Goal: Task Accomplishment & Management: Use online tool/utility

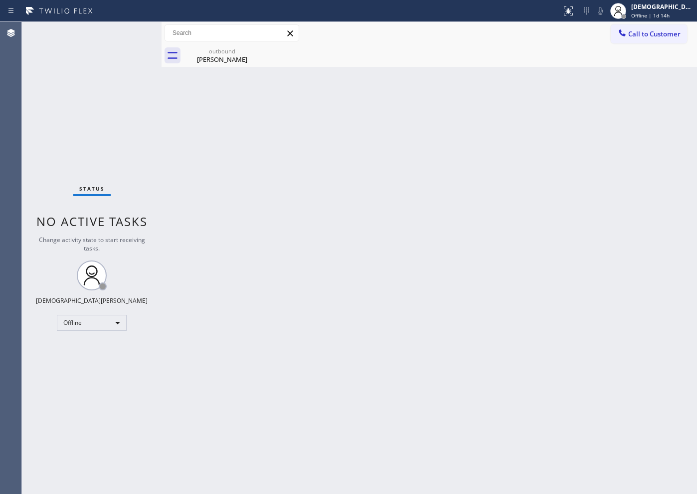
click at [57, 151] on div "Status No active tasks Change activity state to start receiving tasks. Christia…" at bounding box center [92, 258] width 140 height 472
drag, startPoint x: 108, startPoint y: 155, endPoint x: 138, endPoint y: 133, distance: 37.1
click at [108, 154] on div "Status No active tasks Change activity state to start receiving tasks. Christia…" at bounding box center [92, 258] width 140 height 472
click at [89, 320] on div "Offline" at bounding box center [92, 323] width 70 height 16
click at [83, 354] on li "Available" at bounding box center [91, 349] width 68 height 12
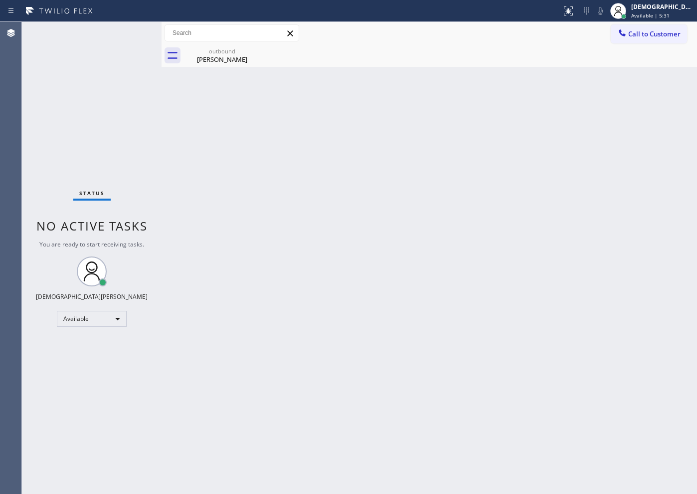
click at [134, 150] on div "Status No active tasks You are ready to start receiving tasks. Christian Cinco …" at bounding box center [92, 258] width 140 height 472
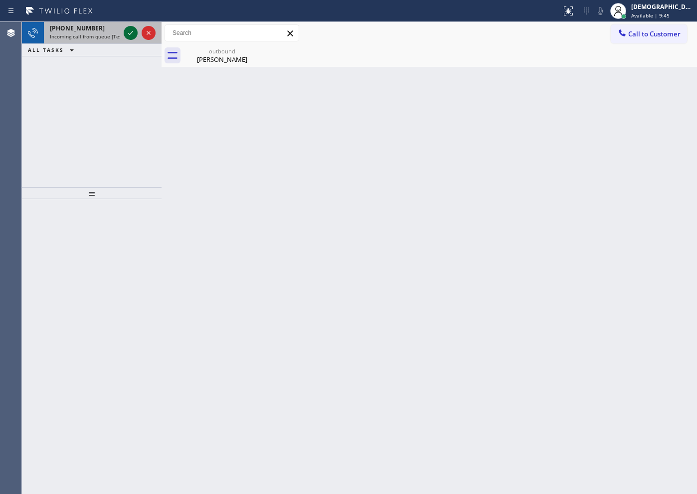
click at [128, 32] on icon at bounding box center [131, 33] width 12 height 12
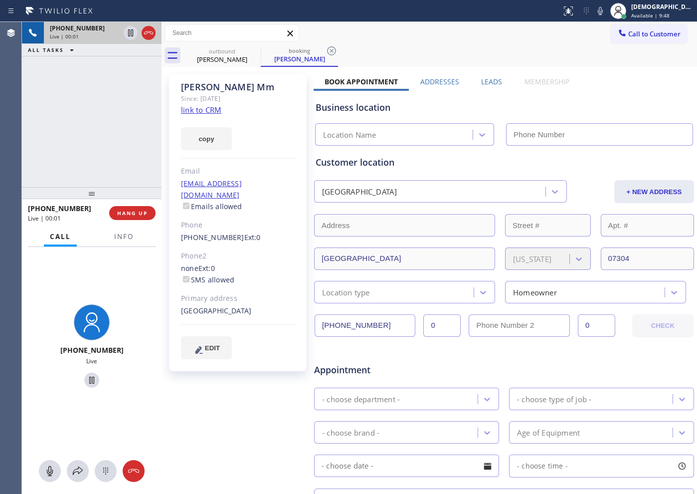
type input "[PHONE_NUMBER]"
click at [214, 109] on link "link to CRM" at bounding box center [201, 110] width 40 height 10
click at [123, 237] on span "Info" at bounding box center [123, 236] width 19 height 9
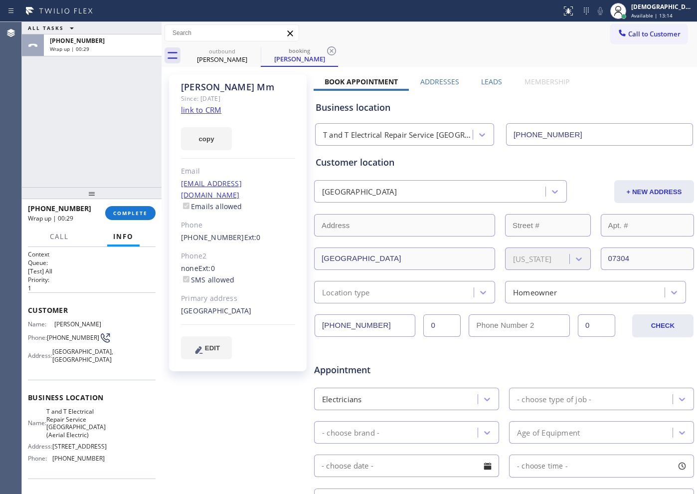
click at [34, 151] on div "ALL TASKS ALL TASKS ACTIVE TASKS TASKS IN WRAP UP [PHONE_NUMBER] Wrap up | 00:29" at bounding box center [92, 104] width 140 height 165
click at [129, 217] on button "COMPLETE" at bounding box center [130, 213] width 50 height 14
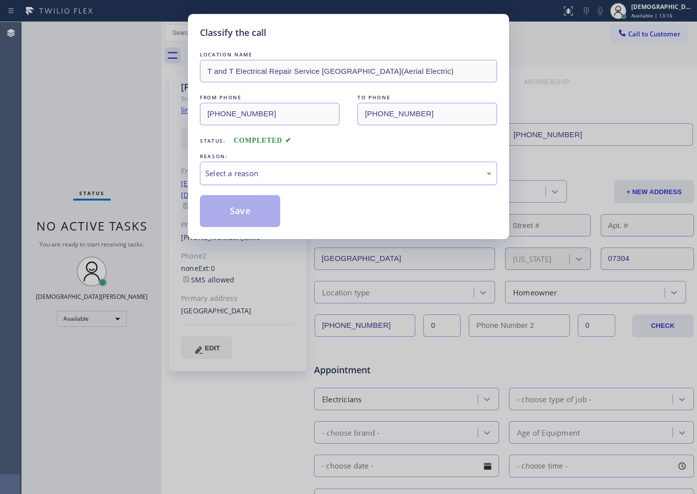
click at [272, 173] on div "Select a reason" at bounding box center [348, 173] width 286 height 11
click at [257, 210] on button "Save" at bounding box center [240, 211] width 80 height 32
type input "[PHONE_NUMBER]"
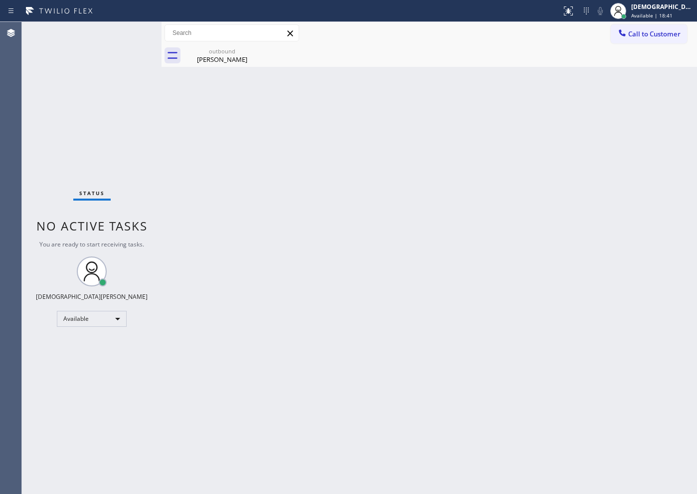
click at [522, 330] on div "Back to Dashboard Change Sender ID Customers Technicians Select a contact Outbo…" at bounding box center [430, 258] width 536 height 472
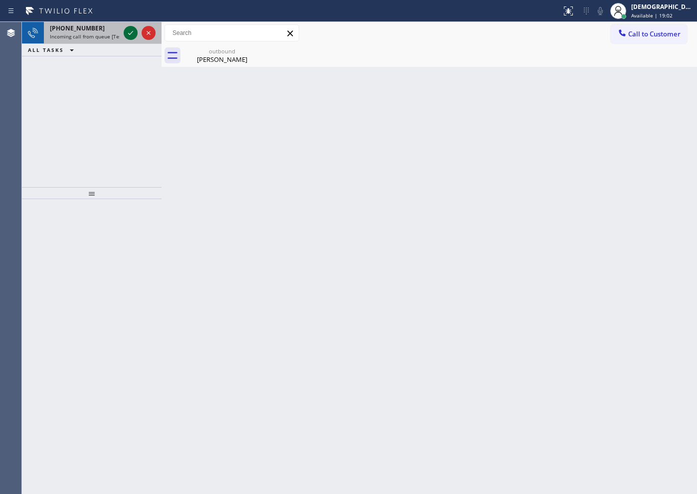
click at [132, 33] on icon at bounding box center [131, 33] width 12 height 12
click at [130, 30] on icon at bounding box center [131, 33] width 12 height 12
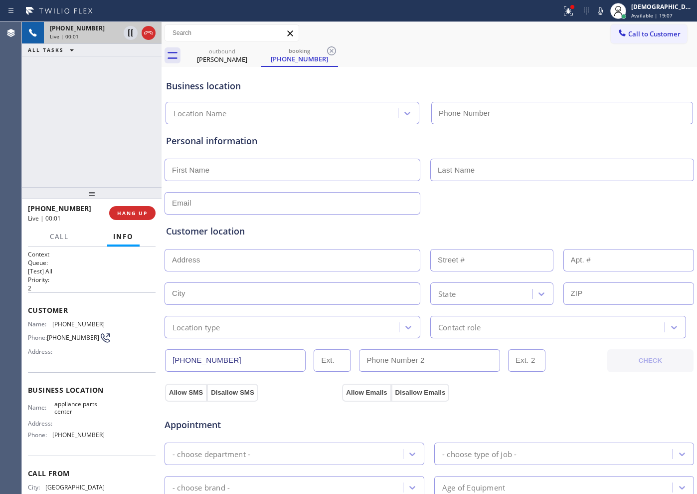
type input "[PHONE_NUMBER]"
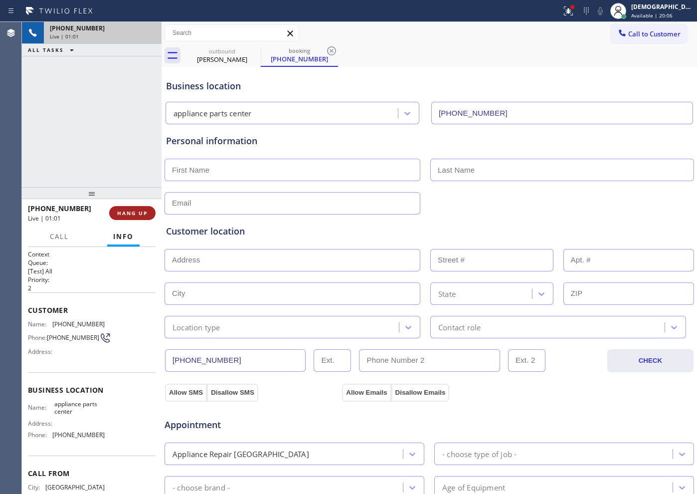
click at [129, 214] on span "HANG UP" at bounding box center [132, 212] width 30 height 7
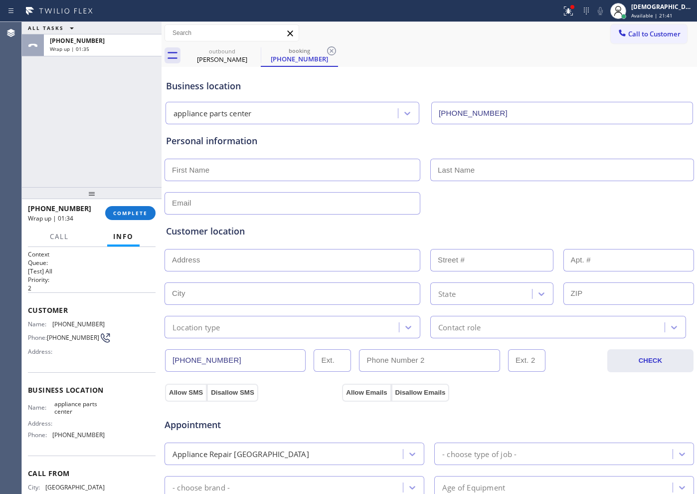
click at [131, 204] on div "[PHONE_NUMBER] Wrap up | 01:34 COMPLETE" at bounding box center [92, 213] width 128 height 26
click at [128, 213] on span "COMPLETE" at bounding box center [130, 212] width 34 height 7
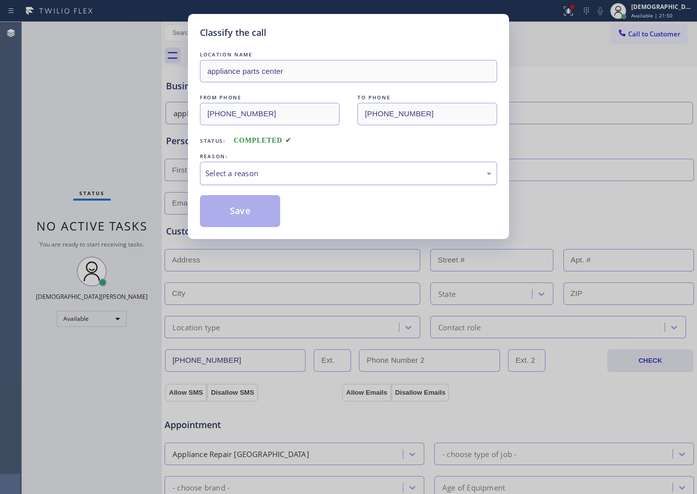
click at [290, 173] on div "Select a reason" at bounding box center [348, 173] width 286 height 11
click at [268, 215] on button "Save" at bounding box center [240, 211] width 80 height 32
type input "[PHONE_NUMBER]"
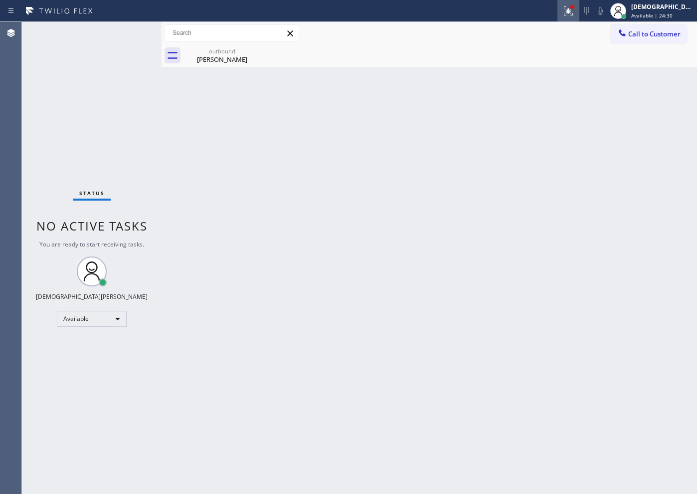
click at [557, 19] on button at bounding box center [568, 11] width 22 height 22
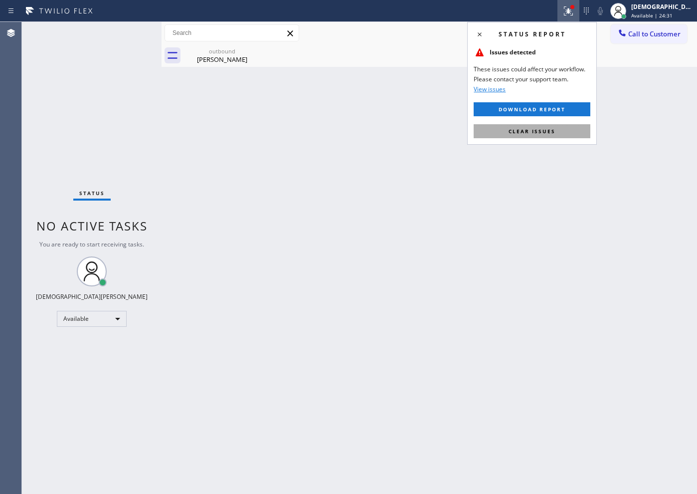
click at [547, 130] on span "Clear issues" at bounding box center [532, 131] width 47 height 7
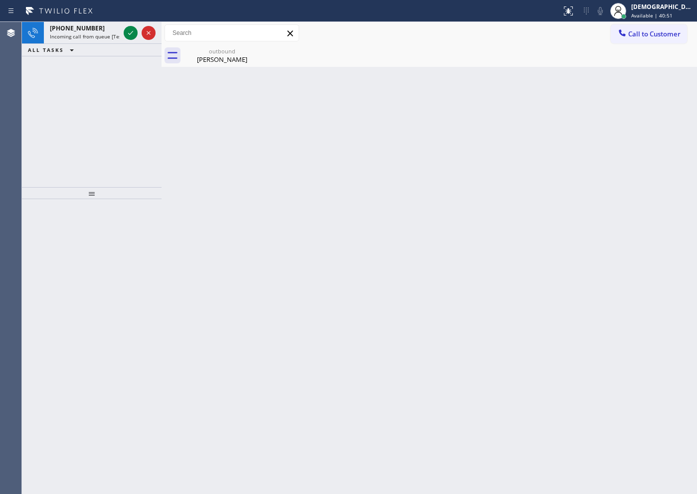
drag, startPoint x: 27, startPoint y: 187, endPoint x: 101, endPoint y: 66, distance: 142.3
click at [28, 187] on div at bounding box center [92, 193] width 140 height 12
click at [131, 29] on icon at bounding box center [131, 33] width 12 height 12
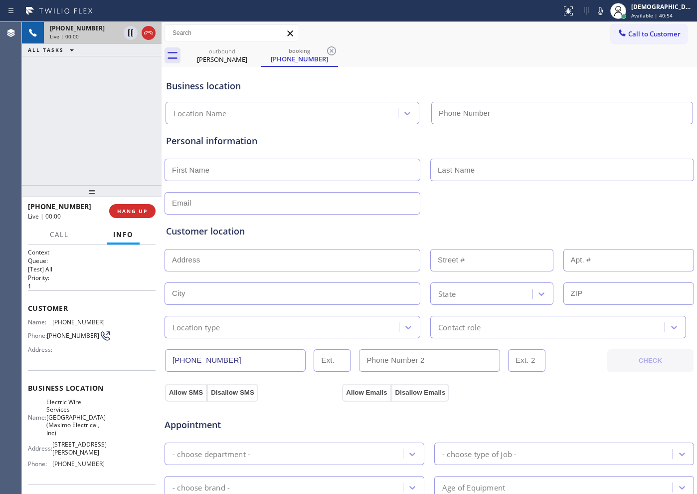
type input "[PHONE_NUMBER]"
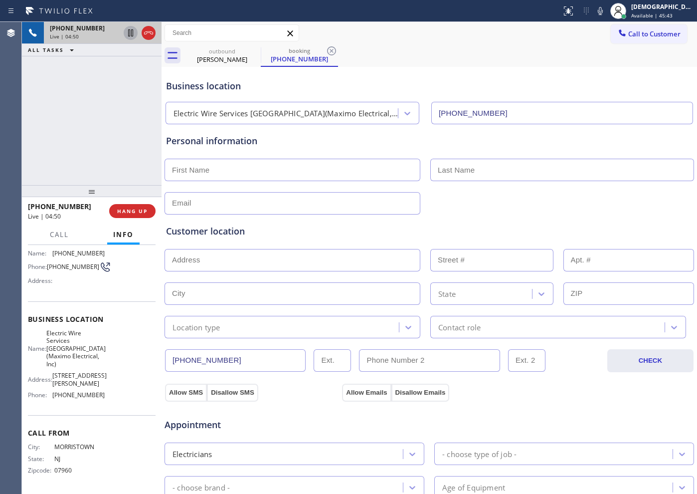
click at [129, 34] on icon at bounding box center [131, 33] width 12 height 12
click at [30, 85] on div "[PHONE_NUMBER] Live | 07:19 ALL TASKS ALL TASKS ACTIVE TASKS TASKS IN WRAP UP" at bounding box center [92, 103] width 140 height 163
click at [129, 30] on icon at bounding box center [130, 32] width 7 height 7
click at [127, 34] on icon at bounding box center [131, 33] width 12 height 12
click at [25, 141] on div "[PHONE_NUMBER] Live | 09:48 ALL TASKS ALL TASKS ACTIVE TASKS TASKS IN WRAP UP" at bounding box center [92, 103] width 140 height 163
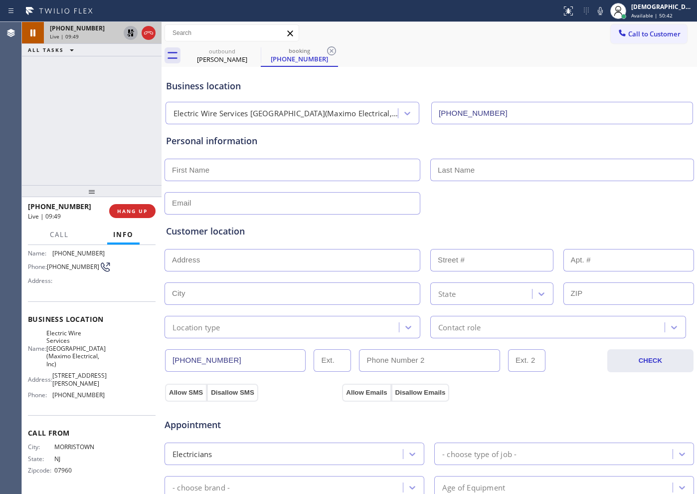
click at [133, 31] on icon at bounding box center [131, 33] width 12 height 12
drag, startPoint x: 228, startPoint y: 360, endPoint x: 141, endPoint y: 362, distance: 87.8
click at [141, 362] on div "[PHONE_NUMBER] Live | 10:42 ALL TASKS ALL TASKS ACTIVE TASKS TASKS IN WRAP UP […" at bounding box center [359, 258] width 675 height 472
click at [112, 210] on button "HANG UP" at bounding box center [132, 211] width 46 height 14
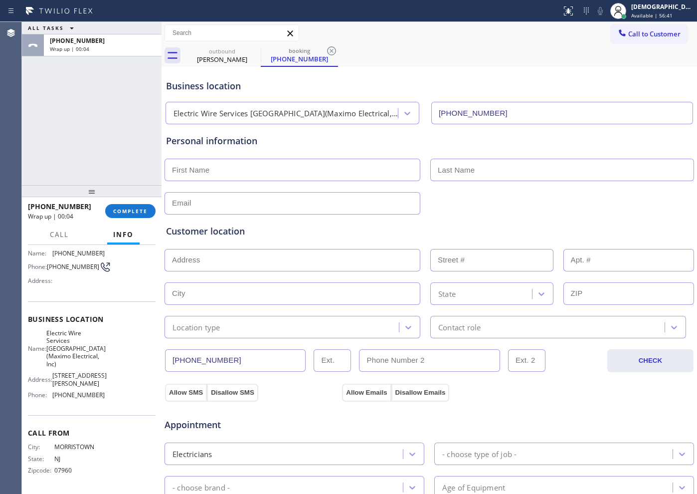
click at [289, 171] on input "text" at bounding box center [293, 170] width 256 height 22
click at [234, 171] on input "text" at bounding box center [293, 170] width 256 height 22
type input "Manny"
click at [466, 172] on input "text" at bounding box center [562, 170] width 264 height 22
type input "Survey"
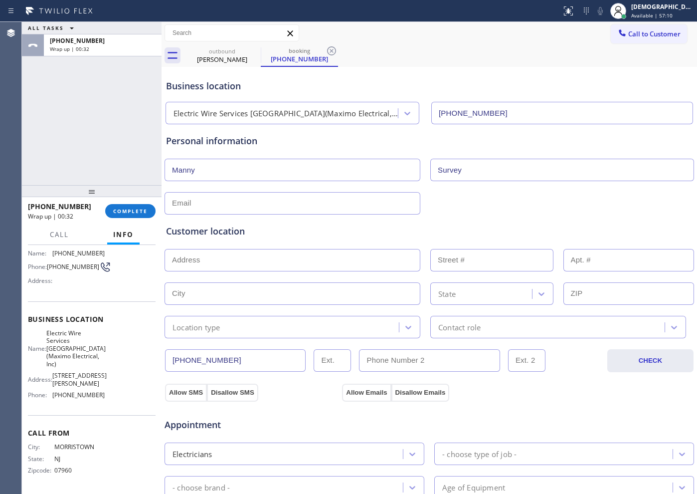
click at [248, 195] on input "text" at bounding box center [293, 203] width 256 height 22
paste input "[EMAIL_ADDRESS][DOMAIN_NAME]"
type input "[EMAIL_ADDRESS][DOMAIN_NAME]"
click at [30, 149] on div "ALL TASKS ALL TASKS ACTIVE TASKS TASKS IN WRAP UP [PHONE_NUMBER] Wrap up | 01:34" at bounding box center [92, 103] width 140 height 163
click at [268, 265] on input "text" at bounding box center [293, 260] width 256 height 22
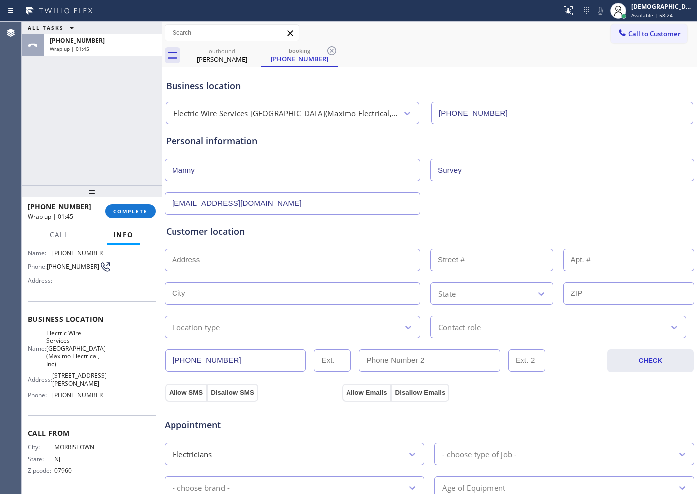
paste input "[STREET_ADDRESS][PERSON_NAME]"
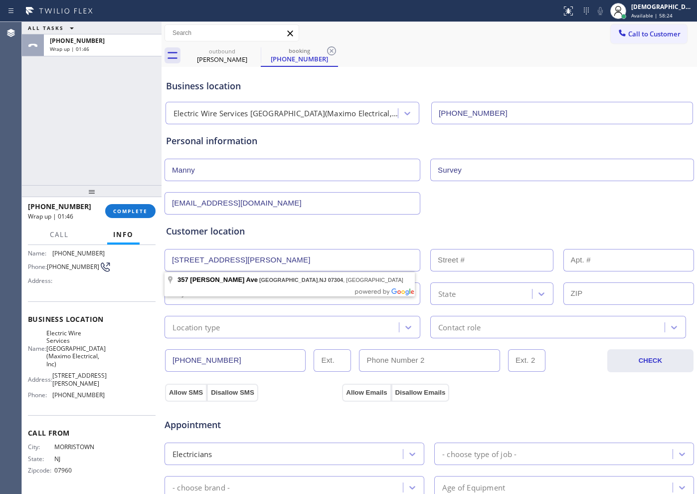
type input "[GEOGRAPHIC_DATA][PERSON_NAME]"
type input "357"
type input "[GEOGRAPHIC_DATA]"
type input "07304"
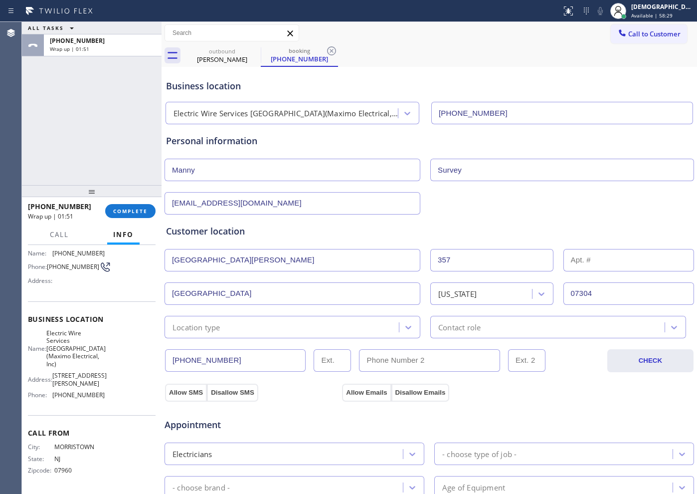
click at [557, 264] on input "text" at bounding box center [628, 260] width 131 height 22
type input "APT 357"
click at [551, 204] on div "[EMAIL_ADDRESS][DOMAIN_NAME]" at bounding box center [430, 202] width 532 height 24
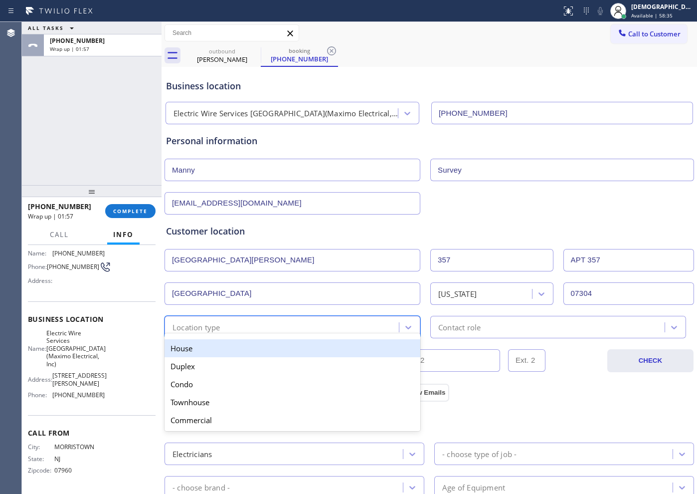
click at [245, 330] on div "Location type" at bounding box center [283, 326] width 231 height 17
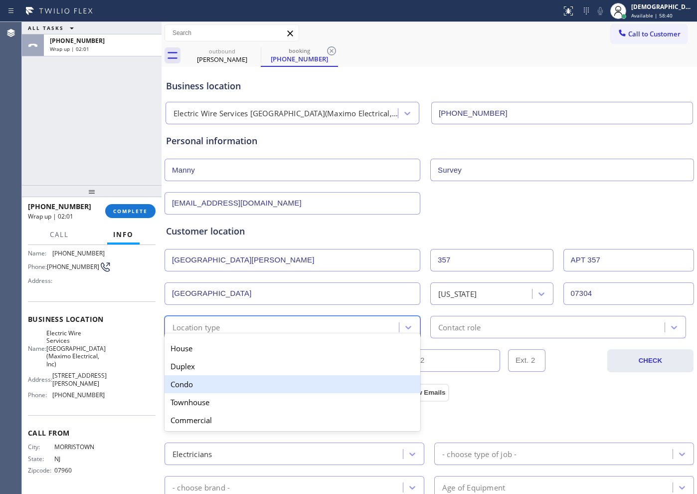
drag, startPoint x: 218, startPoint y: 387, endPoint x: 303, endPoint y: 374, distance: 85.2
click at [218, 386] on div "Condo" at bounding box center [293, 384] width 256 height 18
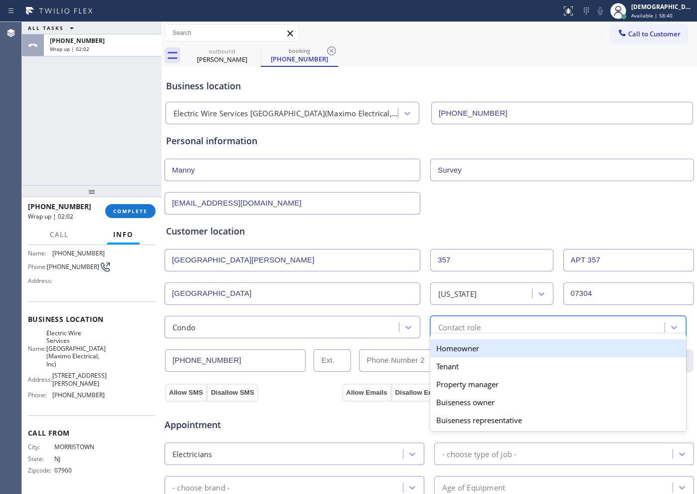
click at [465, 333] on div "option Homeowner focused, 1 of 5. 5 results available. Use Up and Down to choos…" at bounding box center [558, 327] width 256 height 22
click at [452, 349] on div "Homeowner" at bounding box center [558, 348] width 256 height 18
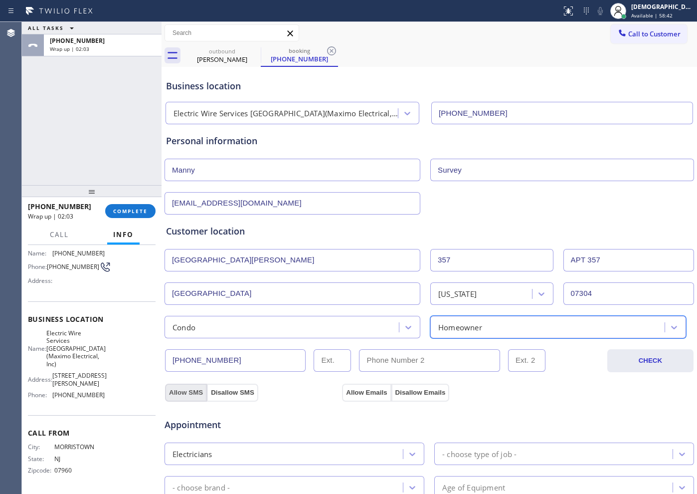
click at [182, 393] on button "Allow SMS" at bounding box center [186, 392] width 42 height 18
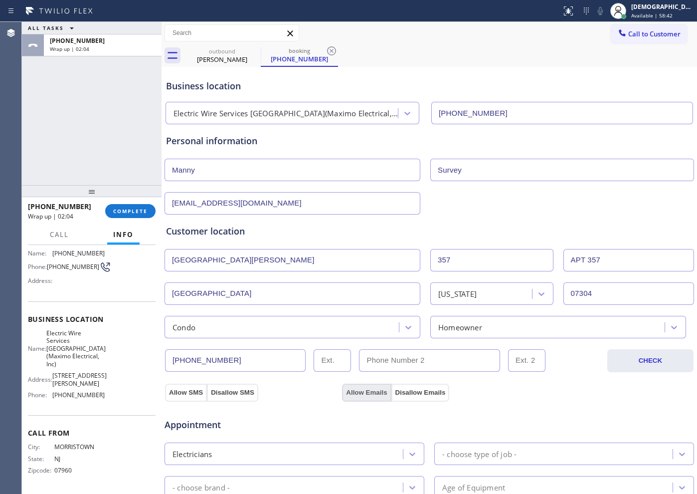
click at [375, 392] on button "Allow Emails" at bounding box center [366, 392] width 49 height 18
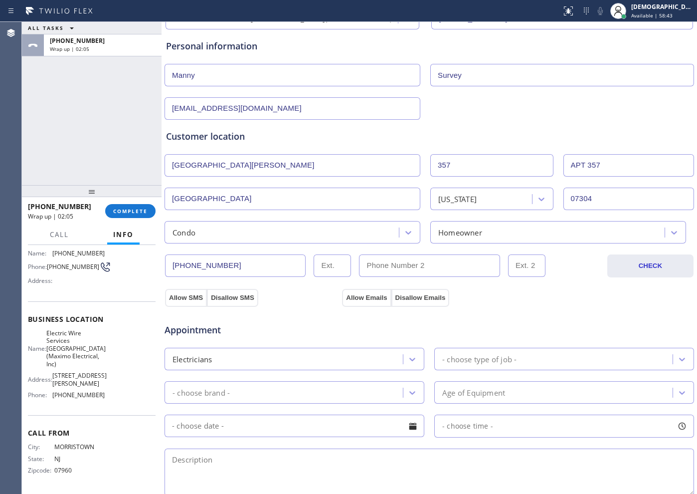
scroll to position [187, 0]
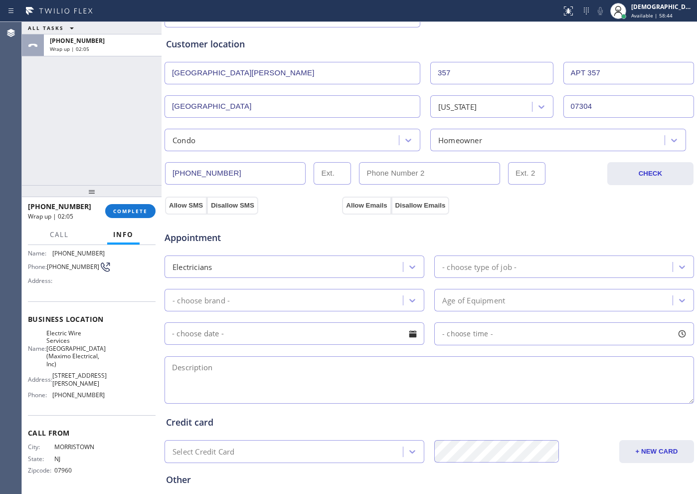
click at [463, 278] on div "Appointment Electricians - choose type of job - - choose brand - Age of Equipme…" at bounding box center [429, 312] width 527 height 186
click at [470, 272] on div "- choose type of job -" at bounding box center [479, 266] width 74 height 11
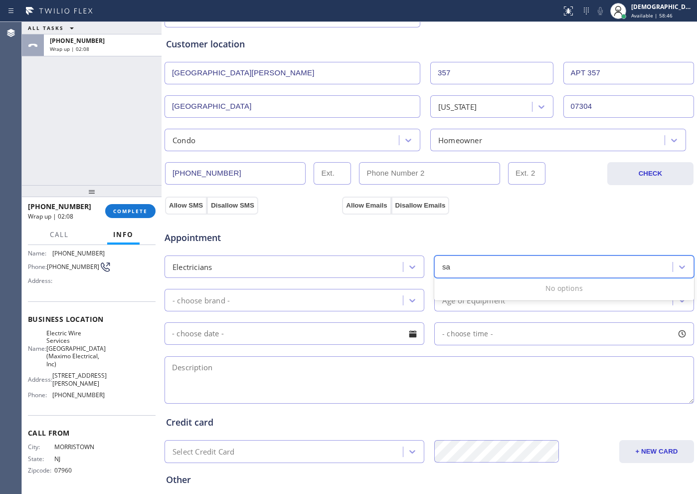
type input "s"
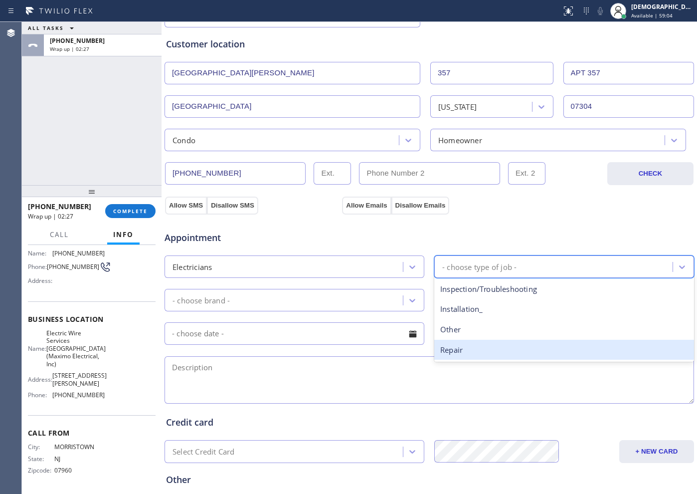
click at [478, 344] on div "Repair" at bounding box center [564, 350] width 260 height 20
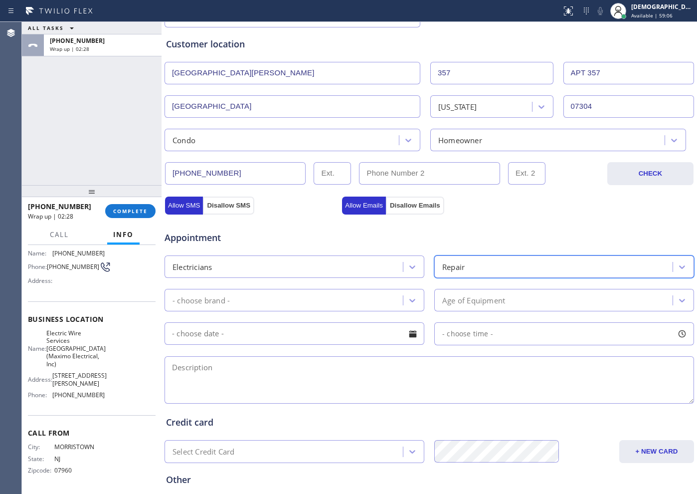
click at [317, 300] on div "- choose brand -" at bounding box center [285, 299] width 235 height 17
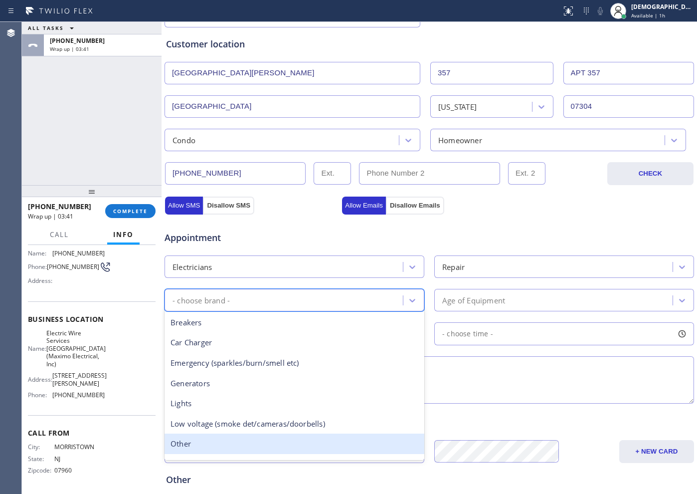
scroll to position [77, 0]
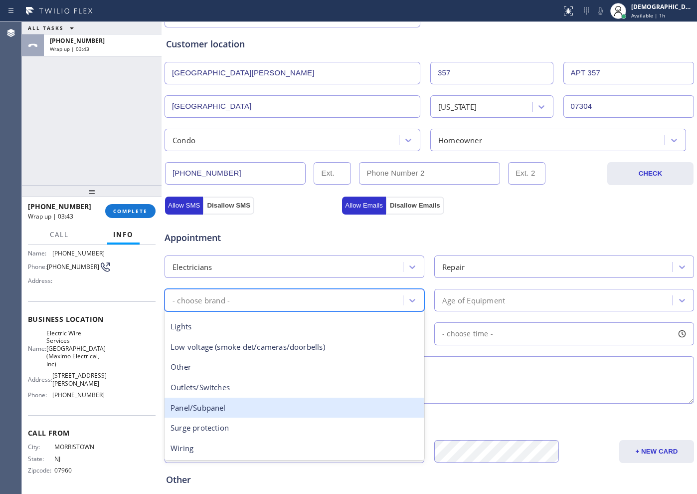
click at [223, 394] on div "Panel/Subpanel" at bounding box center [295, 407] width 260 height 20
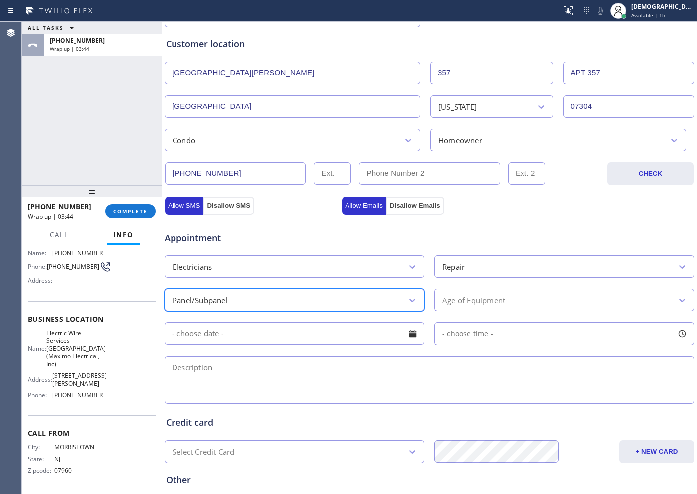
click at [451, 300] on div "Age of Equipment" at bounding box center [473, 299] width 63 height 11
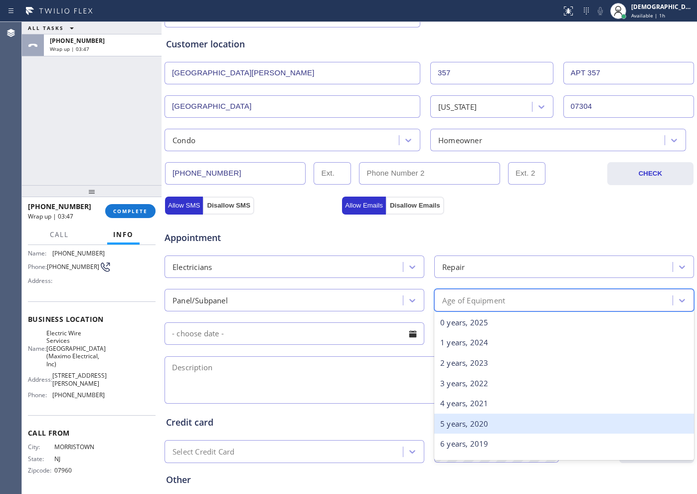
drag, startPoint x: 469, startPoint y: 422, endPoint x: 324, endPoint y: 379, distance: 151.2
click at [468, 394] on div "5 years, 2020" at bounding box center [564, 423] width 260 height 20
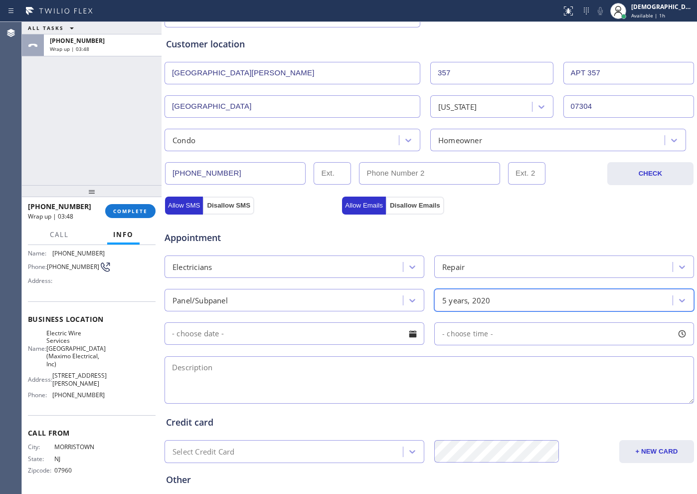
click at [238, 335] on input "text" at bounding box center [295, 333] width 260 height 22
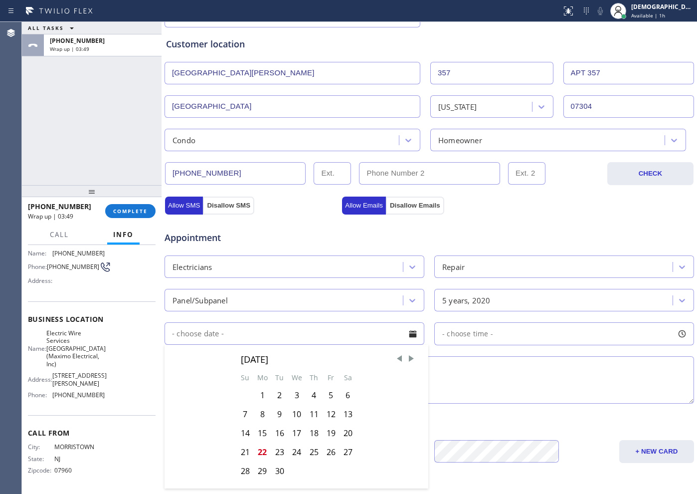
click at [281, 394] on div "23" at bounding box center [279, 451] width 17 height 19
type input "[DATE]"
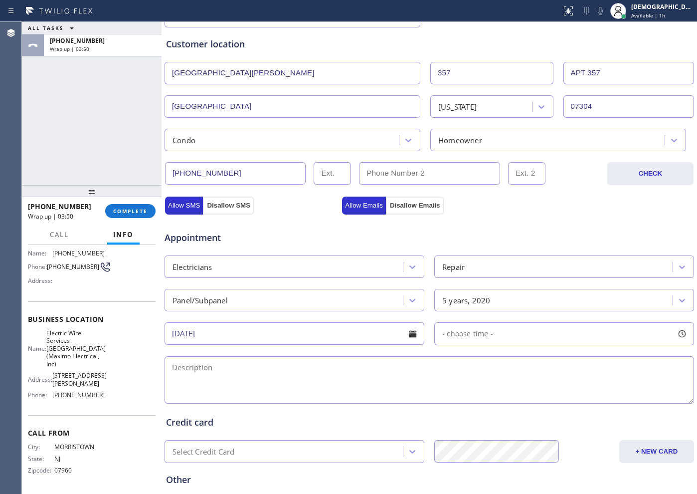
click at [467, 323] on div "- choose time -" at bounding box center [564, 333] width 260 height 23
drag, startPoint x: 441, startPoint y: 393, endPoint x: 643, endPoint y: 413, distance: 202.9
click at [557, 394] on div "FROM TILL 8:00 AM 7:00 PM" at bounding box center [556, 381] width 245 height 72
drag, startPoint x: 437, startPoint y: 397, endPoint x: 583, endPoint y: 399, distance: 146.1
click at [557, 394] on div at bounding box center [592, 394] width 12 height 21
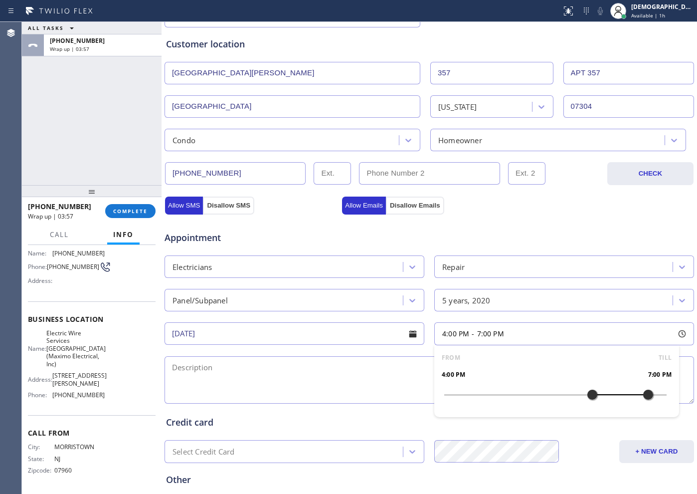
click at [285, 356] on textarea at bounding box center [430, 379] width 530 height 47
click at [256, 366] on textarea "4-7 / $" at bounding box center [430, 379] width 530 height 47
click at [253, 363] on textarea "4-7 / $ 150 /" at bounding box center [430, 379] width 530 height 47
paste textarea "electrical pannel / cx just wants us to check if their a re recalls /"
click at [394, 365] on textarea "4-7 / $ 150 / electrical panel / cx just wants us to check if their a re recall…" at bounding box center [430, 379] width 530 height 47
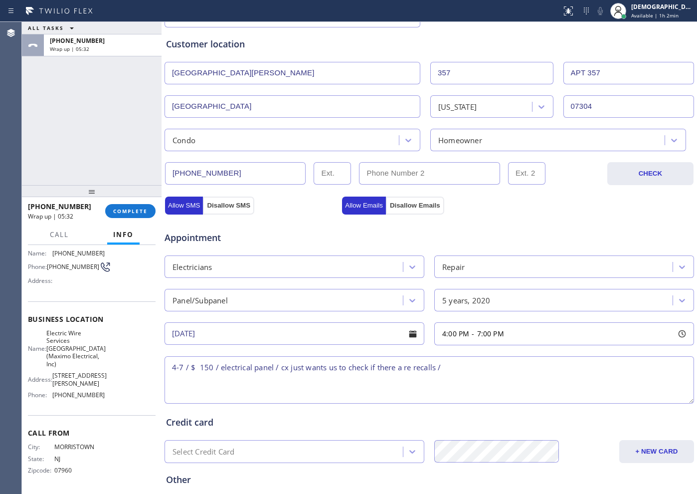
click at [402, 367] on textarea "4-7 / $ 150 / electrical panel / cx just wants us to check if there a re recall…" at bounding box center [430, 379] width 530 height 47
click at [448, 364] on textarea "4-7 / $ 150 / electrical panel / cx just wants us to check if those are recalls…" at bounding box center [430, 379] width 530 height 47
click at [504, 376] on textarea "4-7 / $ 150 / electrical panel / cx just wants us to check if those are recalls…" at bounding box center [430, 379] width 530 height 47
click at [501, 362] on textarea "4-7 / $ 150 / electrical panel / cx just wants us to check if those are recalls…" at bounding box center [430, 379] width 530 height 47
paste textarea "[STREET_ADDRESS][PERSON_NAME]"
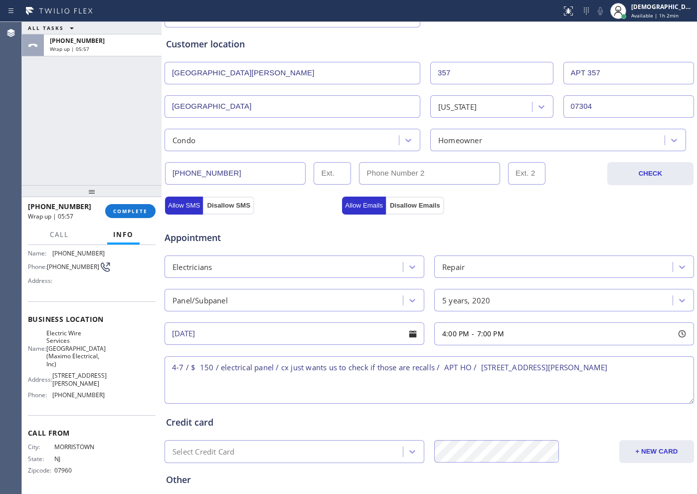
click at [557, 362] on textarea "4-7 / $ 150 / electrical panel / cx just wants us to check if those are recalls…" at bounding box center [430, 379] width 530 height 47
click at [93, 352] on span "Electric Wire Services [GEOGRAPHIC_DATA](Maximo Electrical, Inc)" at bounding box center [75, 348] width 59 height 38
drag, startPoint x: 97, startPoint y: 347, endPoint x: 53, endPoint y: 326, distance: 49.1
click at [53, 329] on span "Electric Wire Services [GEOGRAPHIC_DATA](Maximo Electrical, Inc)" at bounding box center [75, 348] width 59 height 38
copy span "Electric Wire Services [GEOGRAPHIC_DATA](Maximo Electrical, Inc)"
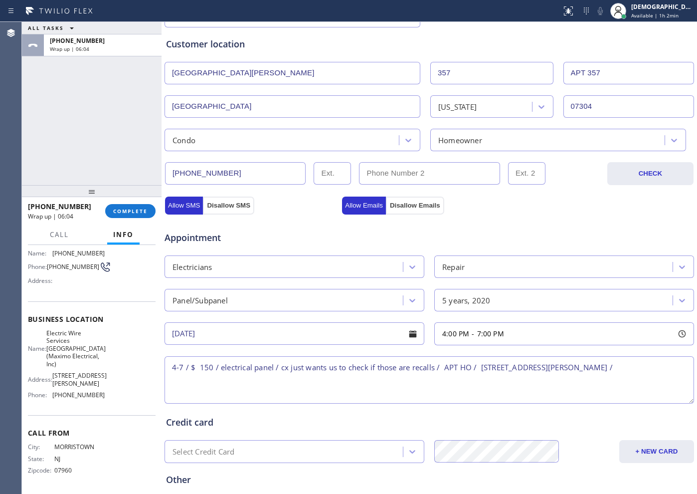
click at [557, 366] on textarea "4-7 / $ 150 / electrical panel / cx just wants us to check if those are recalls…" at bounding box center [430, 379] width 530 height 47
paste textarea "Electric Wire Services [GEOGRAPHIC_DATA](Maximo Electrical, Inc)"
click at [336, 373] on textarea "4-7 / $ 150 / electrical panel / cx just wants us to check if those are recalls…" at bounding box center [430, 379] width 530 height 47
paste textarea "Please call customer 30 minutes prior to arrival"
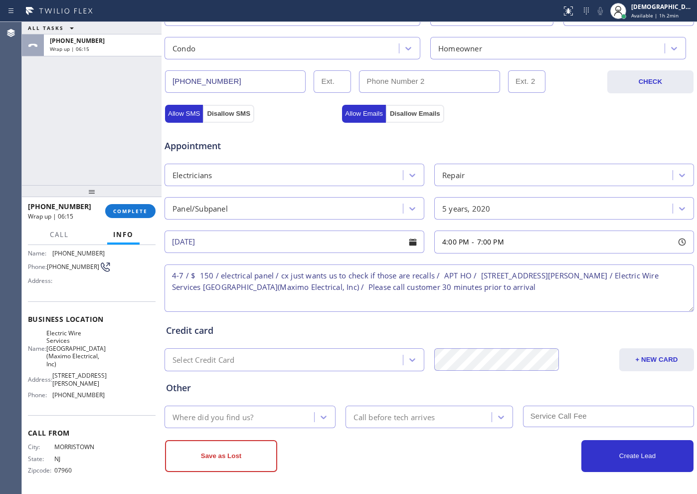
scroll to position [279, 0]
type textarea "4-7 / $ 150 / electrical panel / cx just wants us to check if those are recalls…"
click at [265, 394] on div "Where did you find us?" at bounding box center [241, 415] width 147 height 17
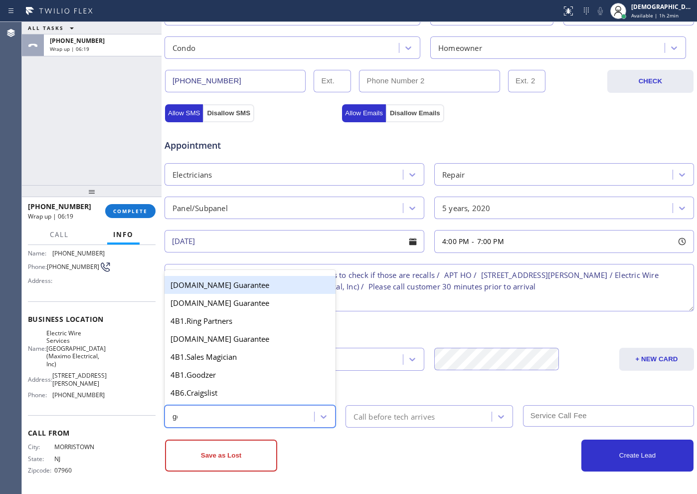
type input "goo"
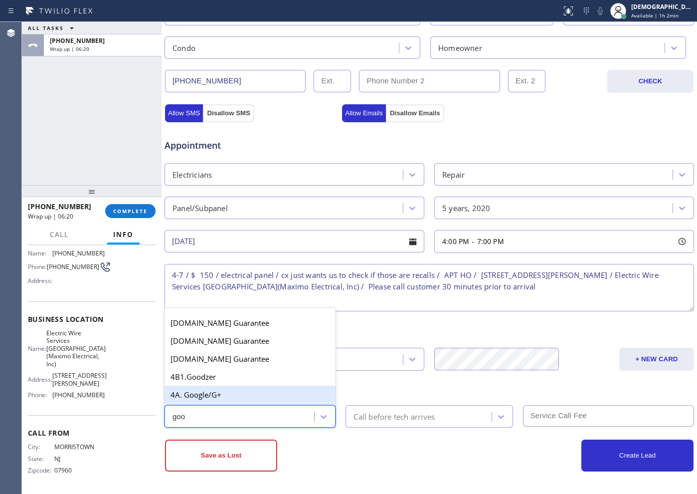
click at [253, 391] on div "4A. Google/G+" at bounding box center [250, 394] width 171 height 18
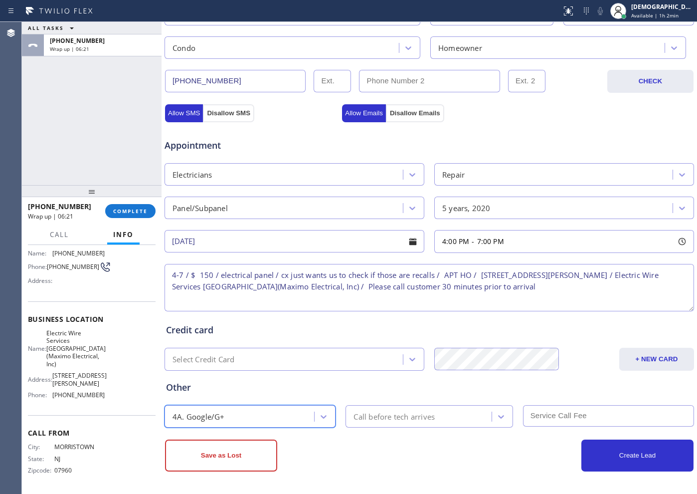
click at [438, 394] on div "Call before tech arrives" at bounding box center [420, 415] width 143 height 17
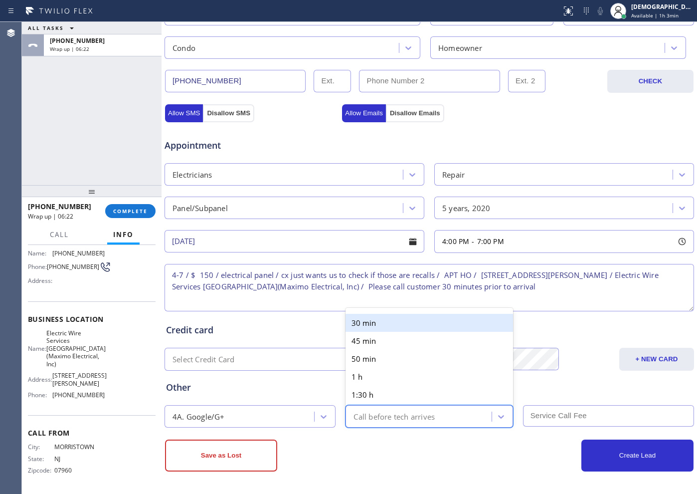
click at [379, 324] on div "30 min" at bounding box center [429, 323] width 167 height 18
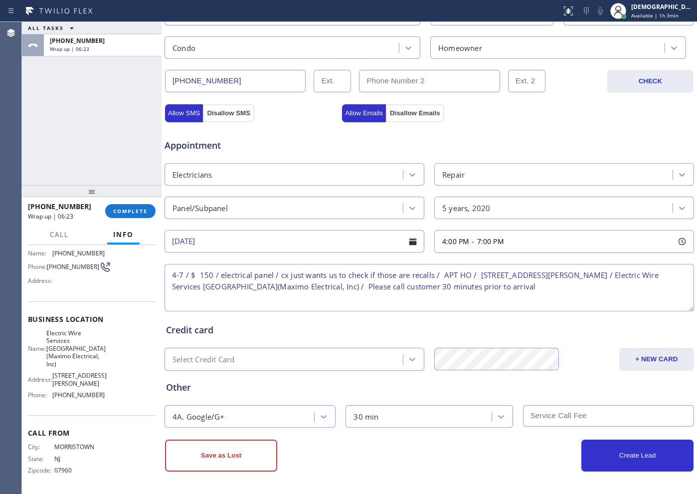
click at [557, 394] on input "text" at bounding box center [608, 415] width 171 height 21
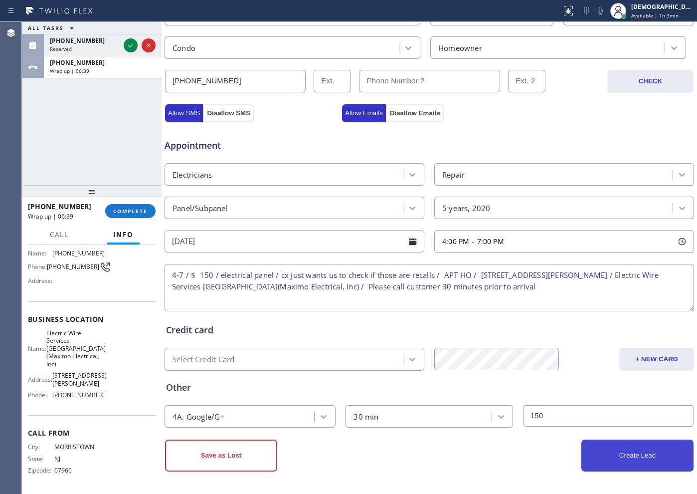
type input "150"
click at [557, 394] on button "Create Lead" at bounding box center [637, 455] width 112 height 32
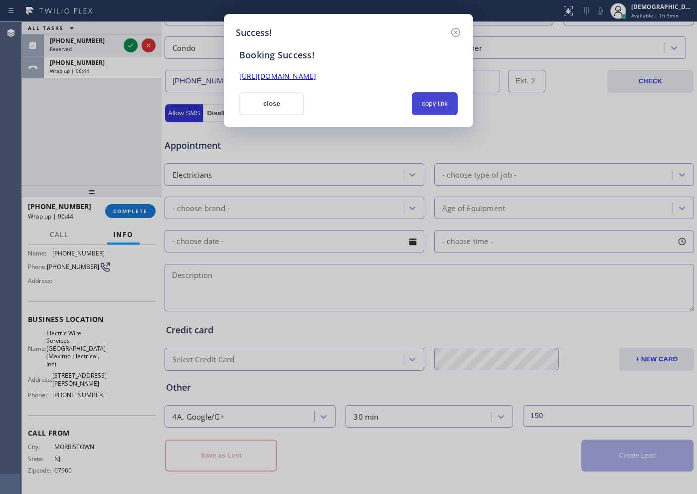
click at [423, 110] on button "copy link" at bounding box center [435, 103] width 46 height 23
click at [316, 73] on link "[URL][DOMAIN_NAME]" at bounding box center [277, 75] width 77 height 9
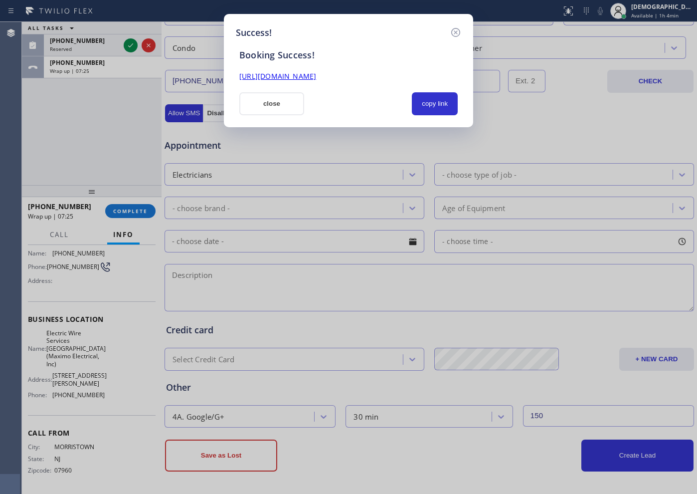
click at [297, 73] on link "[URL][DOMAIN_NAME]" at bounding box center [277, 75] width 77 height 9
click at [455, 31] on icon at bounding box center [455, 32] width 9 height 9
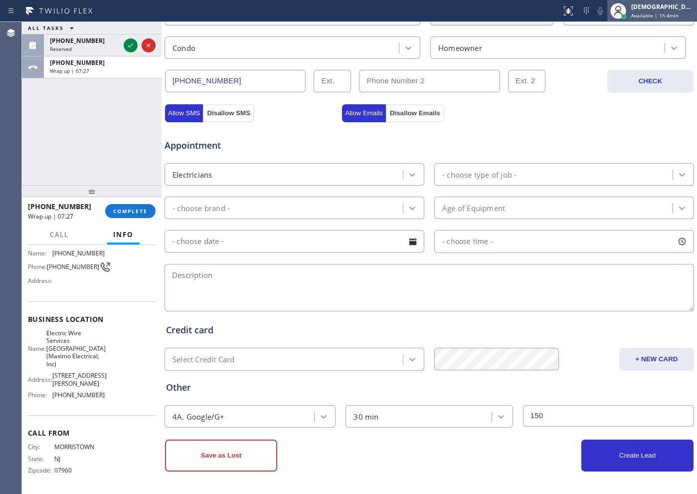
click at [557, 16] on span "Available | 1h 4min" at bounding box center [654, 15] width 47 height 7
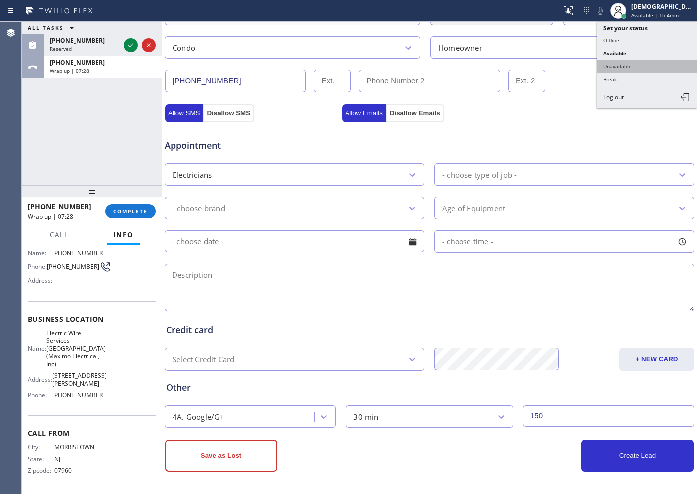
click at [557, 62] on button "Unavailable" at bounding box center [647, 66] width 100 height 13
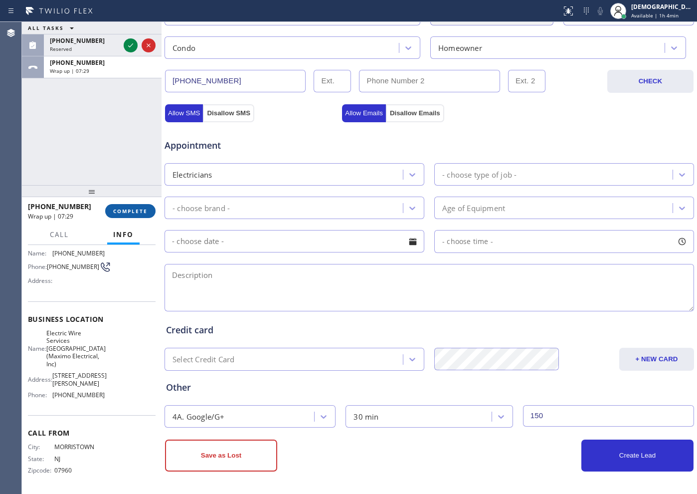
click at [117, 214] on button "COMPLETE" at bounding box center [130, 211] width 50 height 14
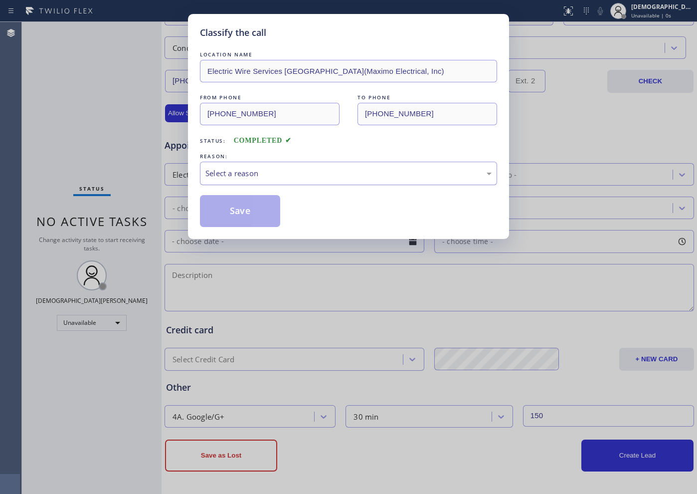
click at [226, 173] on div "Select a reason" at bounding box center [348, 173] width 286 height 11
click at [225, 202] on button "Save" at bounding box center [240, 211] width 80 height 32
type input "[PHONE_NUMBER]"
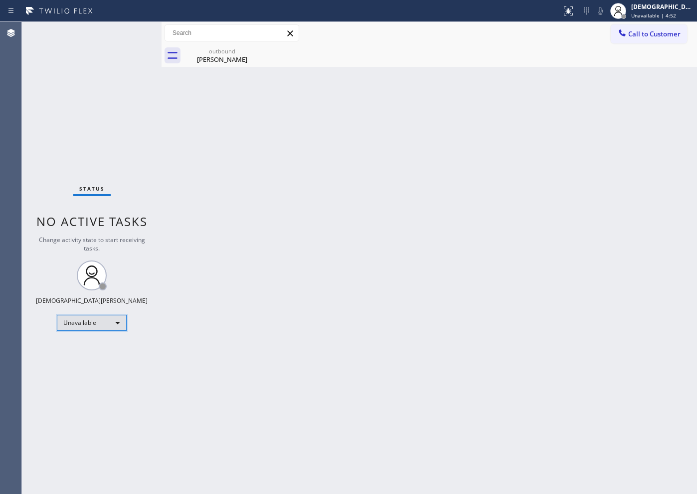
click at [92, 320] on div "Unavailable" at bounding box center [92, 323] width 70 height 16
click at [88, 347] on li "Available" at bounding box center [91, 349] width 68 height 12
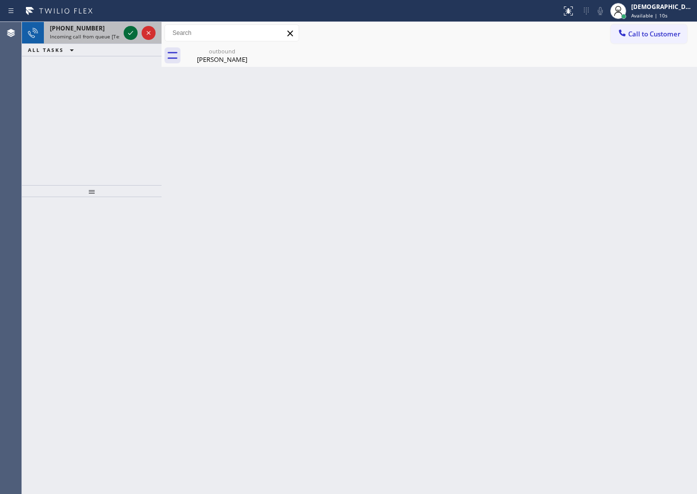
click at [128, 33] on icon at bounding box center [131, 33] width 12 height 12
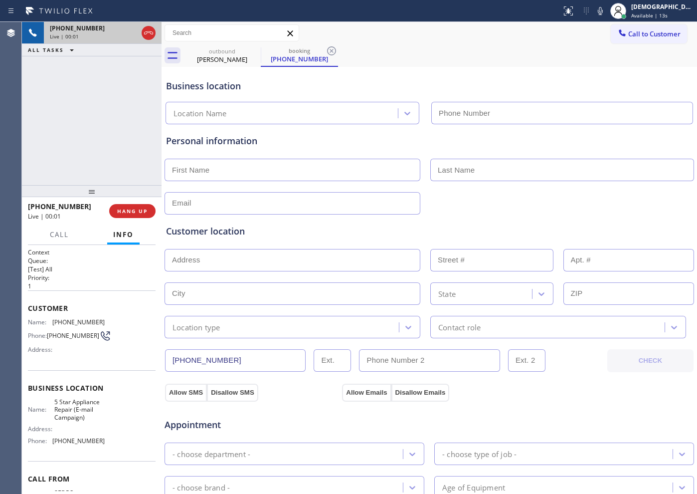
type input "[PHONE_NUMBER]"
click at [557, 92] on div "Business location" at bounding box center [429, 85] width 527 height 13
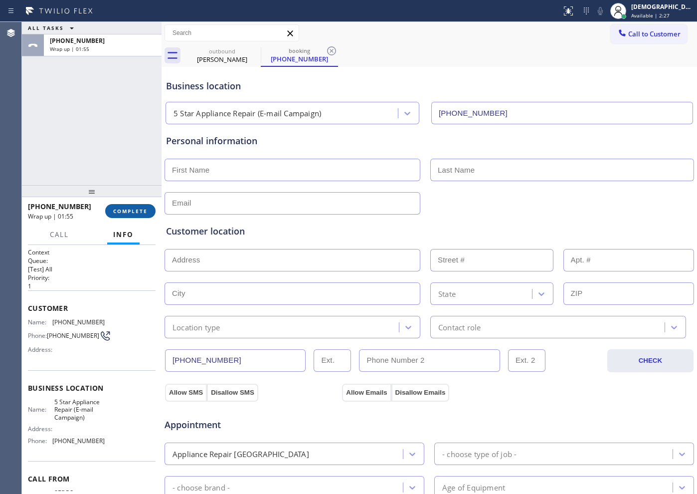
click at [135, 216] on button "COMPLETE" at bounding box center [130, 211] width 50 height 14
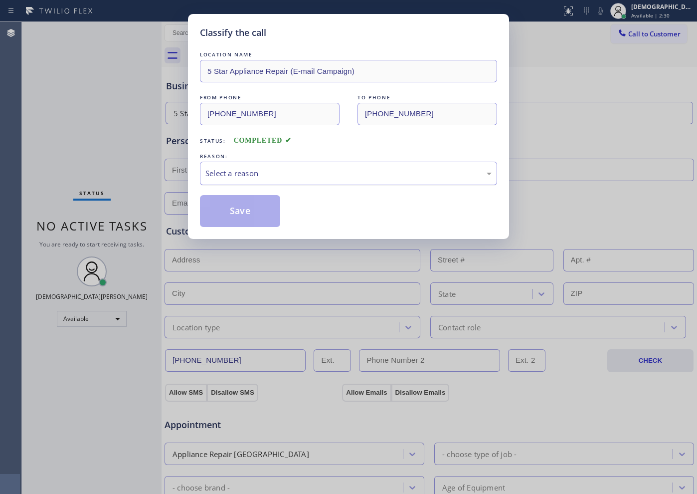
click at [266, 170] on div "Select a reason" at bounding box center [348, 173] width 286 height 11
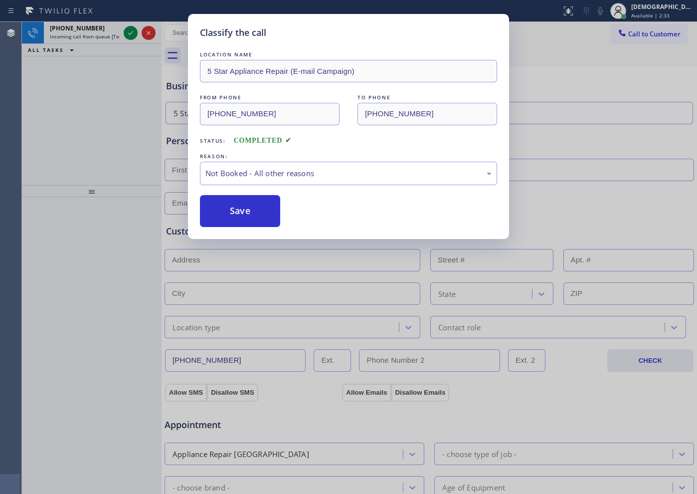
click at [246, 204] on button "Save" at bounding box center [240, 211] width 80 height 32
type input "[PHONE_NUMBER]"
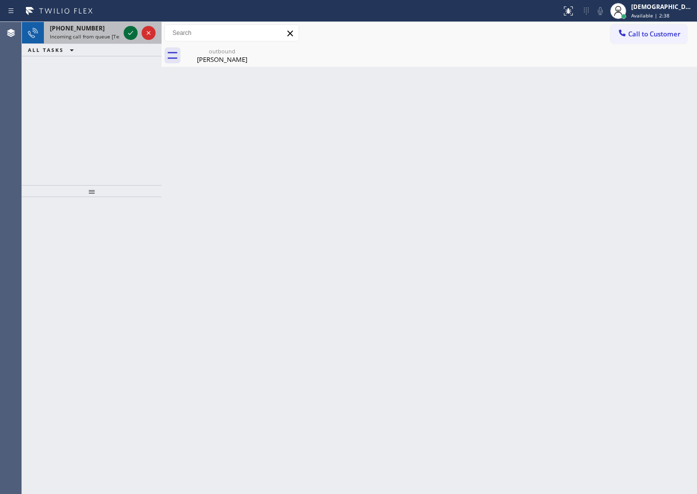
click at [126, 33] on icon at bounding box center [131, 33] width 12 height 12
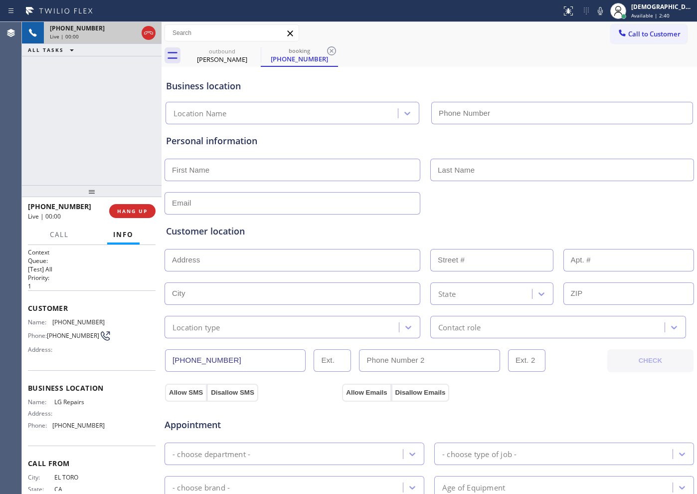
type input "[PHONE_NUMBER]"
click at [128, 33] on icon at bounding box center [131, 33] width 12 height 12
click at [129, 30] on icon at bounding box center [130, 32] width 7 height 7
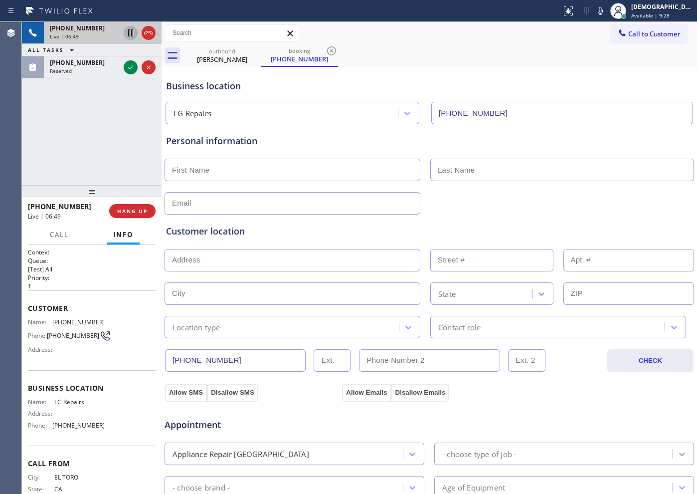
drag, startPoint x: 237, startPoint y: 359, endPoint x: 165, endPoint y: 359, distance: 72.8
click at [165, 359] on div "[PHONE_NUMBER]" at bounding box center [385, 360] width 442 height 23
drag, startPoint x: 154, startPoint y: 37, endPoint x: 159, endPoint y: 38, distance: 5.1
click at [154, 37] on icon at bounding box center [149, 33] width 12 height 12
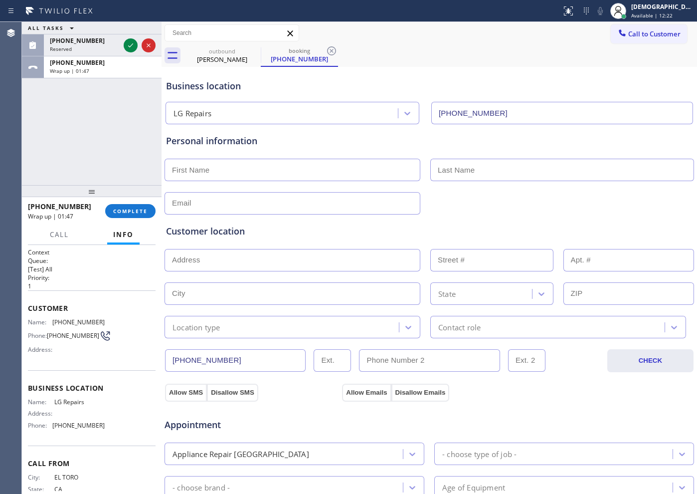
click at [241, 163] on input "text" at bounding box center [293, 170] width 256 height 22
paste input "[PERSON_NAME]"
type input "[PERSON_NAME]"
click at [439, 162] on input "text" at bounding box center [562, 170] width 264 height 22
paste input "[PERSON_NAME]"
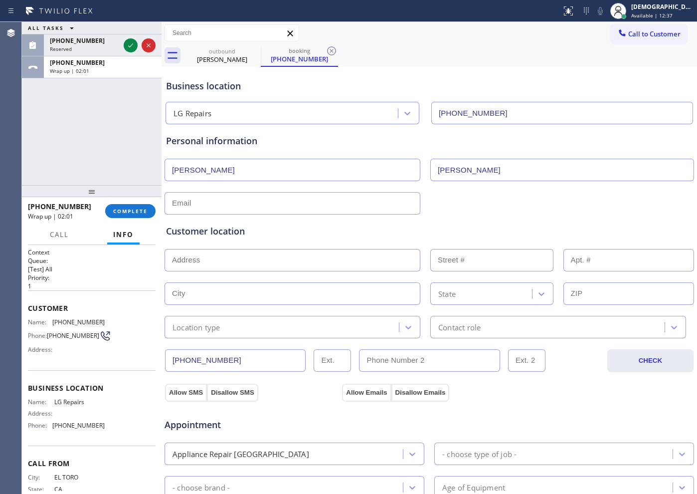
type input "[PERSON_NAME]"
click at [228, 206] on input "text" at bounding box center [293, 203] width 256 height 22
paste input "[PERSON_NAME] .[PERSON_NAME][EMAIL_ADDRESS][PERSON_NAME][DOMAIN_NAME]"
type input "[PERSON_NAME] .[PERSON_NAME][EMAIL_ADDRESS][PERSON_NAME][DOMAIN_NAME]"
click at [289, 226] on div "Customer location" at bounding box center [429, 230] width 527 height 13
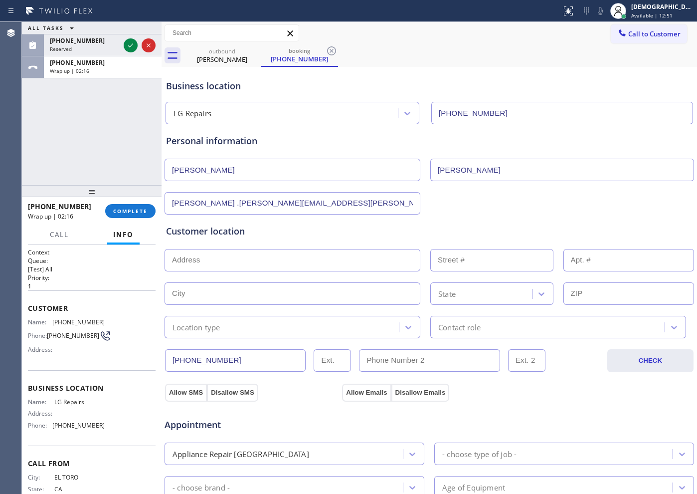
click at [218, 267] on input "text" at bounding box center [293, 260] width 256 height 22
paste input "[STREET_ADDRESS]"
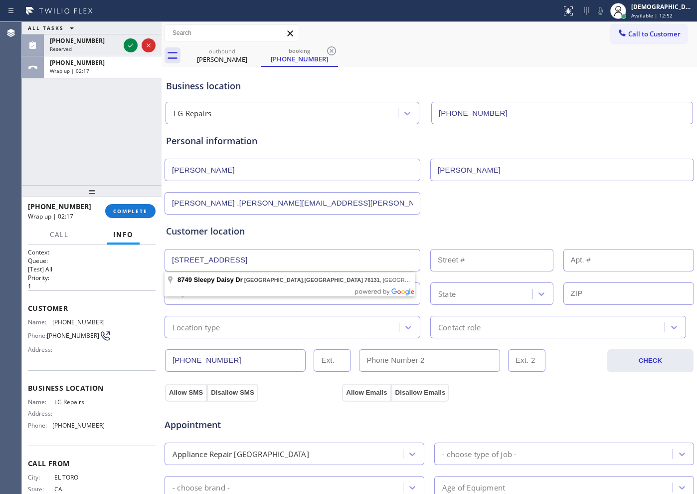
type input "8749 Sleepy Daisy Dr"
type input "8749"
type input "[GEOGRAPHIC_DATA]"
type input "76131"
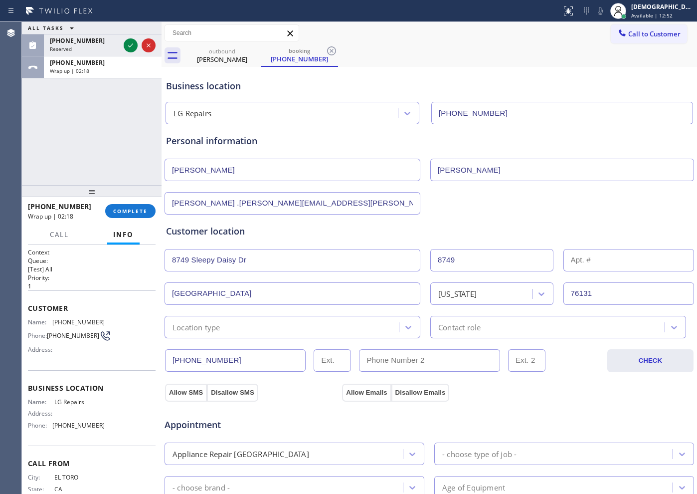
click at [223, 334] on div "Location type" at bounding box center [293, 327] width 256 height 22
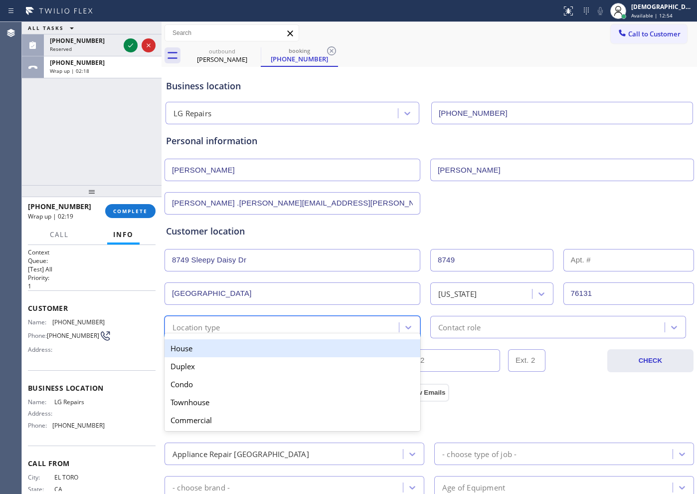
drag, startPoint x: 217, startPoint y: 350, endPoint x: 327, endPoint y: 345, distance: 109.8
click at [219, 350] on div "House" at bounding box center [293, 348] width 256 height 18
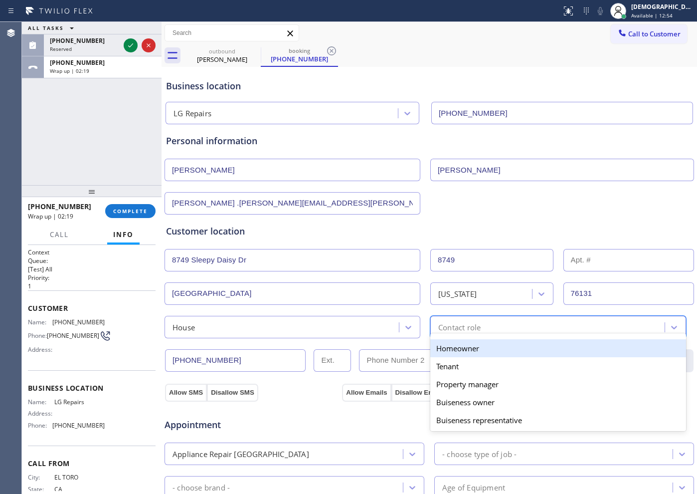
click at [442, 323] on div "Contact role" at bounding box center [459, 326] width 42 height 11
click at [431, 352] on div "Homeowner" at bounding box center [558, 348] width 256 height 18
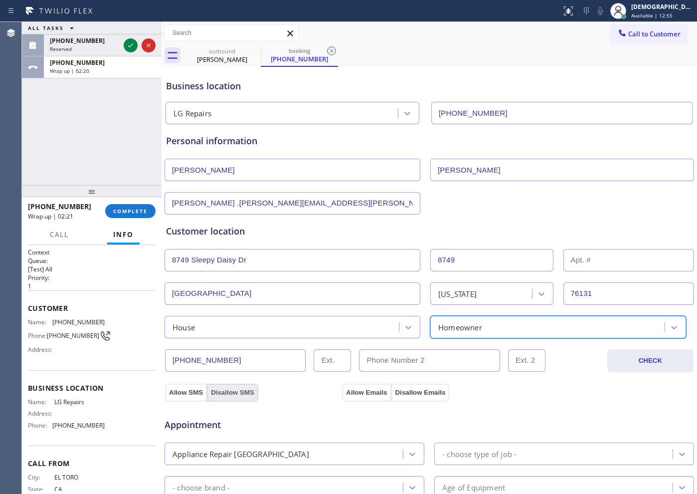
drag, startPoint x: 188, startPoint y: 391, endPoint x: 243, endPoint y: 391, distance: 55.3
click at [188, 391] on button "Allow SMS" at bounding box center [186, 392] width 42 height 18
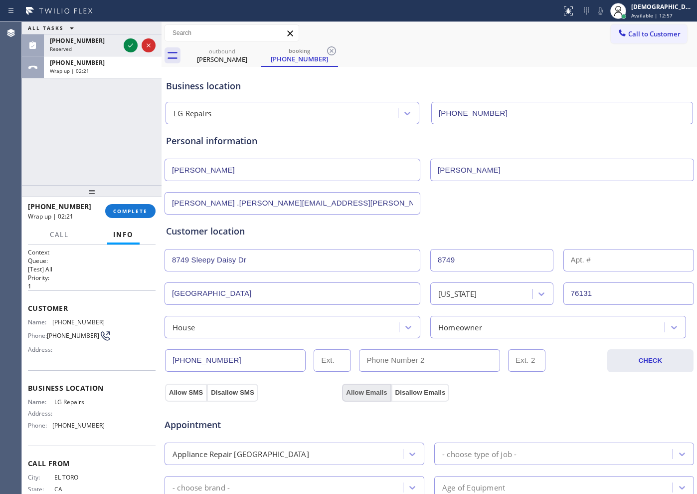
click at [353, 390] on button "Allow Emails" at bounding box center [366, 392] width 49 height 18
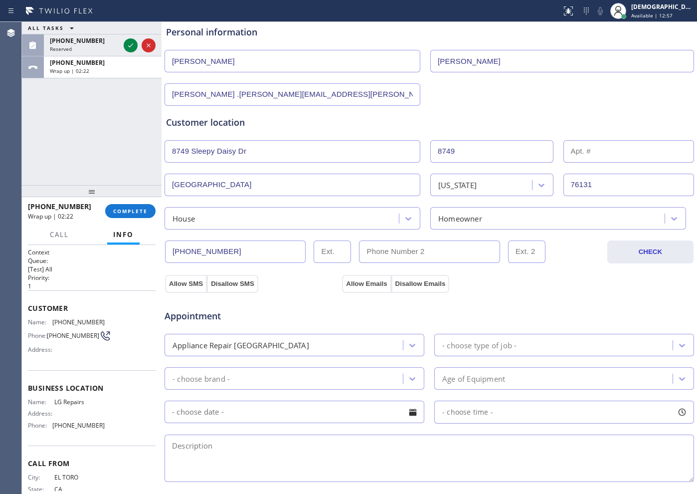
scroll to position [187, 0]
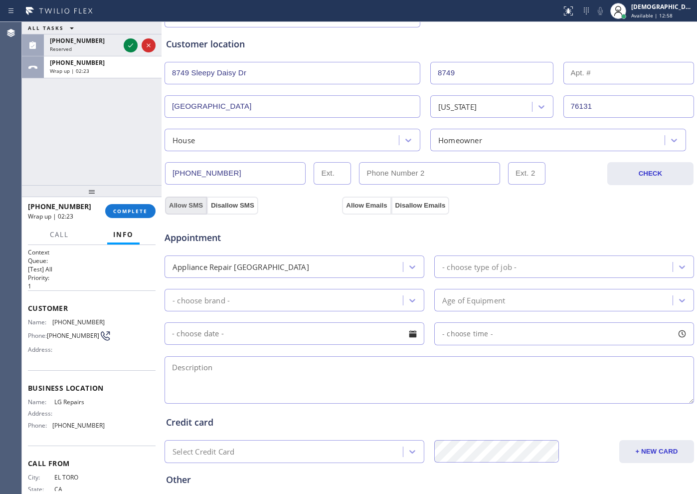
drag, startPoint x: 185, startPoint y: 204, endPoint x: 369, endPoint y: 227, distance: 185.9
click at [185, 204] on button "Allow SMS" at bounding box center [186, 205] width 42 height 18
click at [362, 201] on button "Allow Emails" at bounding box center [366, 205] width 49 height 18
click at [346, 266] on div "Appliance Repair [GEOGRAPHIC_DATA]" at bounding box center [285, 266] width 235 height 17
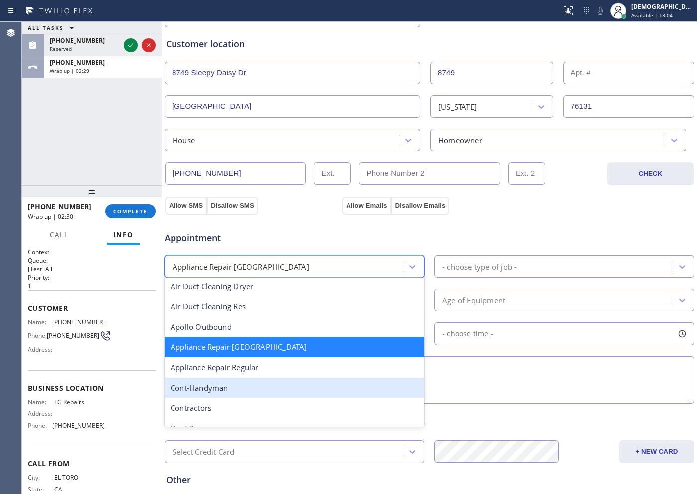
scroll to position [64, 0]
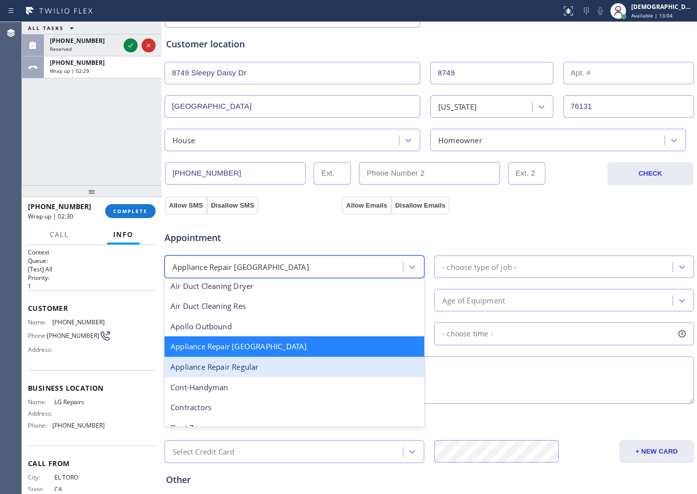
click at [257, 369] on div "Appliance Repair Regular" at bounding box center [295, 367] width 260 height 20
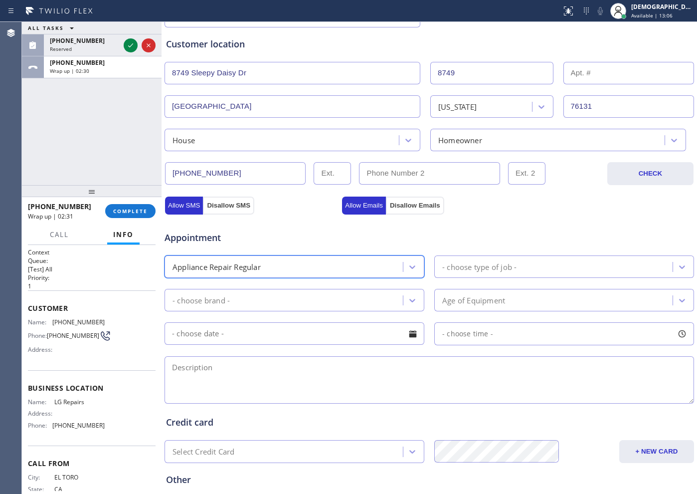
click at [487, 263] on div "- choose type of job -" at bounding box center [479, 266] width 74 height 11
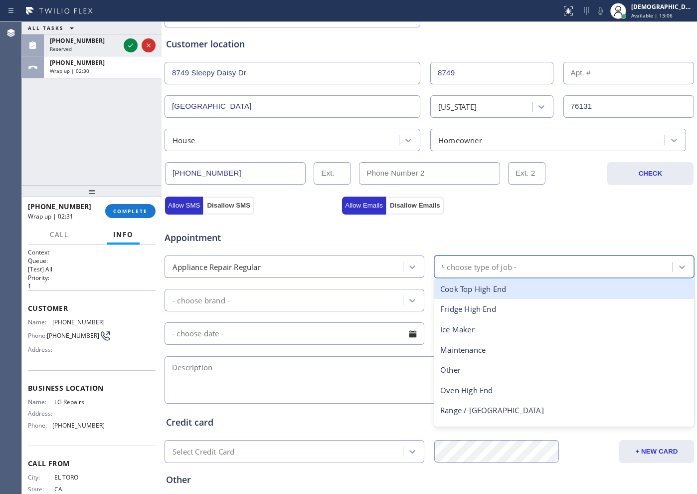
type input "wa"
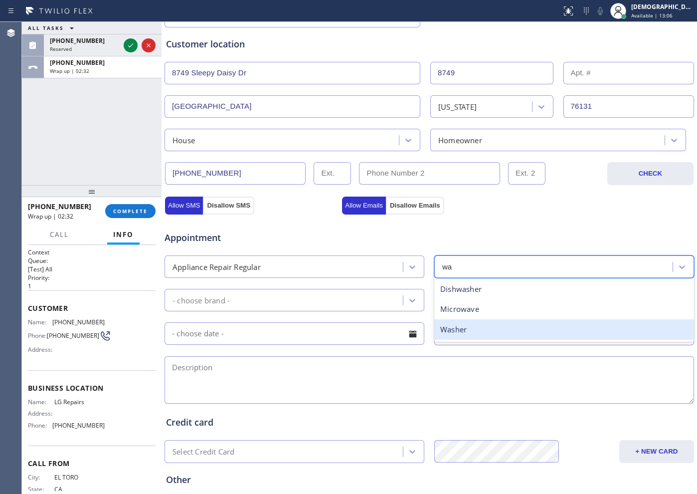
click at [453, 327] on div "Washer" at bounding box center [564, 329] width 260 height 20
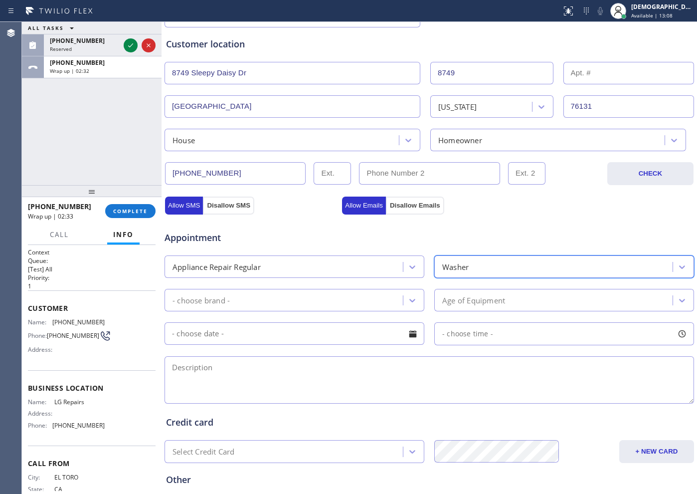
click at [270, 298] on div "- choose brand -" at bounding box center [285, 299] width 235 height 17
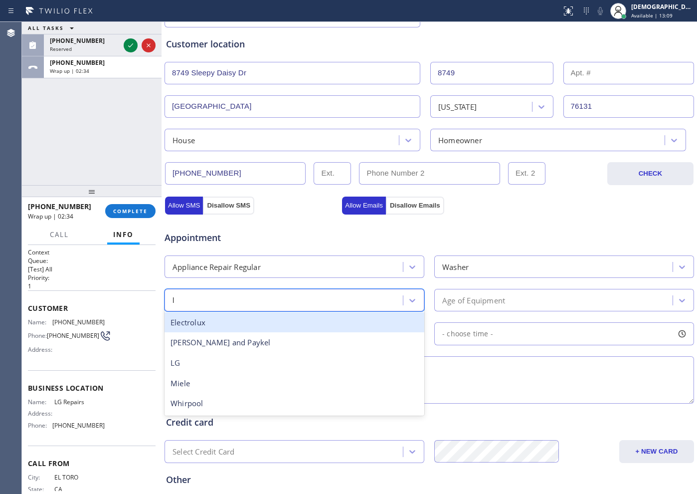
type input "lg"
click at [275, 321] on div "LG" at bounding box center [295, 322] width 260 height 20
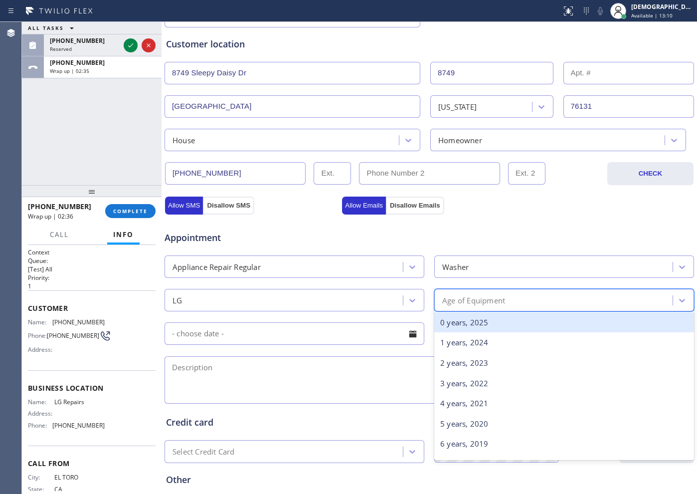
click at [471, 295] on div "Age of Equipment" at bounding box center [473, 299] width 63 height 11
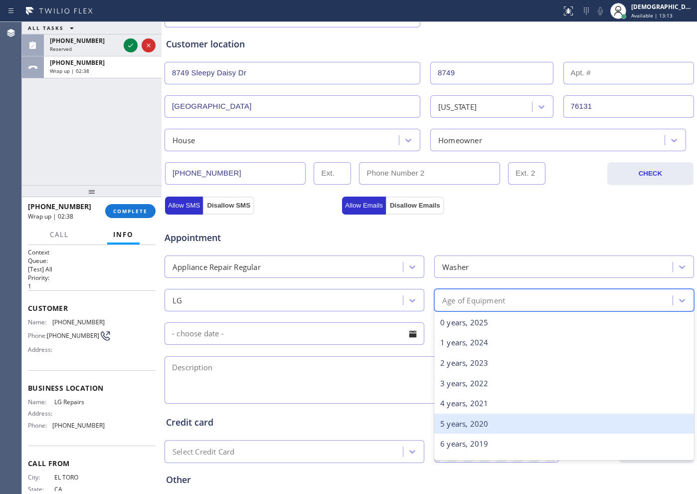
click at [455, 394] on div "5 years, 2020" at bounding box center [564, 423] width 260 height 20
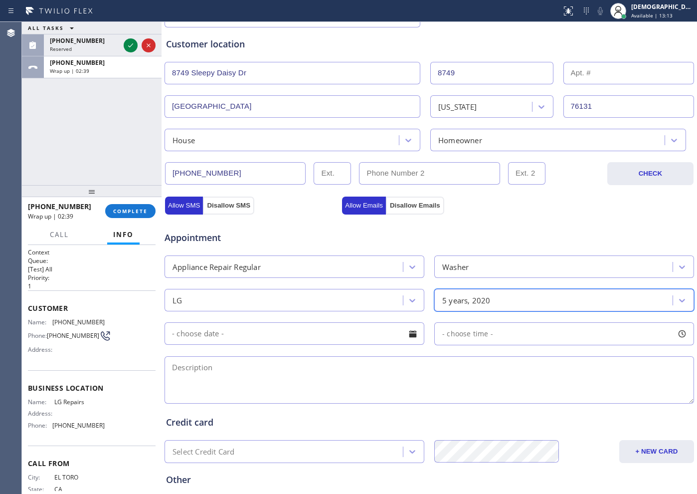
click at [281, 338] on input "text" at bounding box center [295, 333] width 260 height 22
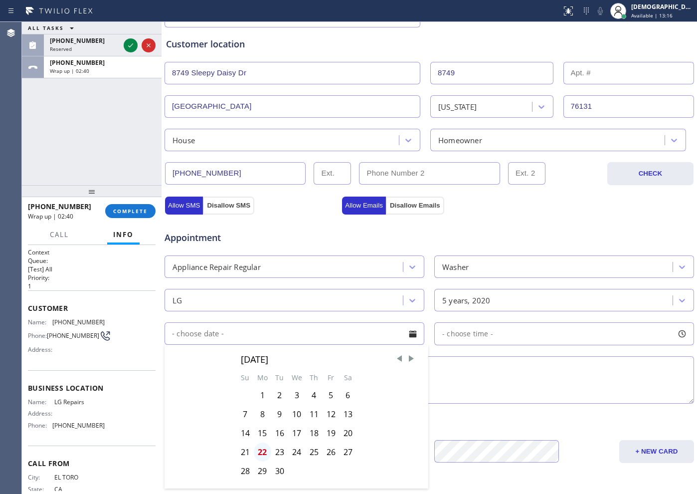
click at [261, 394] on div "22" at bounding box center [262, 451] width 17 height 19
type input "[DATE]"
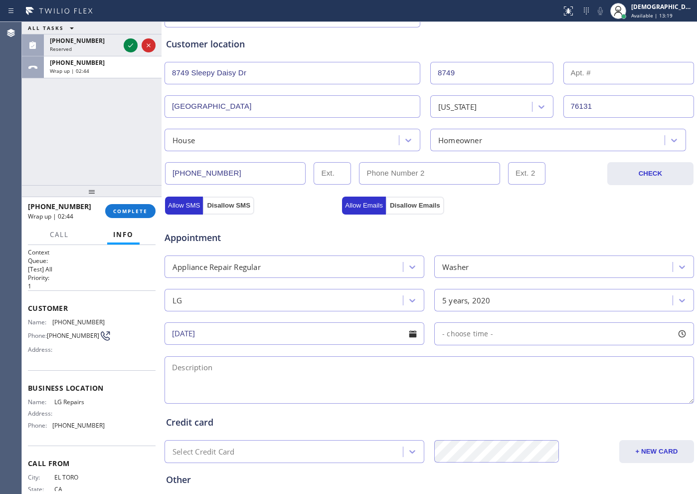
click at [277, 359] on textarea at bounding box center [430, 379] width 530 height 47
paste textarea "LG /Washer / 5 years / wont fill the tub /SBS"
click at [415, 368] on textarea "LG /Washer / 5 years / wont fill the tub /SBS / House HO /" at bounding box center [430, 379] width 530 height 47
paste textarea "[STREET_ADDRESS]"
drag, startPoint x: 455, startPoint y: 367, endPoint x: 484, endPoint y: 381, distance: 32.3
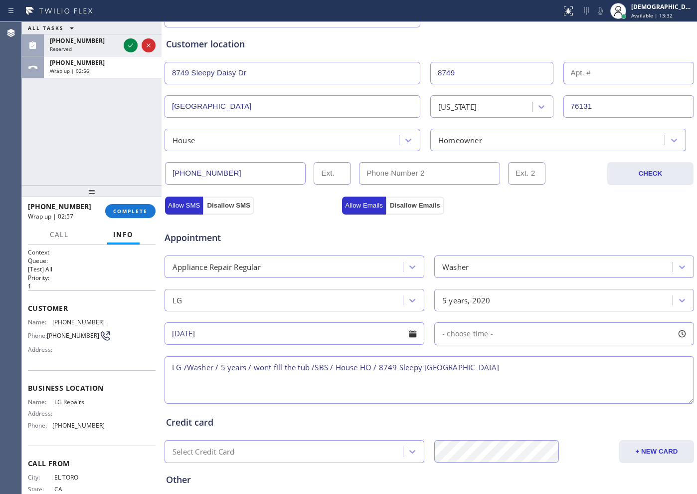
click at [501, 386] on textarea "LG /Washer / 5 years / wont fill the tub /SBS / House HO / 8749 Sleepy [GEOGRAP…" at bounding box center [430, 379] width 530 height 47
click at [454, 367] on textarea "LG /Washer / 5 years / wont fill the tub /SBS / House HO / 8749 Sleepy [GEOGRAP…" at bounding box center [430, 379] width 530 height 47
drag, startPoint x: 82, startPoint y: 407, endPoint x: 53, endPoint y: 407, distance: 28.9
click at [54, 394] on span "LG Repairs" at bounding box center [79, 401] width 50 height 7
copy span "LG Repairs"
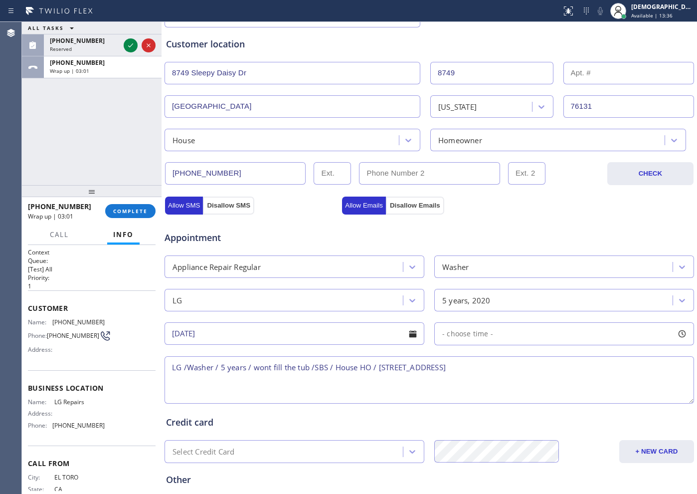
click at [557, 363] on textarea "LG /Washer / 5 years / wont fill the tub /SBS / House HO / [STREET_ADDRESS]" at bounding box center [430, 379] width 530 height 47
paste textarea "LG Repairs"
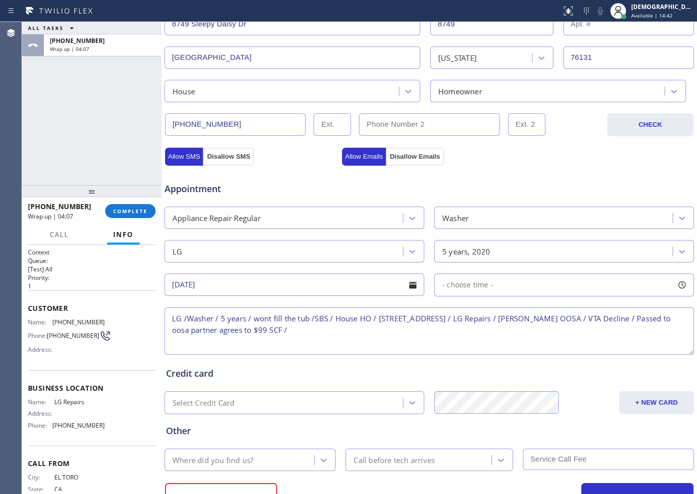
scroll to position [279, 0]
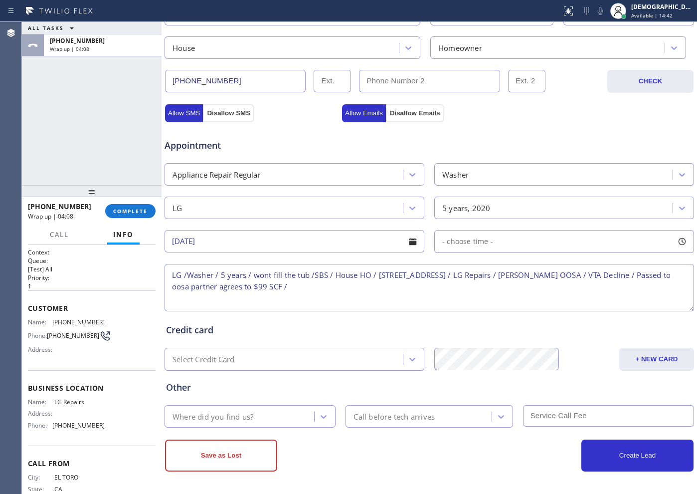
type textarea "LG /Washer / 5 years / wont fill the tub /SBS / House HO / [STREET_ADDRESS] / L…"
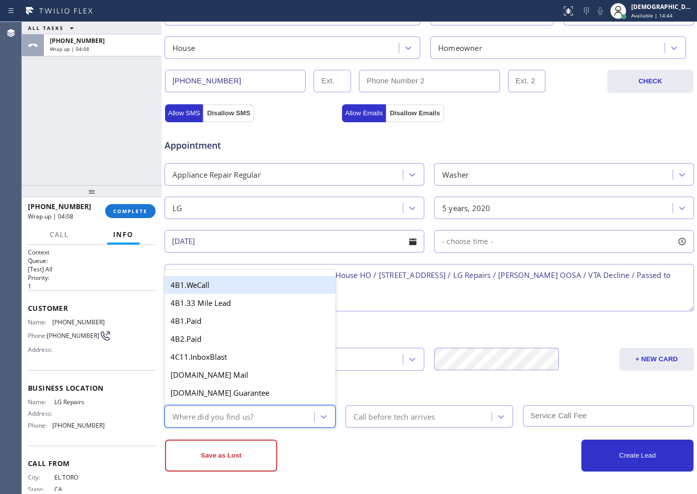
click at [251, 394] on div "Where did you find us?" at bounding box center [213, 415] width 81 height 11
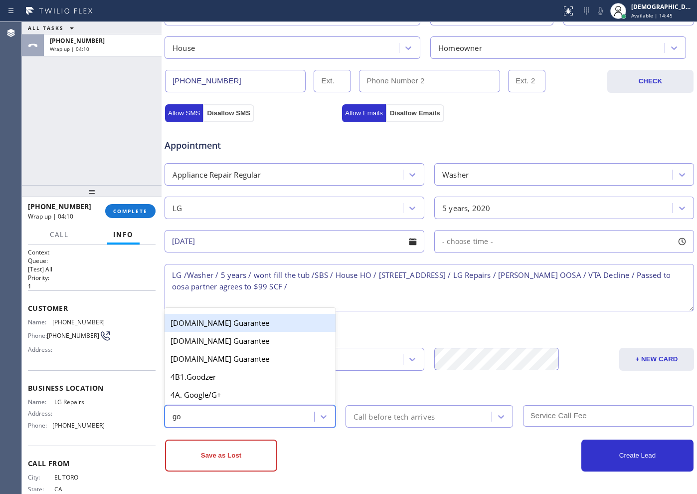
type input "goo"
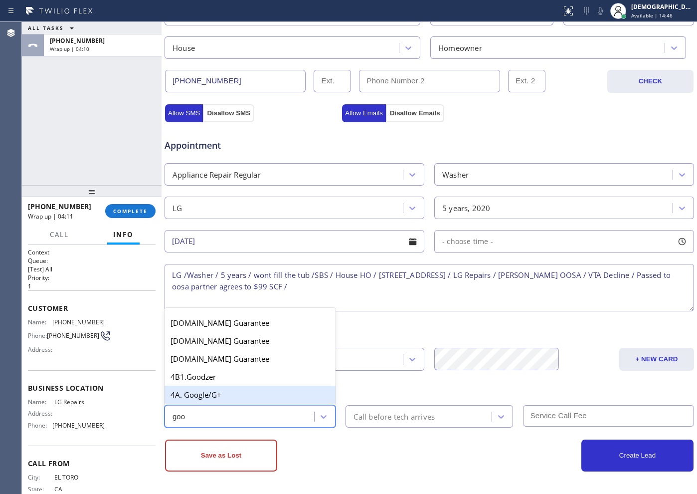
click at [233, 393] on div "4A. Google/G+" at bounding box center [250, 394] width 171 height 18
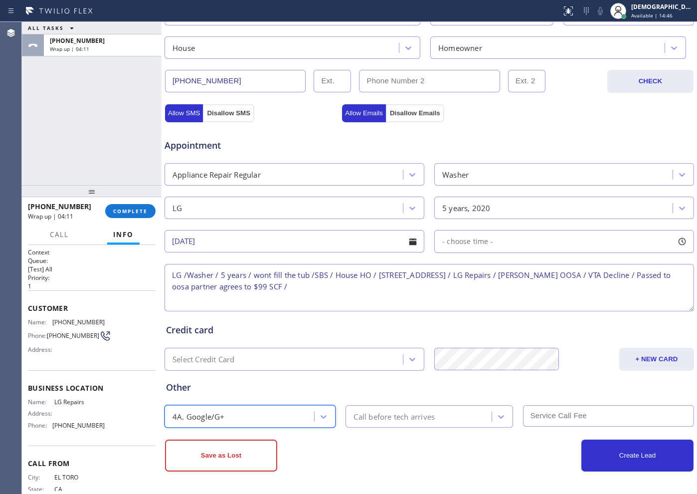
click at [377, 394] on div "Call before tech arrives" at bounding box center [394, 415] width 81 height 11
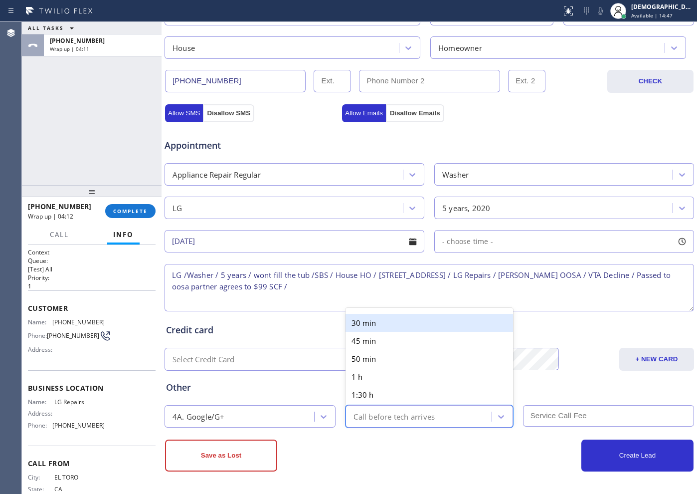
type input "30"
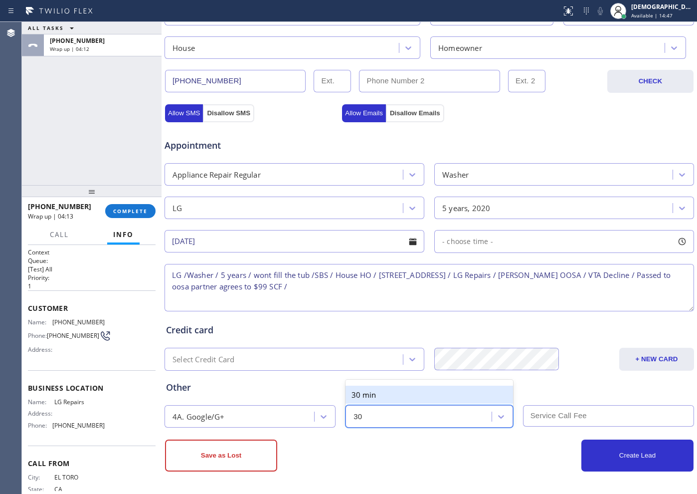
click at [371, 394] on div "30 min" at bounding box center [429, 394] width 167 height 18
click at [241, 287] on textarea "LG /Washer / 5 years / wont fill the tub /SBS / House HO / [STREET_ADDRESS] / L…" at bounding box center [430, 287] width 530 height 47
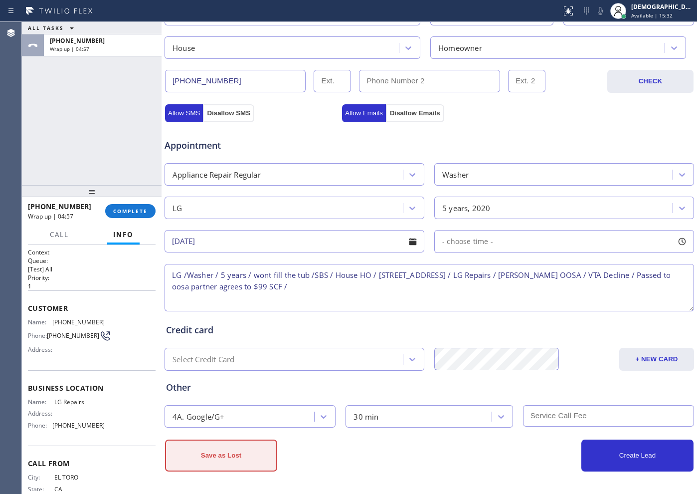
click at [253, 394] on button "Save as Lost" at bounding box center [221, 455] width 112 height 32
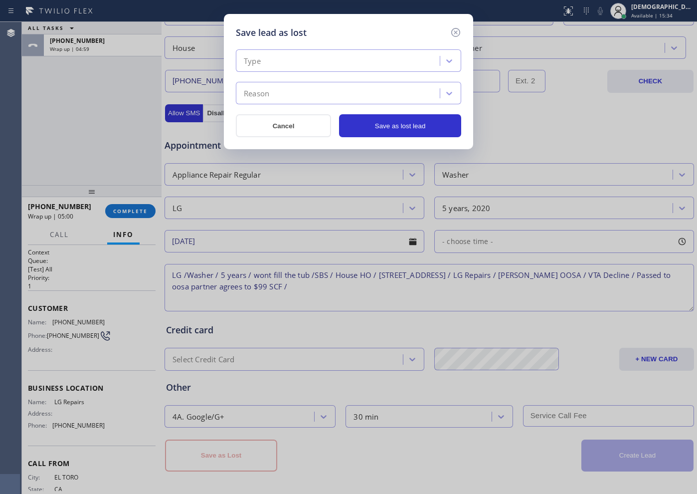
click at [297, 69] on div "Type" at bounding box center [348, 60] width 225 height 22
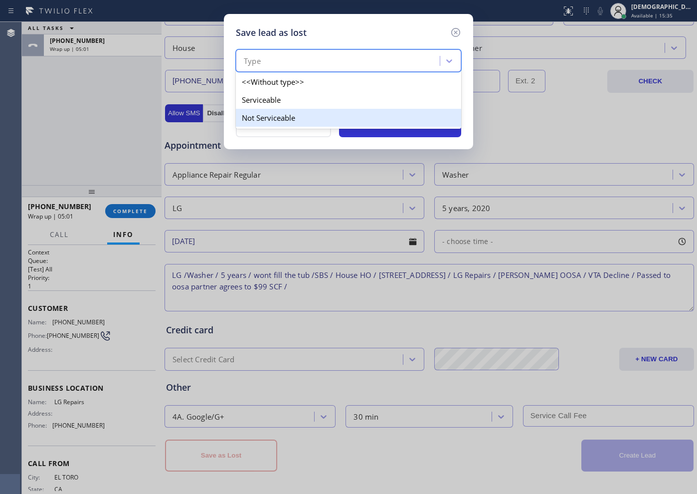
click at [284, 113] on div "Not Serviceable" at bounding box center [348, 118] width 225 height 18
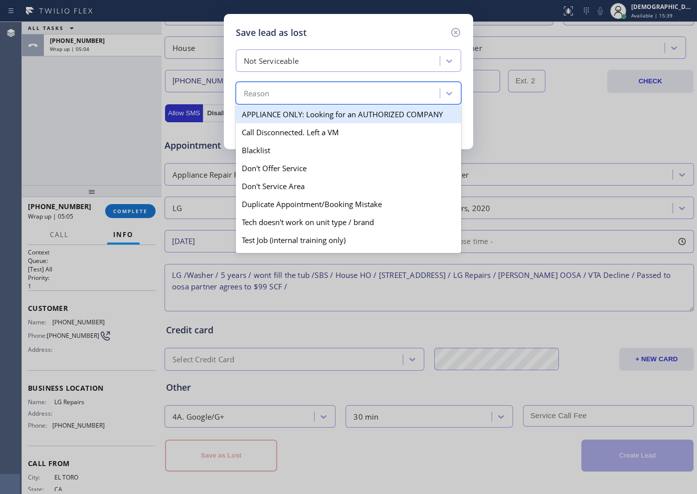
click at [284, 95] on div "Reason" at bounding box center [339, 93] width 201 height 17
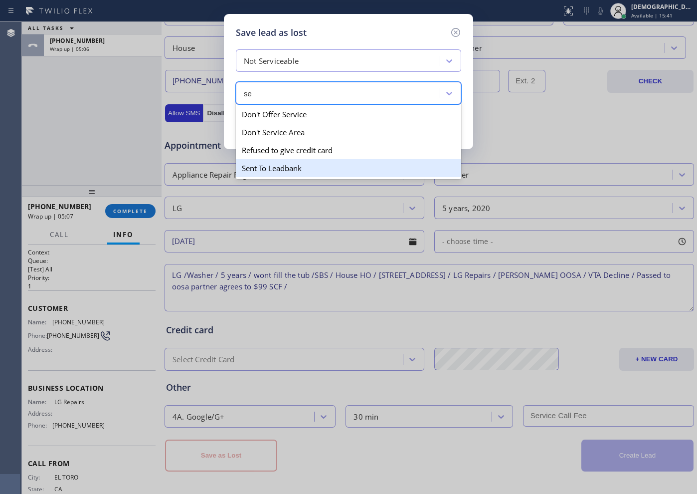
click at [283, 161] on div "Sent To Leadbank" at bounding box center [348, 168] width 225 height 18
type input "se"
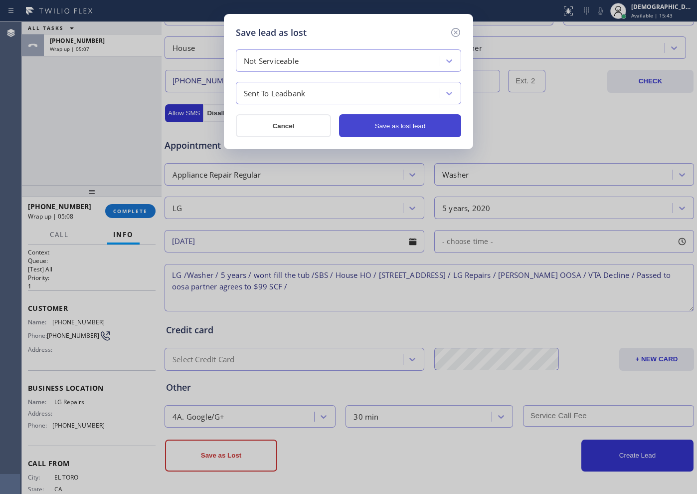
click at [399, 132] on button "Save as lost lead" at bounding box center [400, 125] width 122 height 23
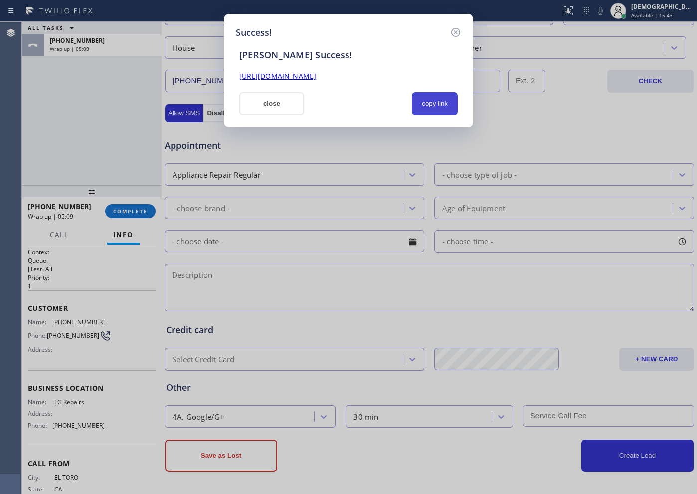
click at [434, 106] on button "copy link" at bounding box center [435, 103] width 46 height 23
click at [389, 71] on div "[URL][DOMAIN_NAME]" at bounding box center [348, 76] width 230 height 11
click at [316, 73] on link "[URL][DOMAIN_NAME]" at bounding box center [277, 75] width 77 height 9
drag, startPoint x: 257, startPoint y: 99, endPoint x: 244, endPoint y: 113, distance: 19.1
click at [257, 99] on button "close" at bounding box center [271, 103] width 65 height 23
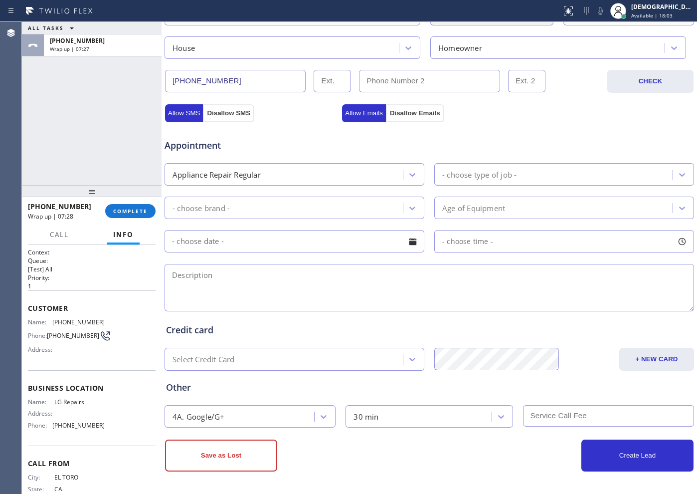
click at [116, 219] on div "[PHONE_NUMBER] Wrap up | 07:28 COMPLETE" at bounding box center [92, 211] width 128 height 26
click at [123, 211] on span "COMPLETE" at bounding box center [130, 210] width 34 height 7
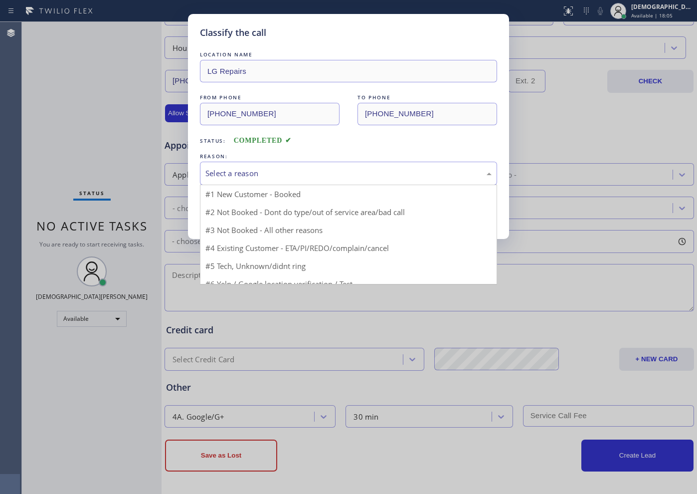
click at [260, 172] on div "Select a reason" at bounding box center [348, 173] width 286 height 11
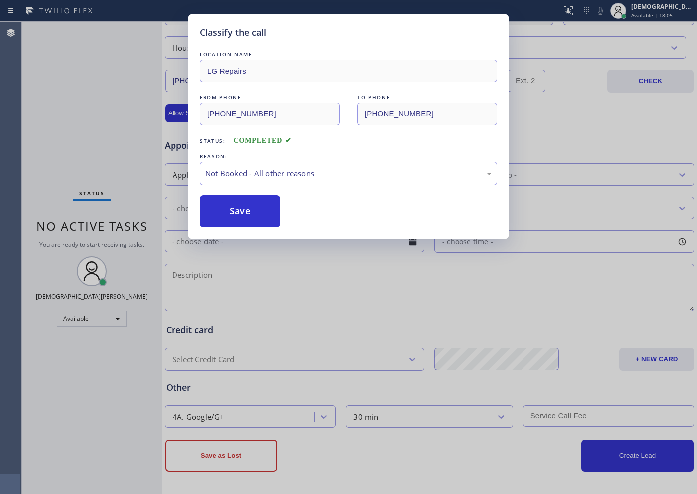
click at [242, 205] on button "Save" at bounding box center [240, 211] width 80 height 32
type input "[PHONE_NUMBER]"
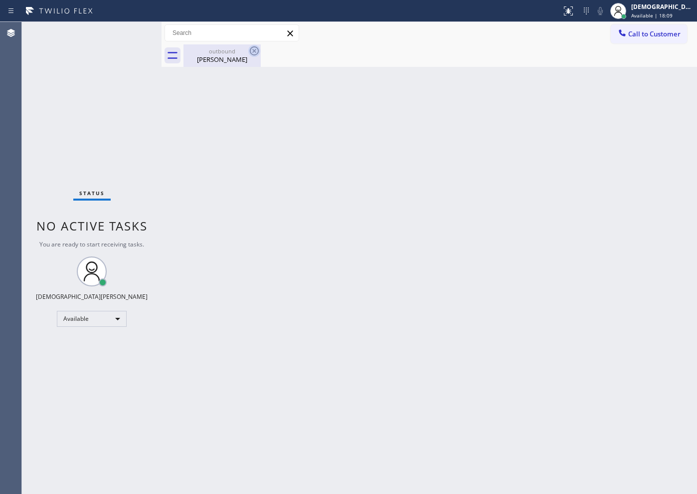
click at [256, 50] on icon at bounding box center [254, 51] width 12 height 12
click at [239, 58] on div "[PERSON_NAME]" at bounding box center [221, 59] width 75 height 9
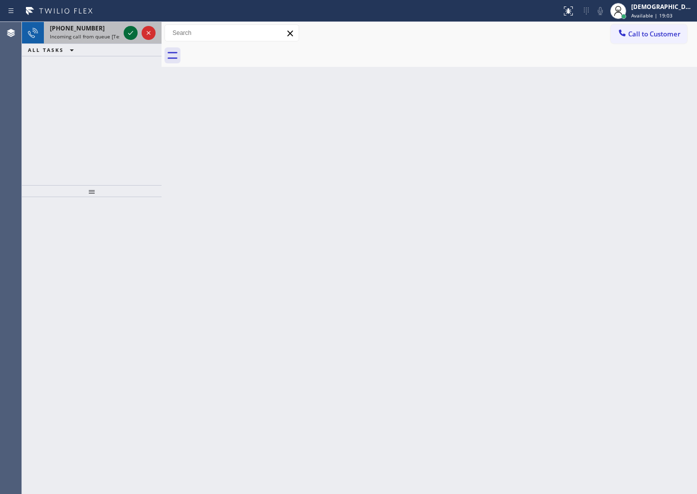
click at [132, 29] on icon at bounding box center [131, 33] width 12 height 12
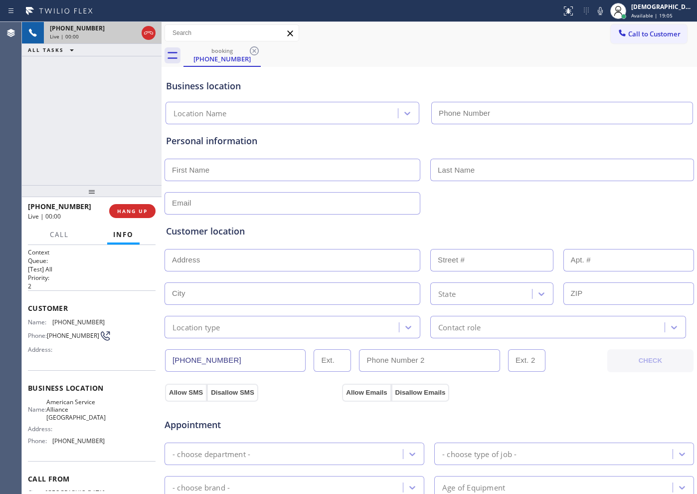
type input "[PHONE_NUMBER]"
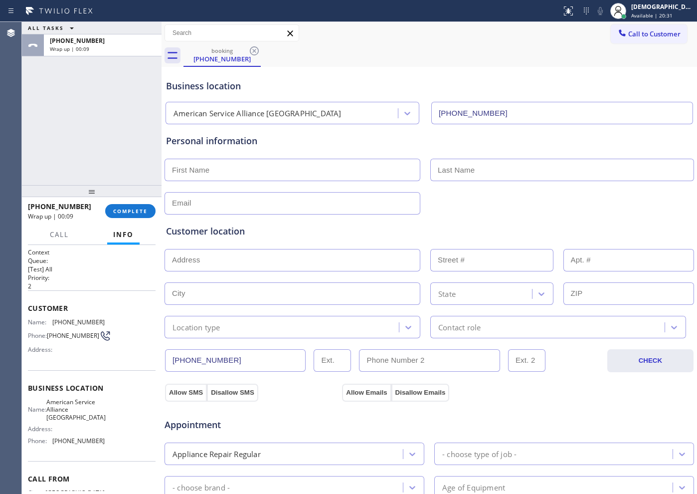
click at [231, 169] on input "text" at bounding box center [293, 170] width 256 height 22
type input "Ms"
click at [451, 173] on input "text" at bounding box center [562, 170] width 264 height 22
paste input "Harley"
type input "Harley"
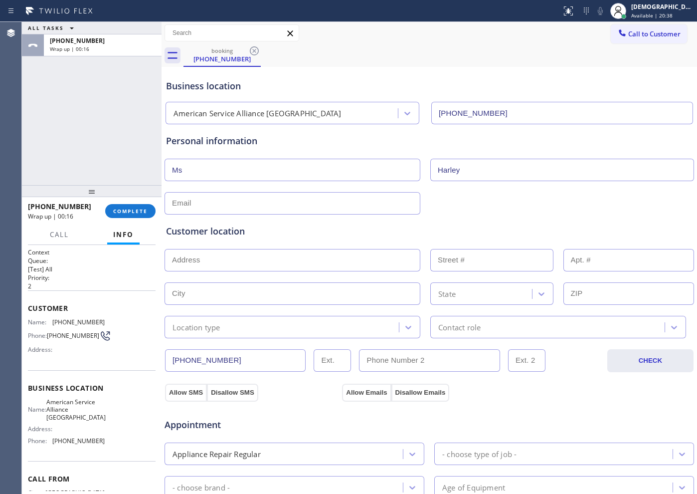
click at [386, 195] on input "text" at bounding box center [293, 203] width 256 height 22
click at [372, 205] on input "[EMAIL_ADDRESS]" at bounding box center [293, 203] width 256 height 22
type input "[EMAIL_ADDRESS][DOMAIN_NAME]"
click at [208, 253] on input "text" at bounding box center [293, 260] width 256 height 22
paste input "[STREET_ADDRESS]"
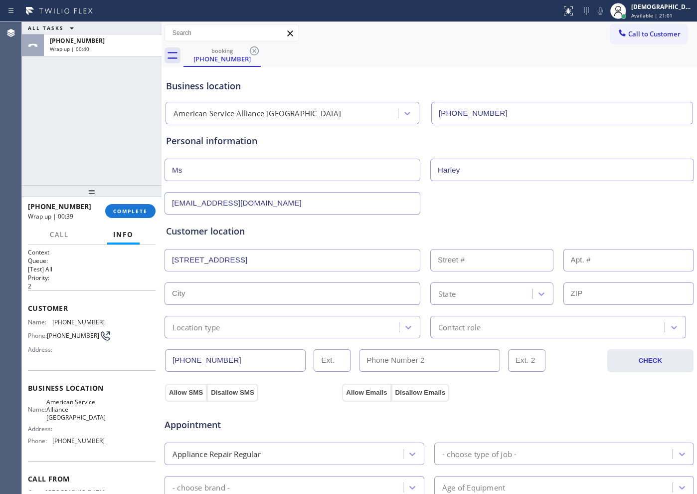
click at [337, 253] on input "[STREET_ADDRESS]" at bounding box center [293, 260] width 256 height 22
click at [330, 294] on input "text" at bounding box center [293, 293] width 256 height 22
click at [339, 259] on input "[STREET_ADDRESS]" at bounding box center [293, 260] width 256 height 22
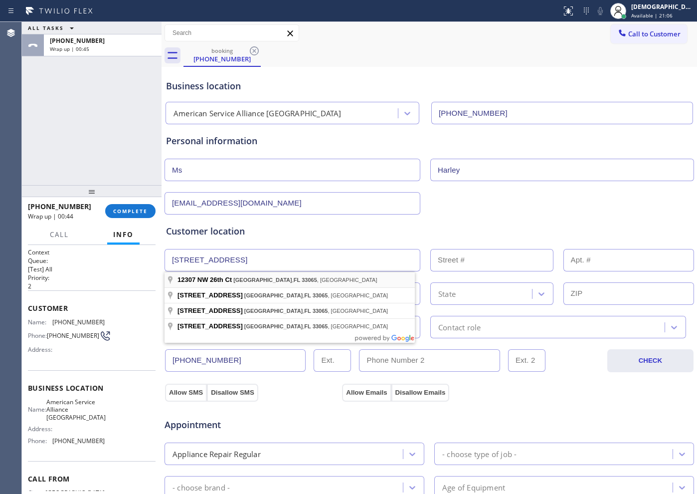
type input "[STREET_ADDRESS]"
type input "12307"
type input "[GEOGRAPHIC_DATA]"
type input "33065"
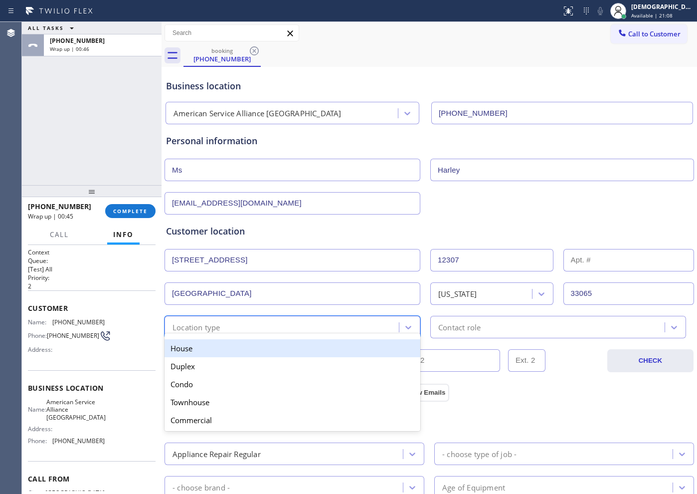
click at [276, 327] on div "Location type" at bounding box center [283, 326] width 231 height 17
drag, startPoint x: 260, startPoint y: 349, endPoint x: 350, endPoint y: 333, distance: 90.7
click at [262, 349] on div "House" at bounding box center [293, 348] width 256 height 18
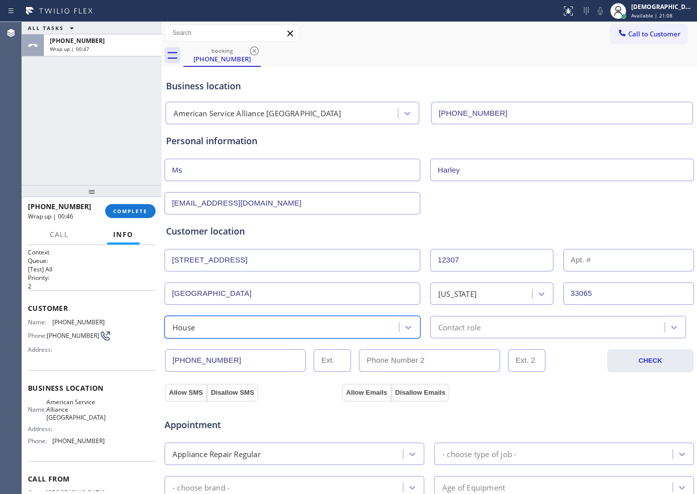
click at [454, 332] on div "Contact role" at bounding box center [459, 326] width 42 height 11
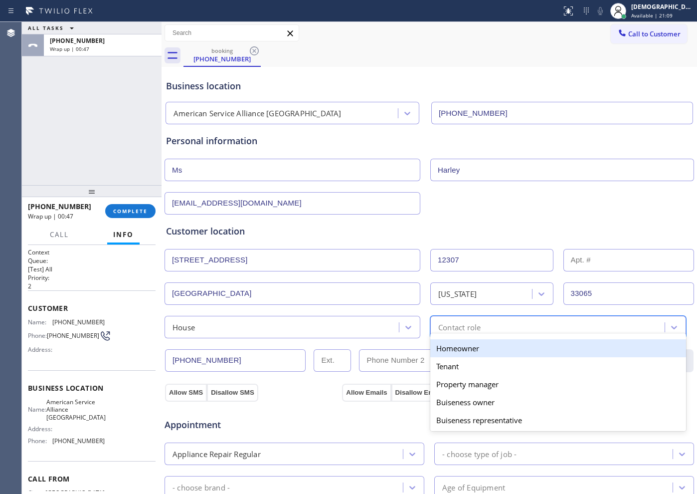
click at [453, 348] on div "Homeowner" at bounding box center [558, 348] width 256 height 18
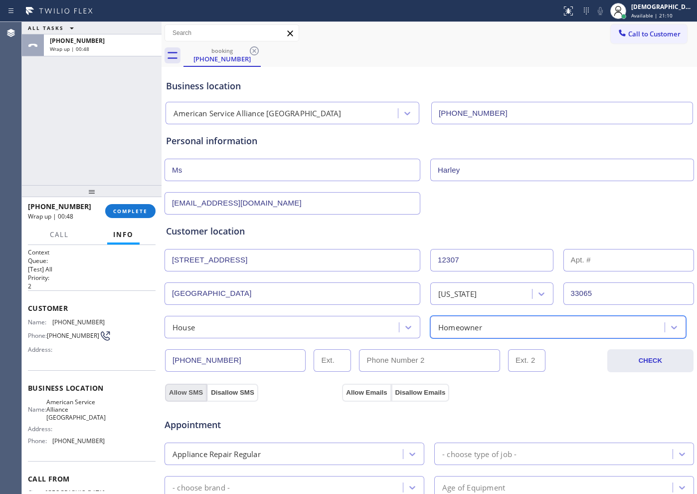
click at [187, 384] on button "Allow SMS" at bounding box center [186, 392] width 42 height 18
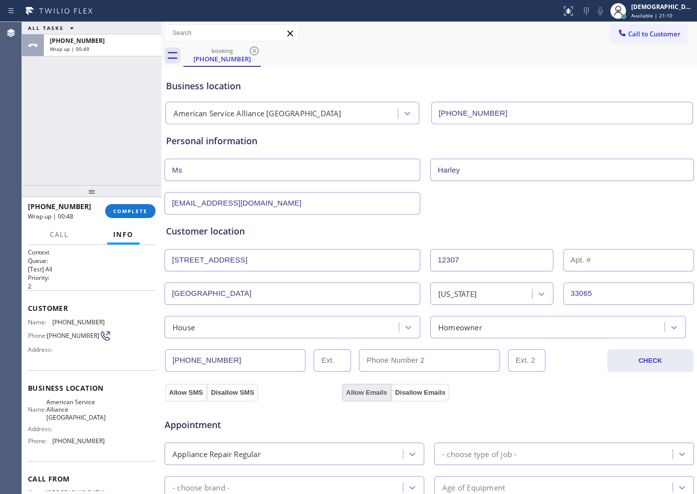
click at [350, 386] on button "Allow Emails" at bounding box center [366, 392] width 49 height 18
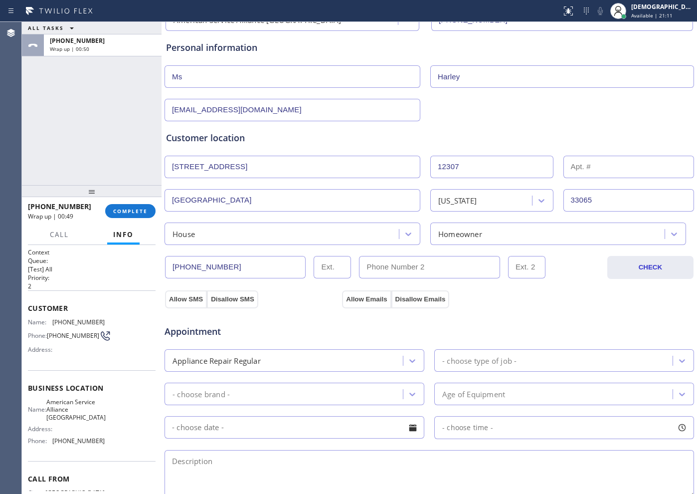
scroll to position [125, 0]
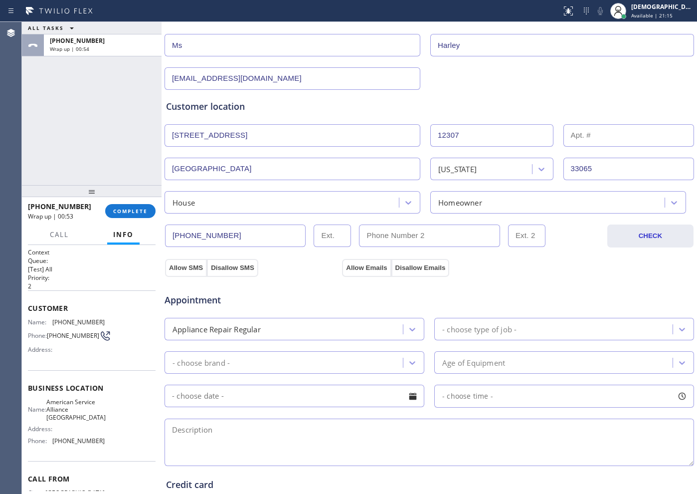
click at [310, 322] on div "Appliance Repair Regular" at bounding box center [285, 328] width 235 height 17
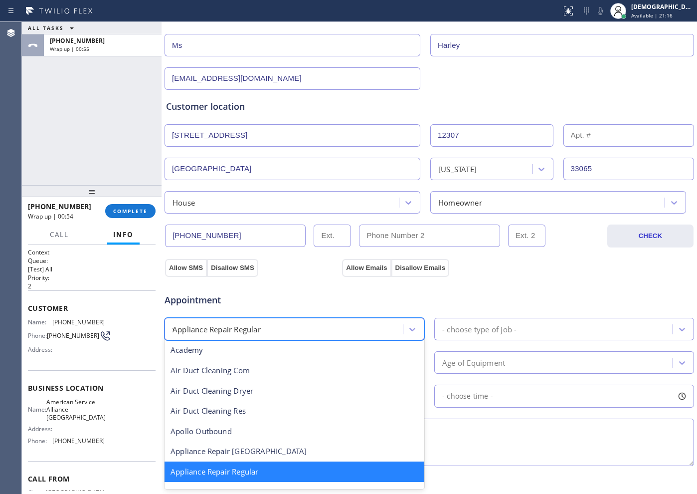
scroll to position [0, 0]
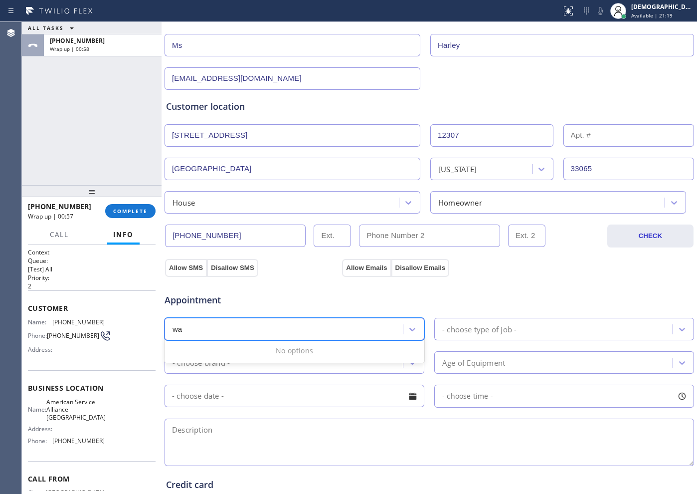
type input "w"
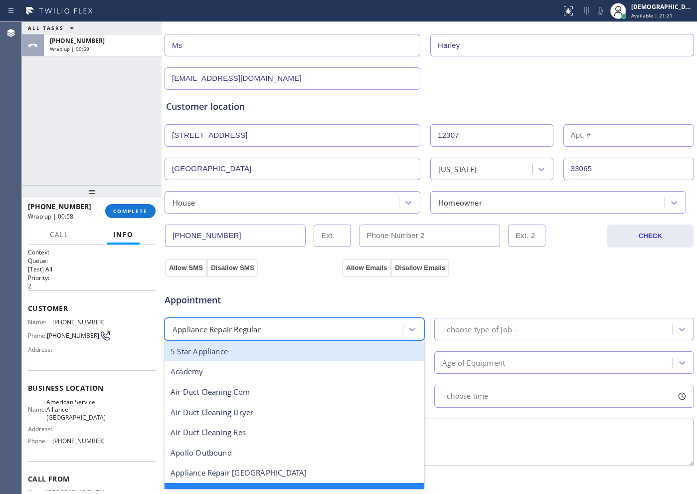
type input "a"
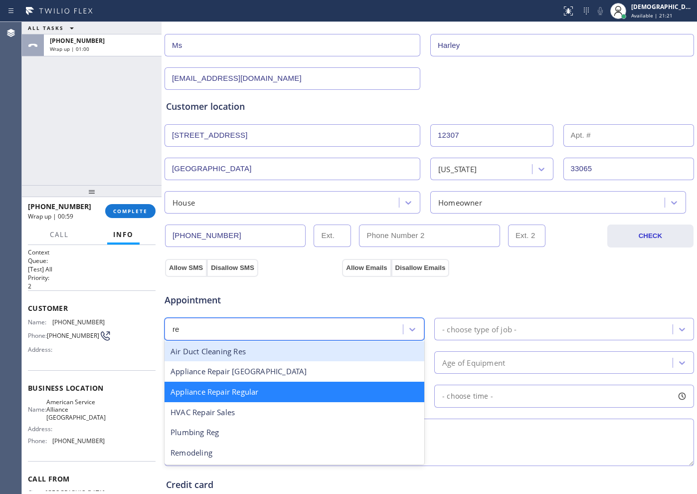
type input "reg"
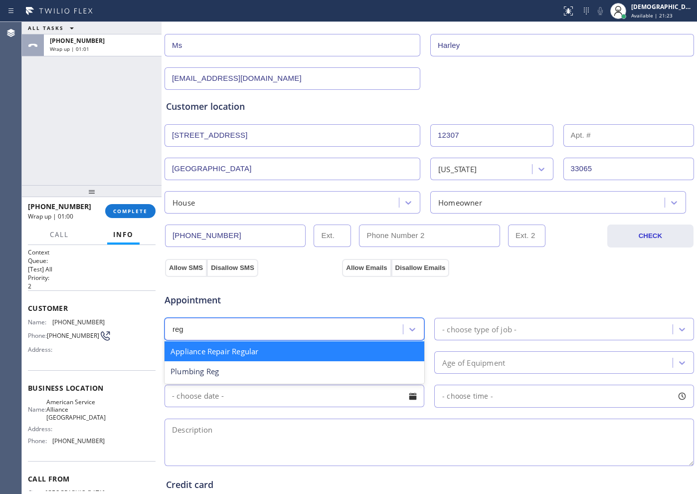
click at [279, 357] on div "Appliance Repair Regular" at bounding box center [295, 351] width 260 height 20
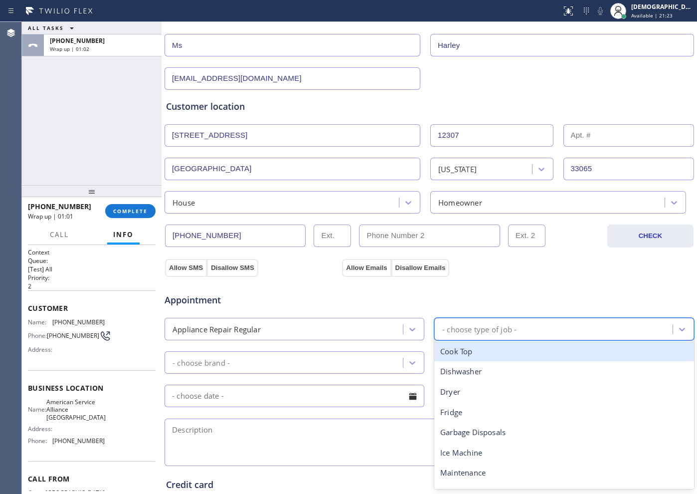
click at [503, 329] on div "- choose type of job -" at bounding box center [479, 328] width 74 height 11
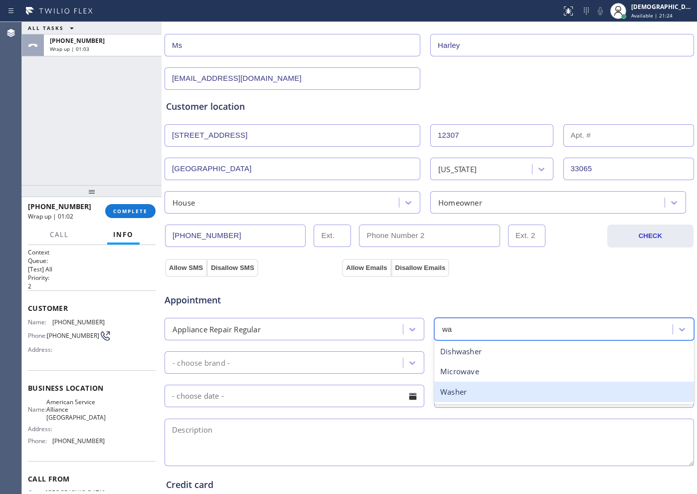
click at [479, 394] on div "Dishwasher Microwave Washer" at bounding box center [564, 371] width 260 height 65
type input "wa"
click at [222, 364] on div "- choose brand -" at bounding box center [201, 362] width 57 height 11
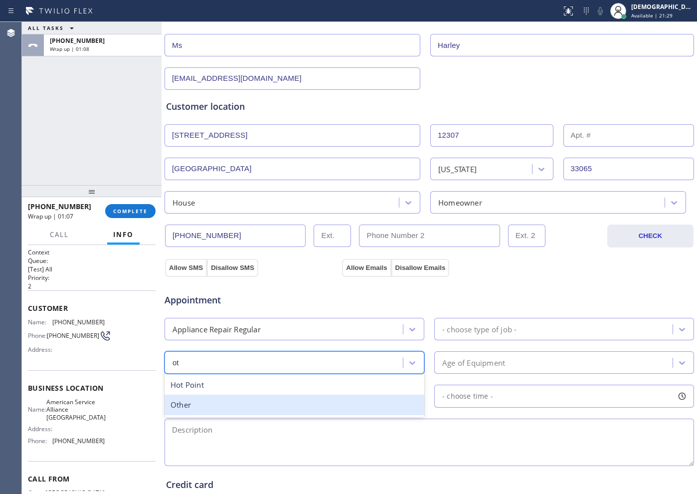
type input "oth"
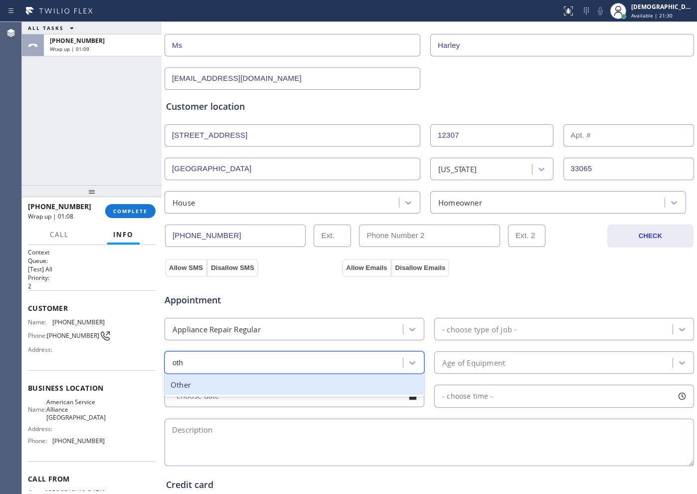
click at [209, 393] on div "Other" at bounding box center [295, 384] width 260 height 20
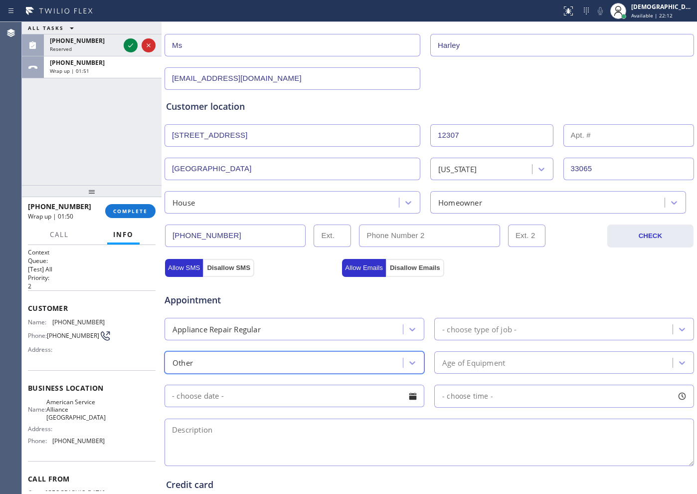
click at [472, 363] on div "Age of Equipment" at bounding box center [473, 362] width 63 height 11
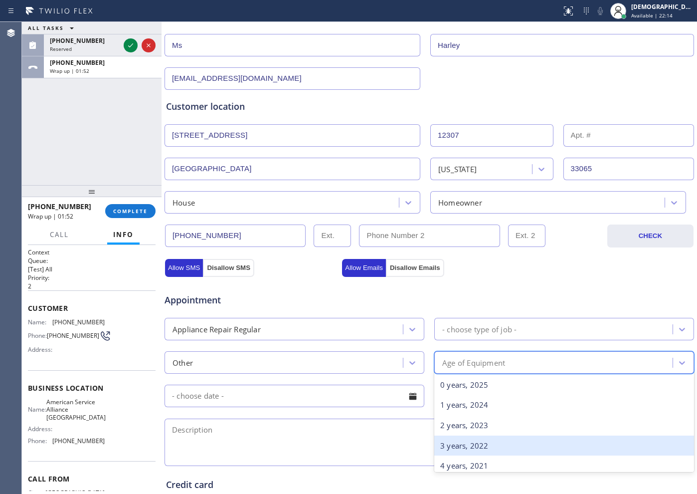
click at [467, 394] on div "3 years, 2022" at bounding box center [564, 445] width 260 height 20
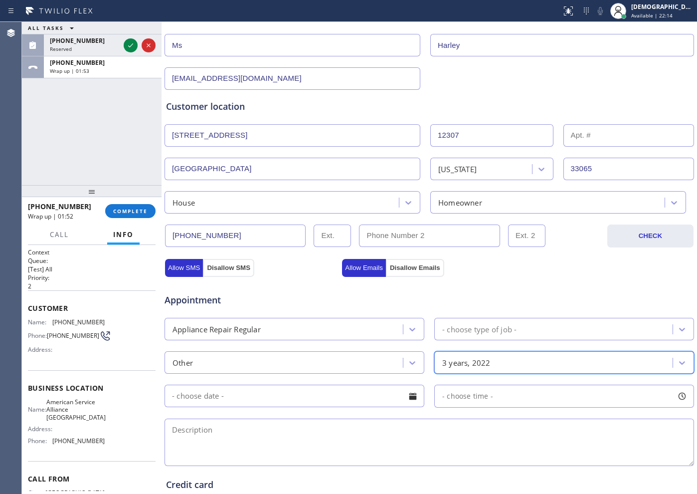
click at [488, 329] on div "- choose type of job -" at bounding box center [479, 328] width 74 height 11
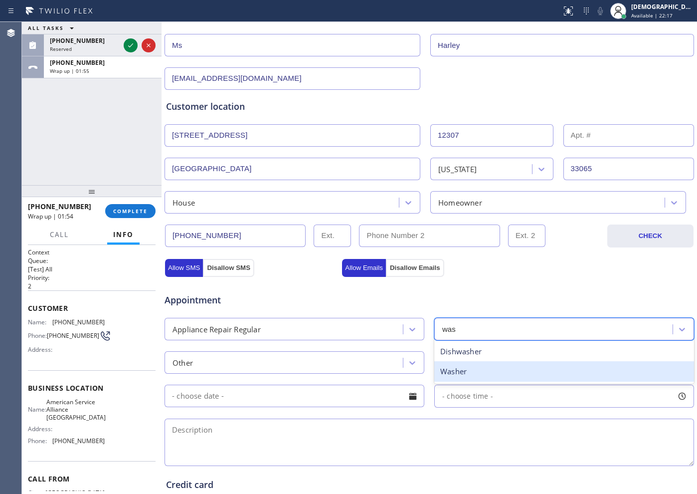
type input "wash"
click at [462, 375] on div "Washer" at bounding box center [564, 371] width 260 height 20
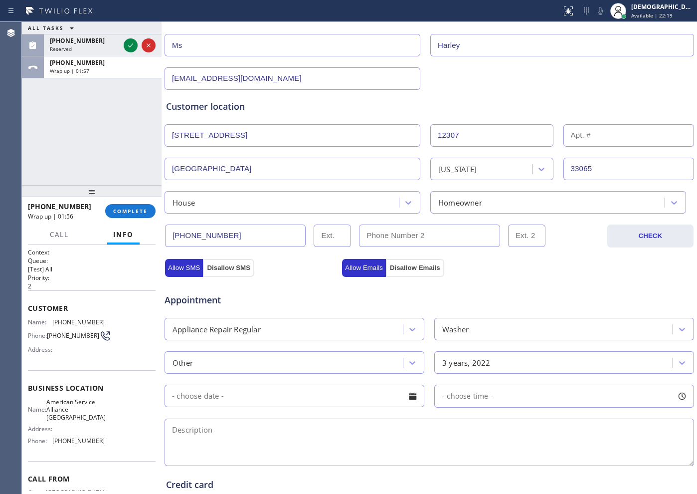
click at [353, 394] on input "text" at bounding box center [295, 395] width 260 height 22
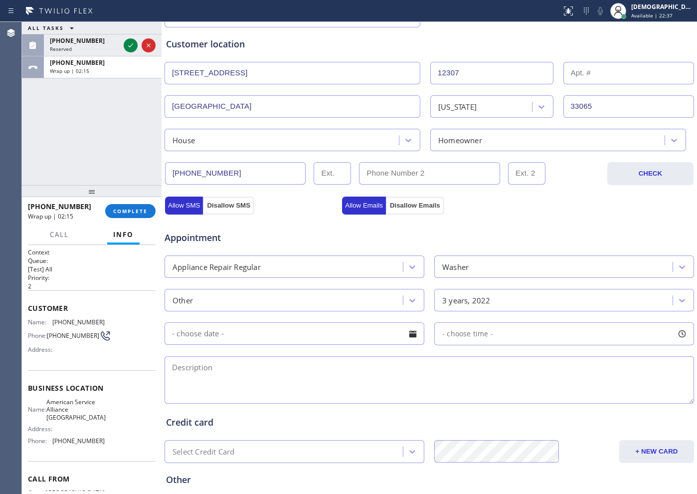
click at [337, 233] on div "Appointment" at bounding box center [430, 231] width 532 height 25
click at [291, 330] on input "text" at bounding box center [295, 333] width 260 height 22
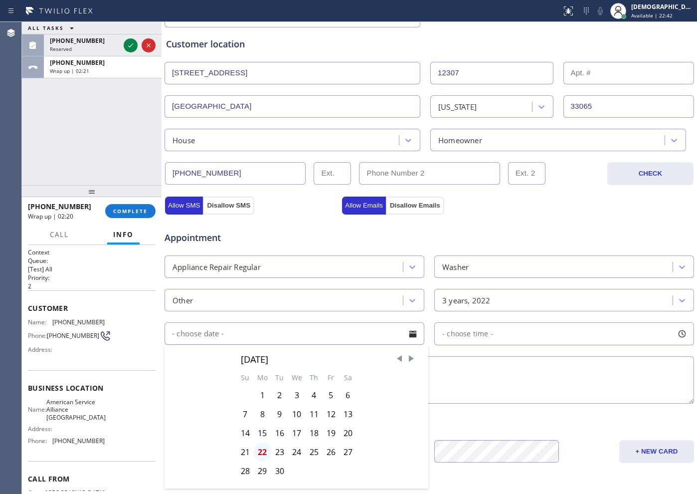
click at [262, 394] on div "22" at bounding box center [262, 451] width 17 height 19
type input "[DATE]"
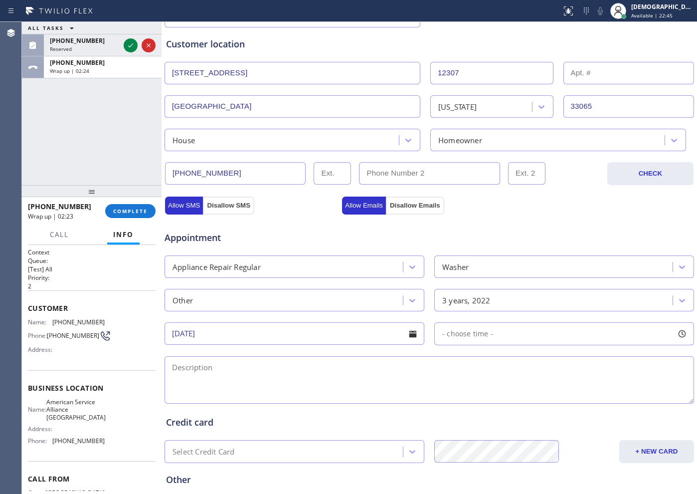
click at [357, 375] on textarea at bounding box center [430, 379] width 530 height 47
click at [423, 363] on textarea "Cx wants parts only /" at bounding box center [430, 379] width 530 height 47
paste textarea "[STREET_ADDRESS]"
drag, startPoint x: 344, startPoint y: 378, endPoint x: 357, endPoint y: 366, distance: 17.6
click at [345, 378] on textarea "Cx wants parts only / [STREET_ADDRESS]" at bounding box center [430, 379] width 530 height 47
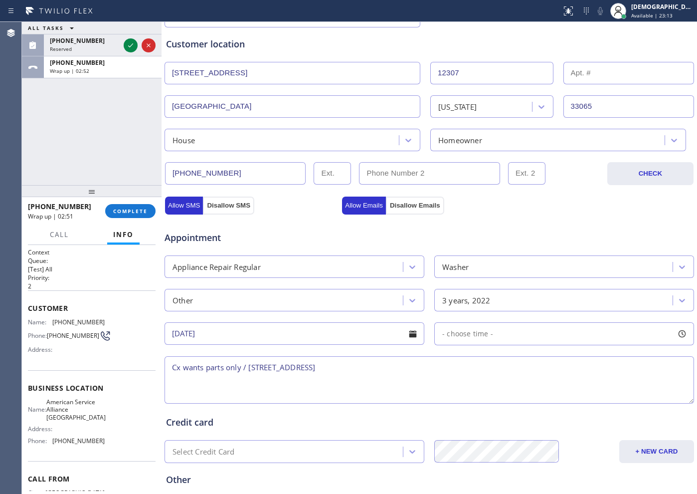
click at [336, 368] on textarea "Cx wants parts only / [STREET_ADDRESS]" at bounding box center [430, 379] width 530 height 47
drag, startPoint x: 351, startPoint y: 368, endPoint x: 251, endPoint y: 368, distance: 99.7
click at [250, 368] on textarea "Cx wants parts only / [STREET_ADDRESS]" at bounding box center [430, 379] width 530 height 47
paste textarea "NW 26th [GEOGRAPHIC_DATA]"
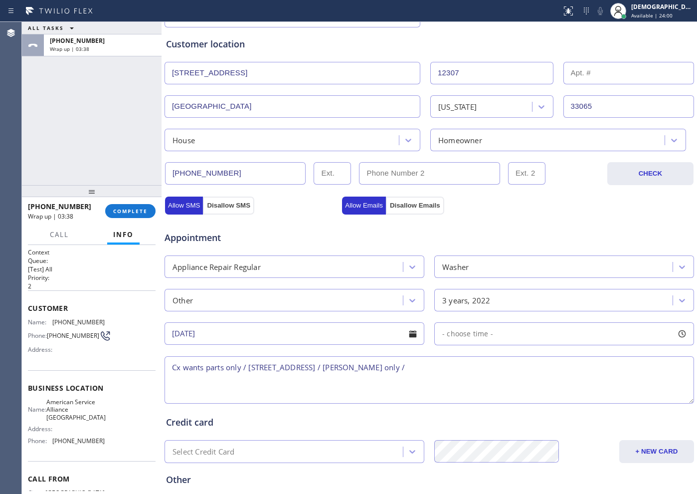
click at [432, 366] on textarea "Cx wants parts only / [STREET_ADDRESS] / [PERSON_NAME] only /" at bounding box center [430, 379] width 530 height 47
click at [476, 366] on textarea "Cx wants parts only / [STREET_ADDRESS] / [PERSON_NAME] parts only /" at bounding box center [430, 379] width 530 height 47
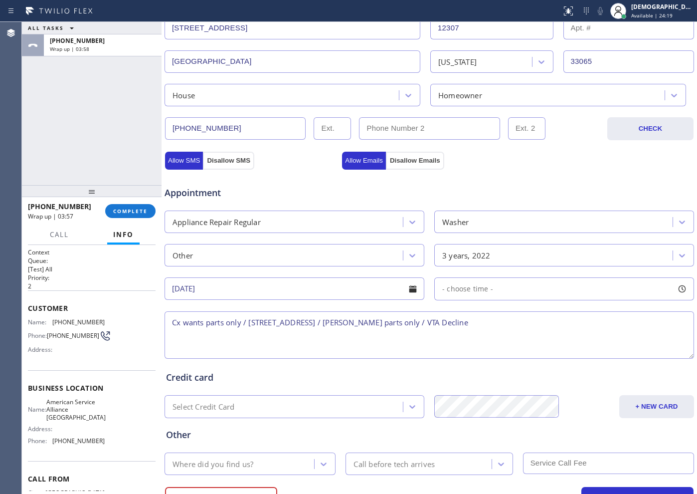
scroll to position [279, 0]
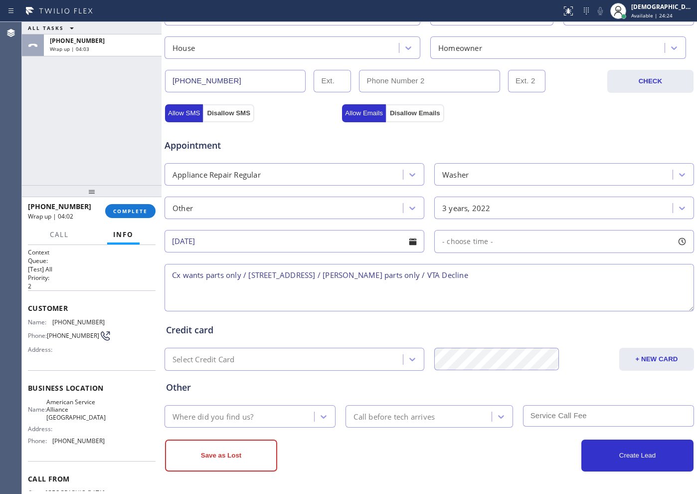
type textarea "Cx wants parts only / [STREET_ADDRESS] / [PERSON_NAME] parts only / VTA Decline"
click at [273, 394] on div "Where did you find us?" at bounding box center [241, 415] width 147 height 17
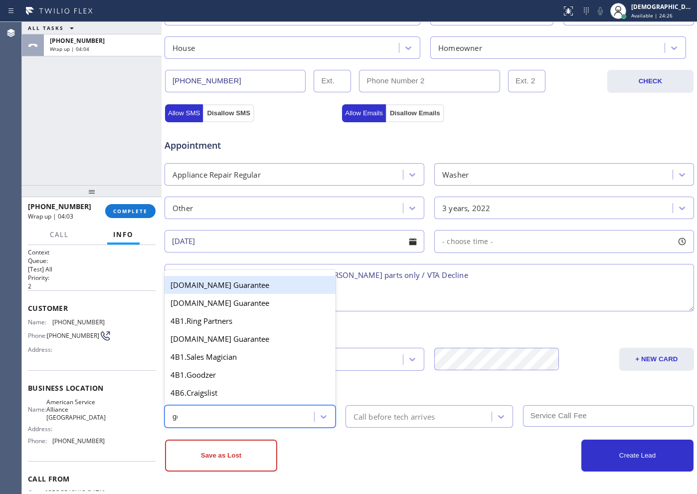
type input "goo"
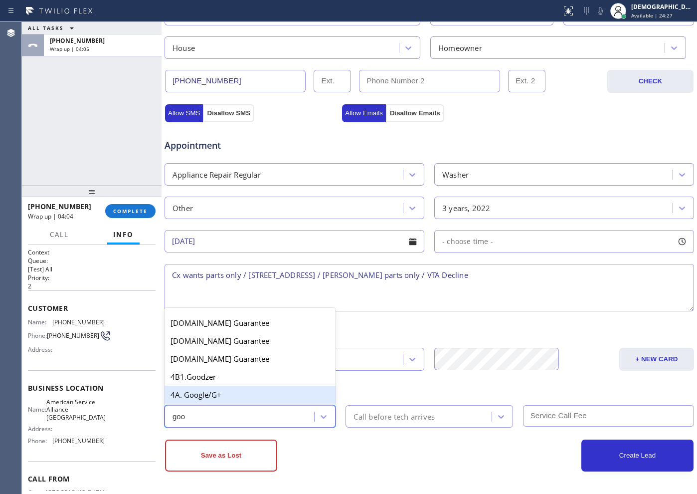
click at [252, 394] on div "4A. Google/G+" at bounding box center [250, 394] width 171 height 18
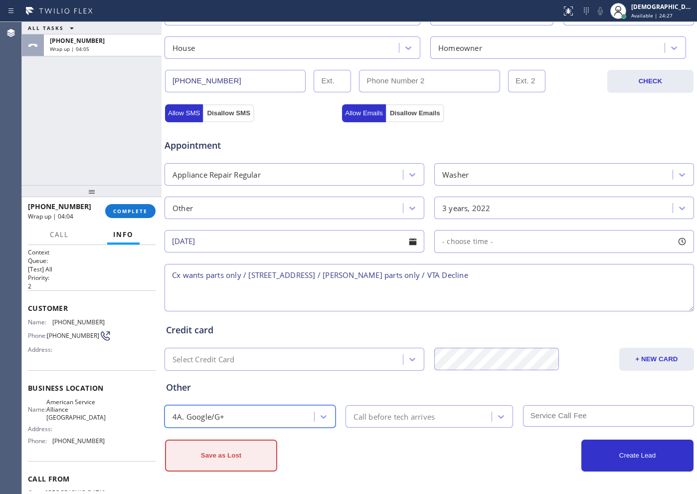
click at [249, 394] on button "Save as Lost" at bounding box center [221, 455] width 112 height 32
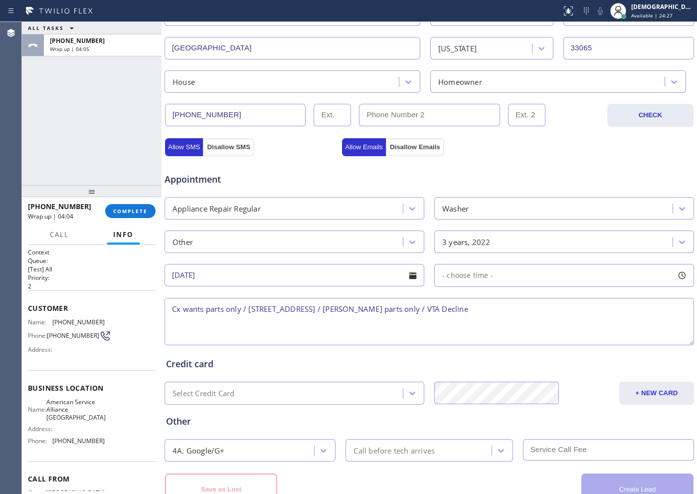
scroll to position [313, 0]
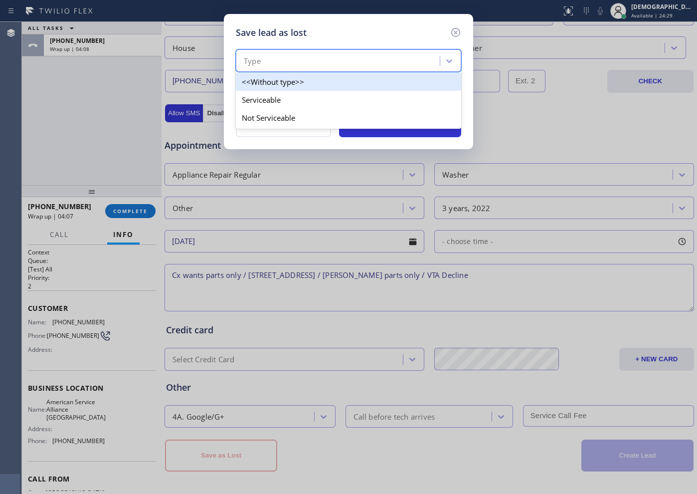
click at [333, 57] on div "Type" at bounding box center [339, 60] width 201 height 17
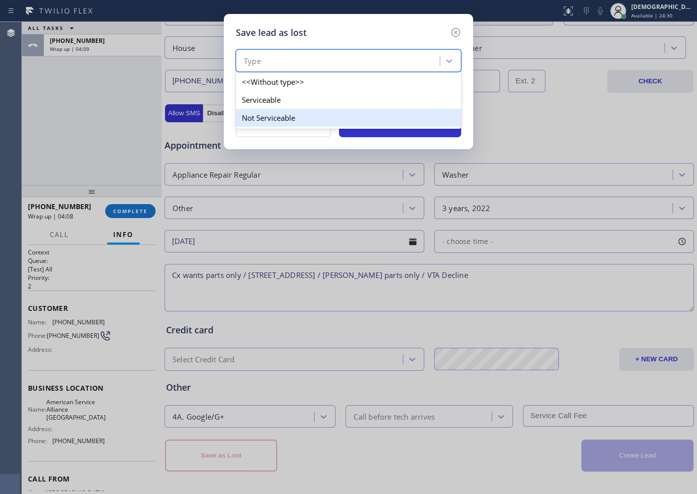
click at [309, 120] on div "Not Serviceable" at bounding box center [348, 118] width 225 height 18
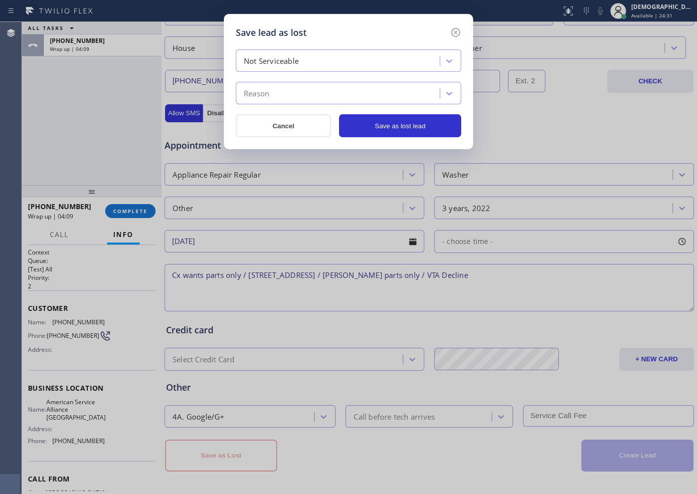
click at [300, 93] on div "Reason" at bounding box center [339, 93] width 201 height 17
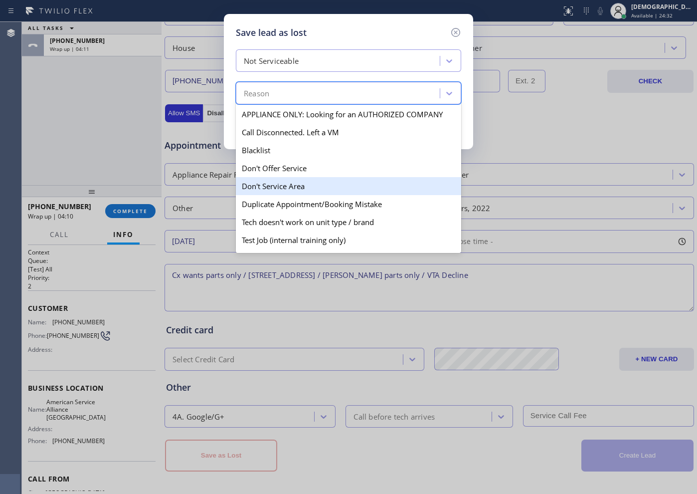
click at [312, 185] on div "Don't Service Area" at bounding box center [348, 186] width 225 height 18
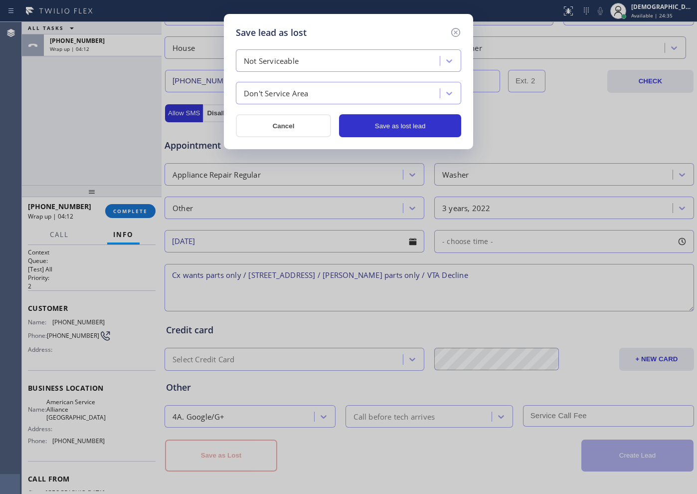
click at [301, 97] on div "Don't Service Area" at bounding box center [276, 93] width 65 height 11
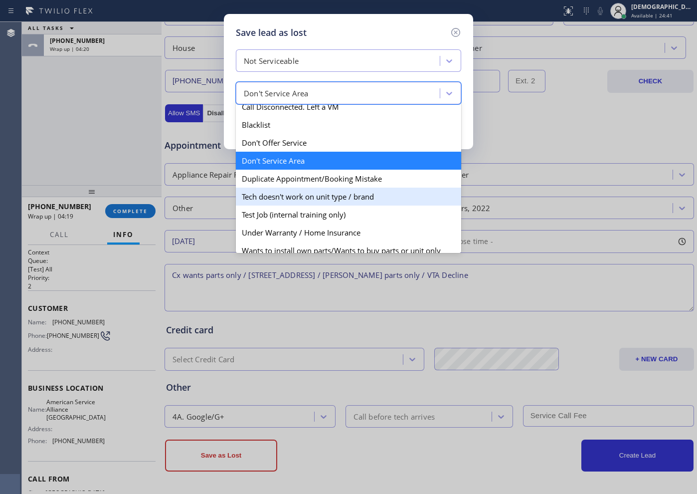
scroll to position [88, 0]
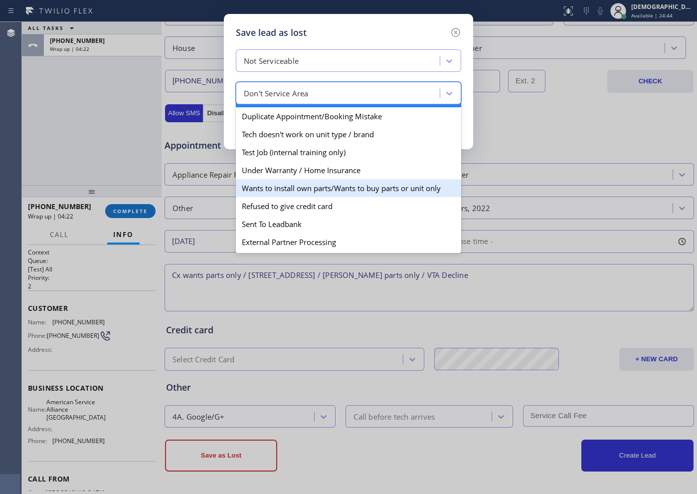
click at [340, 189] on div "Wants to install own parts/Wants to buy parts or unit only" at bounding box center [348, 188] width 225 height 18
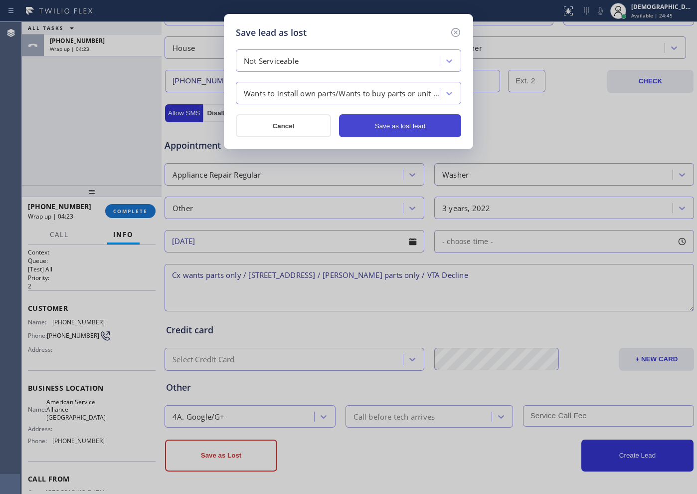
click at [388, 129] on button "Save as lost lead" at bounding box center [400, 125] width 122 height 23
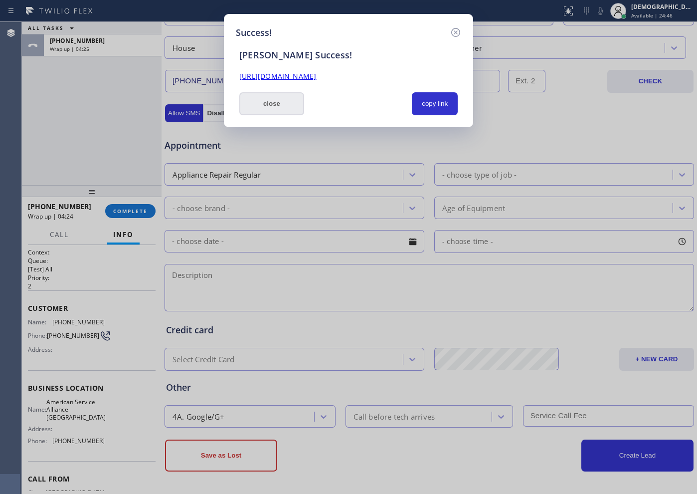
click at [290, 107] on button "close" at bounding box center [271, 103] width 65 height 23
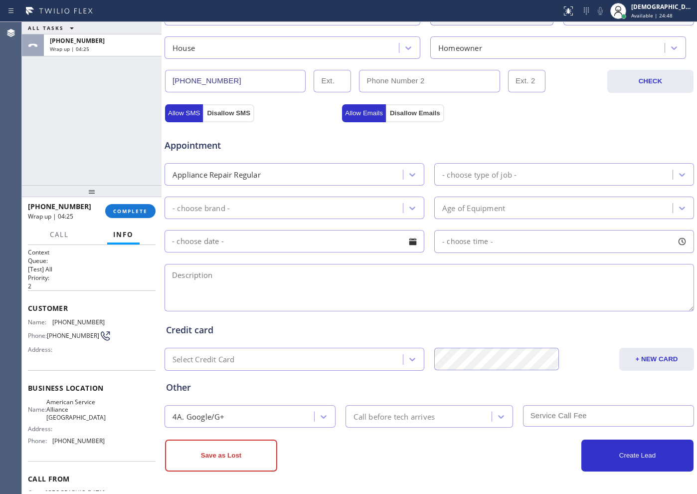
click at [154, 203] on div "[PHONE_NUMBER] Wrap up | 04:25 COMPLETE" at bounding box center [92, 211] width 128 height 26
click at [140, 210] on span "COMPLETE" at bounding box center [130, 210] width 34 height 7
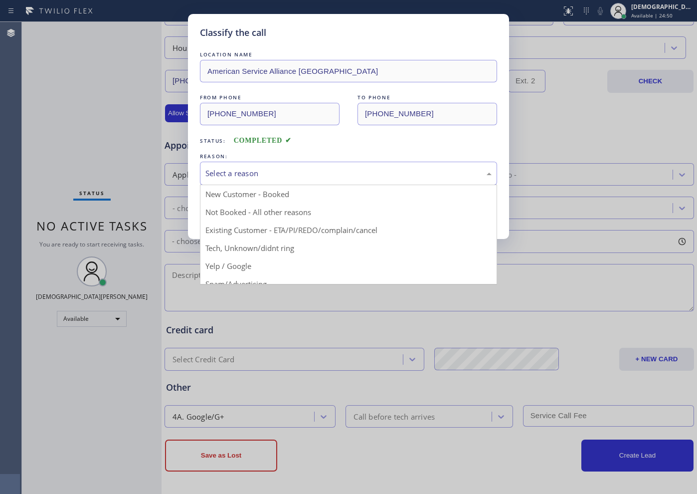
click at [304, 178] on div "Select a reason" at bounding box center [348, 173] width 286 height 11
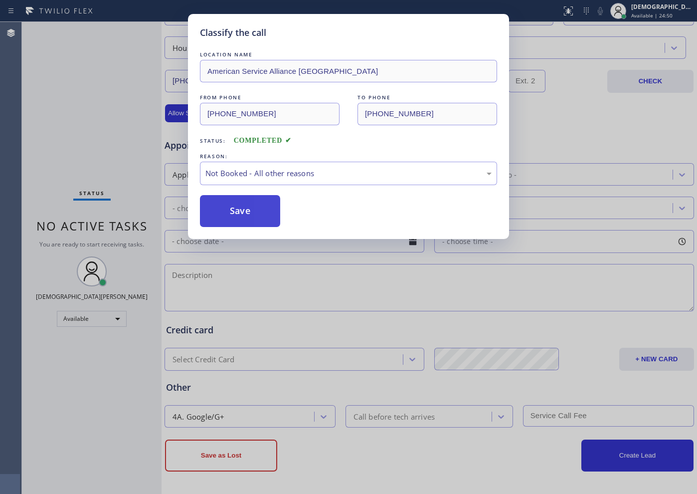
click at [240, 217] on button "Save" at bounding box center [240, 211] width 80 height 32
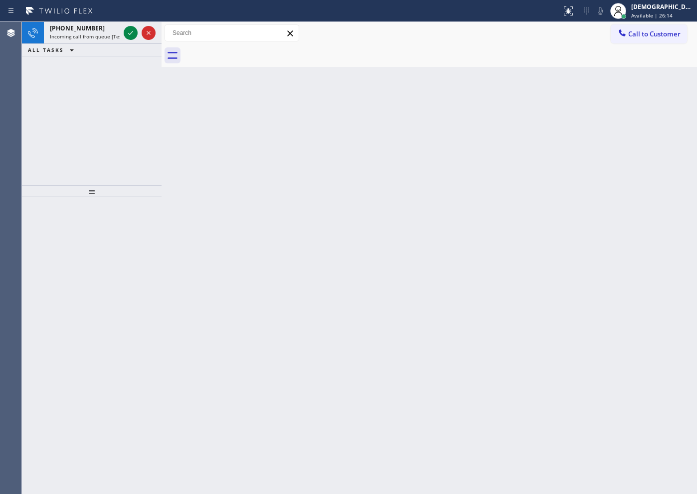
drag, startPoint x: 128, startPoint y: 73, endPoint x: 126, endPoint y: 52, distance: 21.0
click at [128, 73] on div "[PHONE_NUMBER] Incoming call from queue [Test] All ALL TASKS ALL TASKS ACTIVE T…" at bounding box center [92, 103] width 140 height 163
click at [132, 27] on icon at bounding box center [131, 33] width 12 height 12
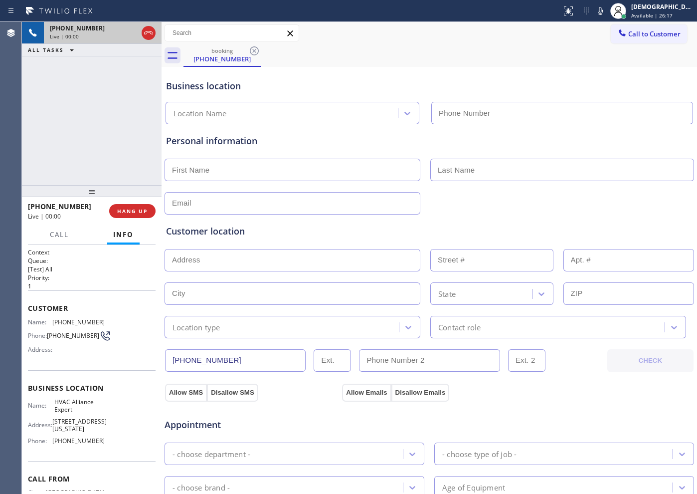
type input "[PHONE_NUMBER]"
click at [150, 33] on icon at bounding box center [149, 33] width 12 height 12
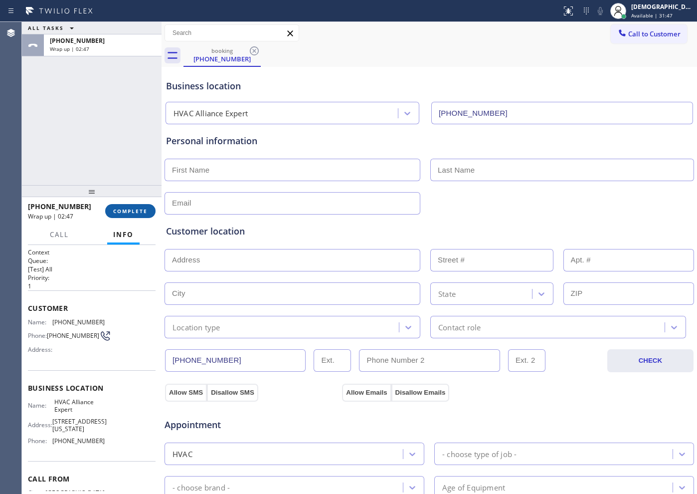
click at [144, 212] on span "COMPLETE" at bounding box center [130, 210] width 34 height 7
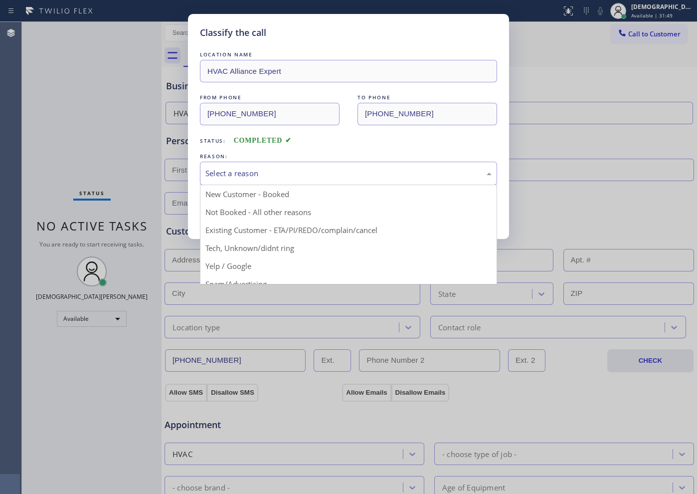
click at [277, 171] on div "Select a reason" at bounding box center [348, 173] width 286 height 11
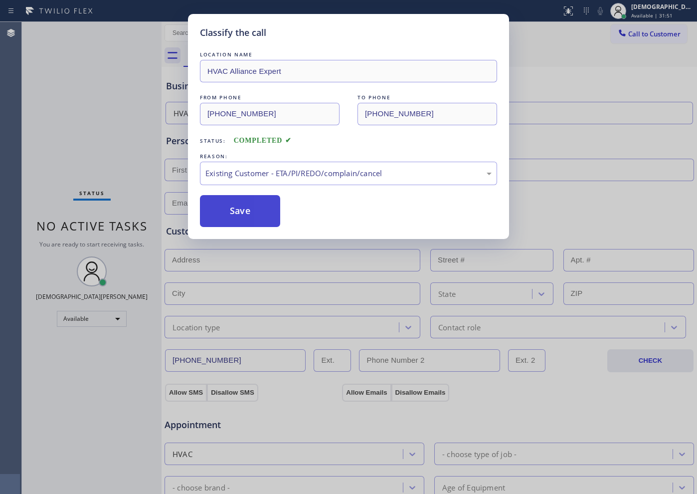
click at [221, 211] on button "Save" at bounding box center [240, 211] width 80 height 32
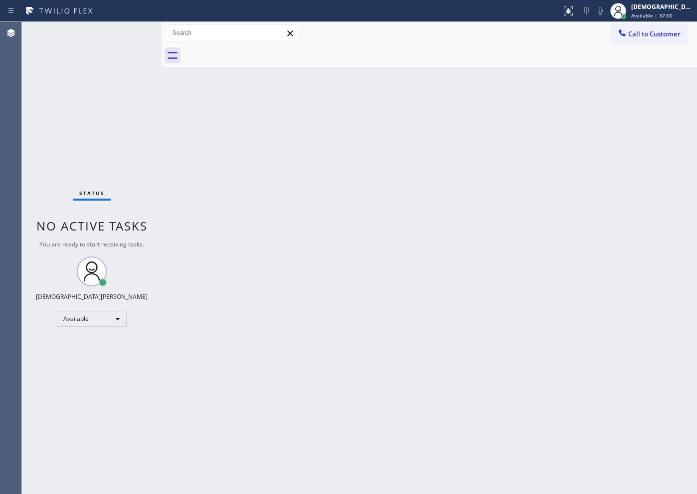
click at [137, 166] on div "Status No active tasks You are ready to start receiving tasks. Christian Cinco …" at bounding box center [92, 258] width 140 height 472
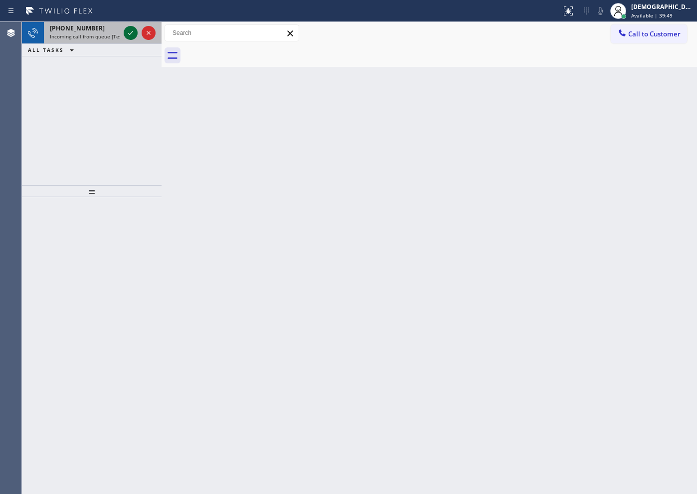
click at [131, 38] on icon at bounding box center [131, 33] width 12 height 12
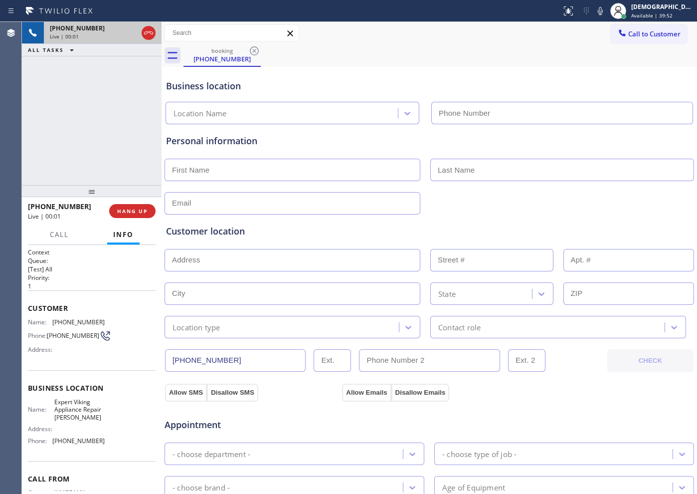
type input "[PHONE_NUMBER]"
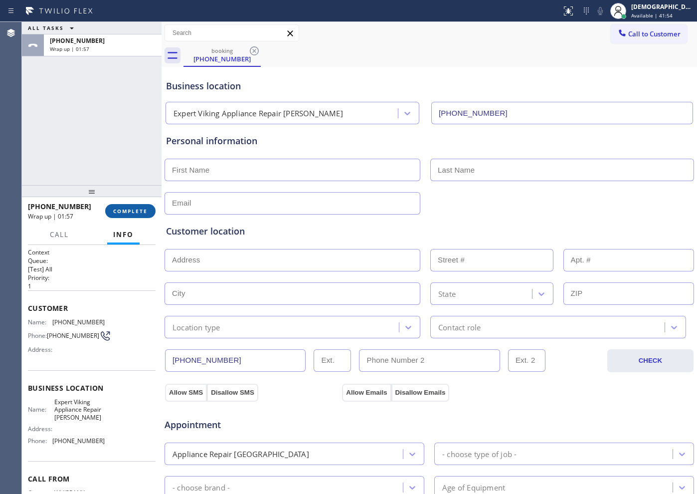
click at [121, 210] on span "COMPLETE" at bounding box center [130, 210] width 34 height 7
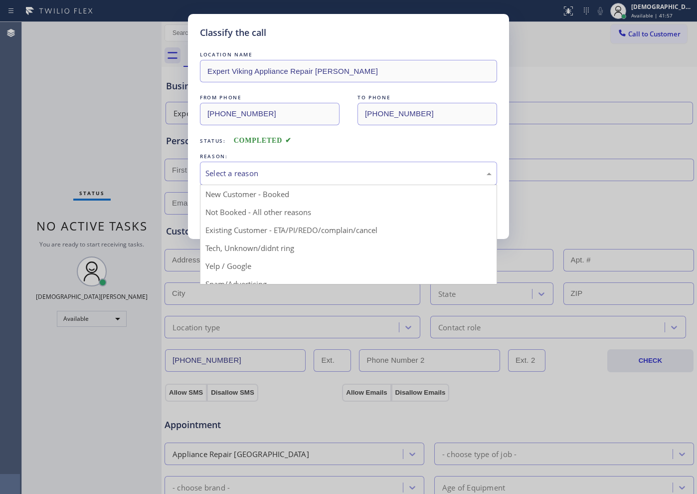
click at [260, 166] on div "Select a reason" at bounding box center [348, 173] width 297 height 23
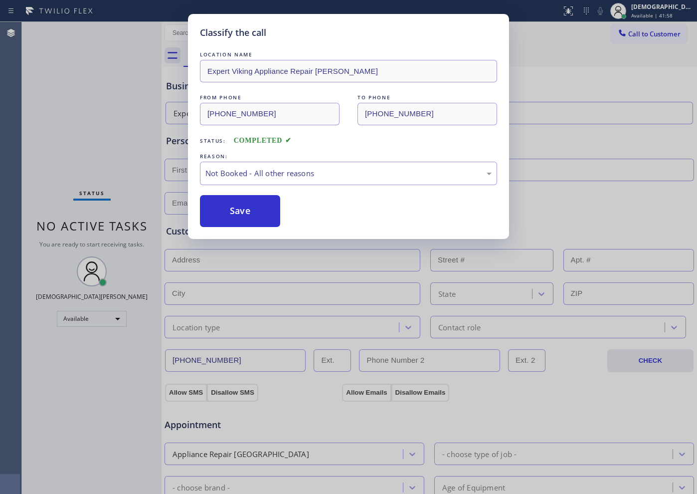
click at [249, 207] on button "Save" at bounding box center [240, 211] width 80 height 32
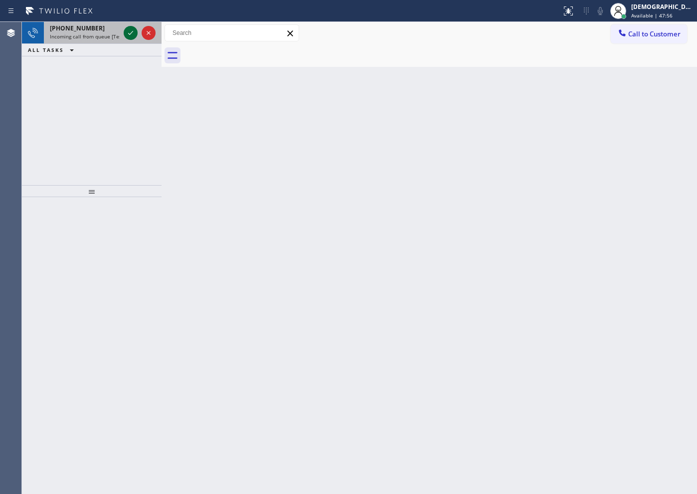
click at [133, 33] on icon at bounding box center [131, 33] width 12 height 12
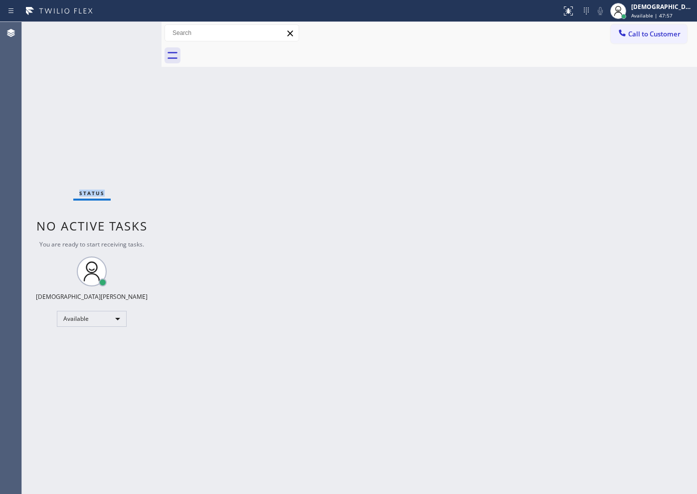
click at [133, 33] on div "Status No active tasks You are ready to start receiving tasks. Christian Cinco …" at bounding box center [92, 258] width 140 height 472
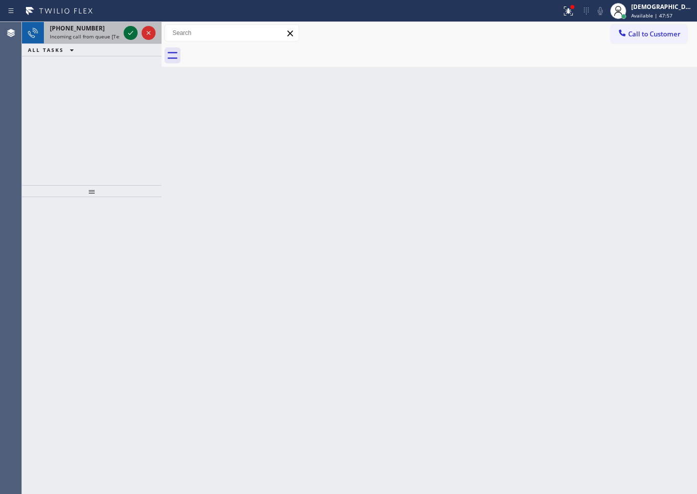
click at [133, 34] on icon at bounding box center [131, 33] width 12 height 12
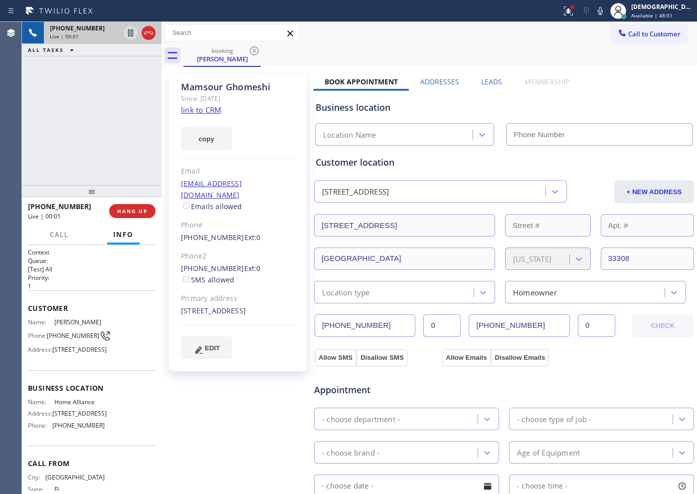
type input "[PHONE_NUMBER]"
click at [209, 112] on link "link to CRM" at bounding box center [201, 110] width 40 height 10
click at [152, 37] on div "Live | 01:38" at bounding box center [103, 36] width 106 height 7
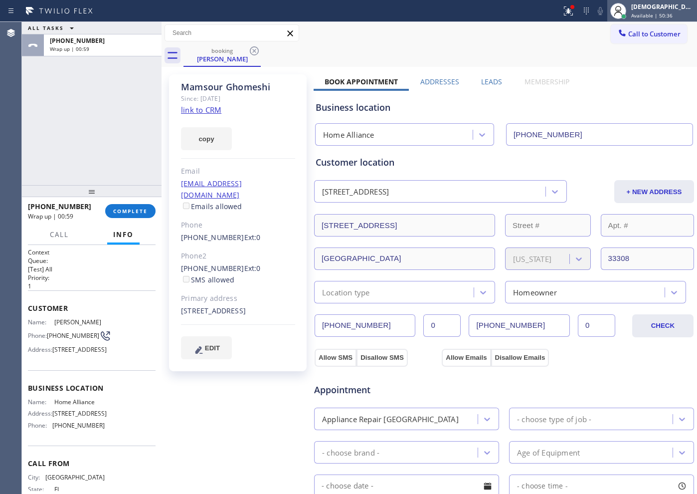
click at [557, 17] on span "Available | 50:36" at bounding box center [651, 15] width 41 height 7
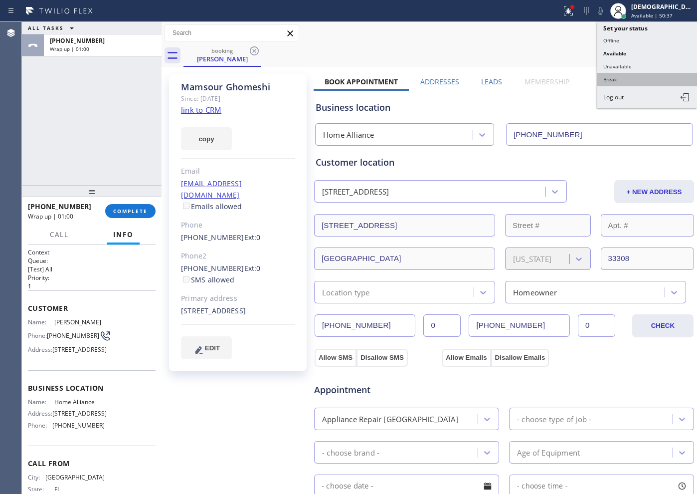
click at [557, 80] on button "Break" at bounding box center [647, 79] width 100 height 13
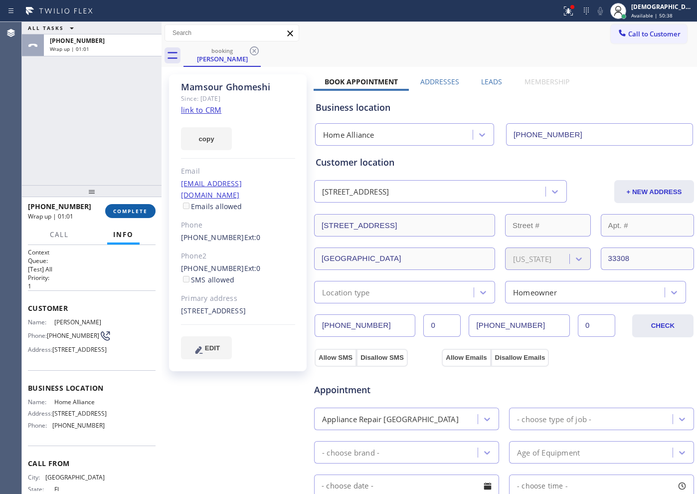
click at [144, 211] on span "COMPLETE" at bounding box center [130, 210] width 34 height 7
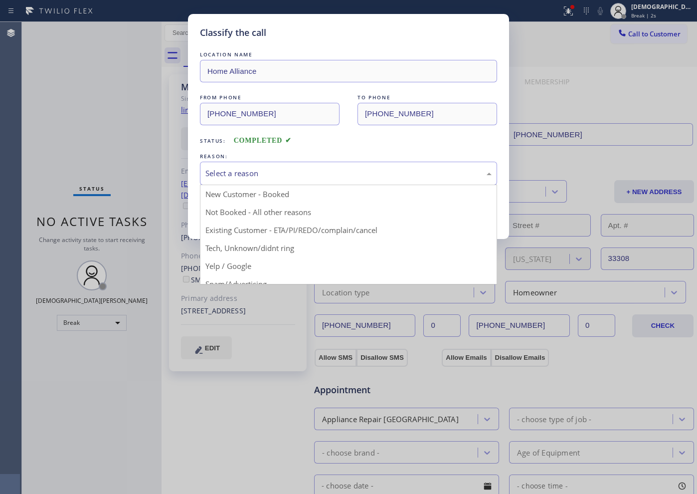
click at [306, 171] on div "Select a reason" at bounding box center [348, 173] width 286 height 11
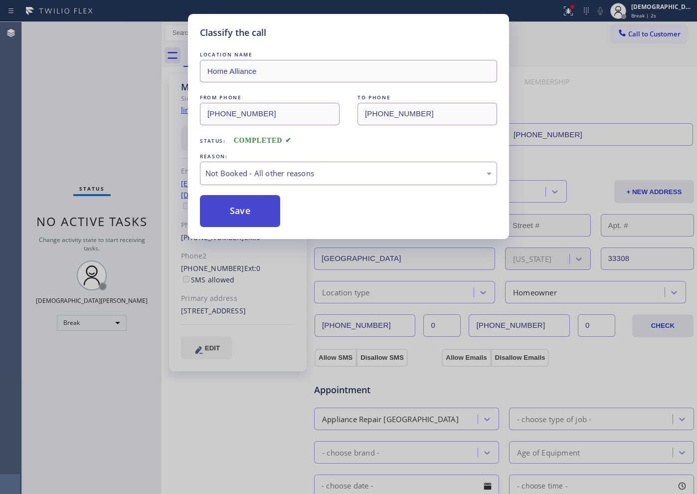
click at [260, 221] on button "Save" at bounding box center [240, 211] width 80 height 32
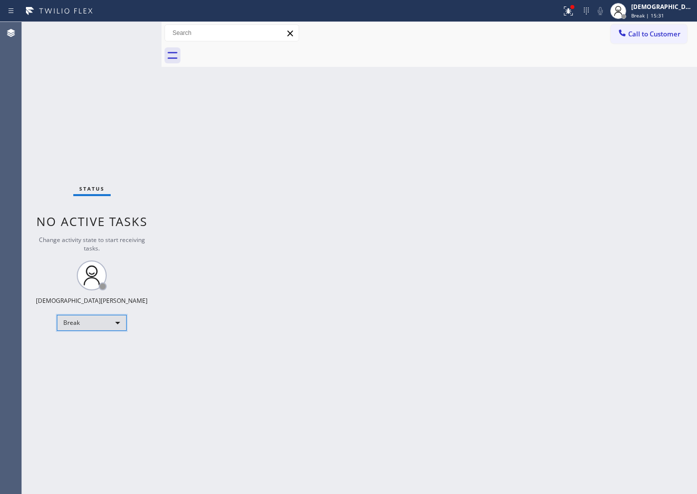
click at [94, 329] on div "Break" at bounding box center [92, 323] width 70 height 16
click at [93, 347] on li "Available" at bounding box center [91, 349] width 68 height 12
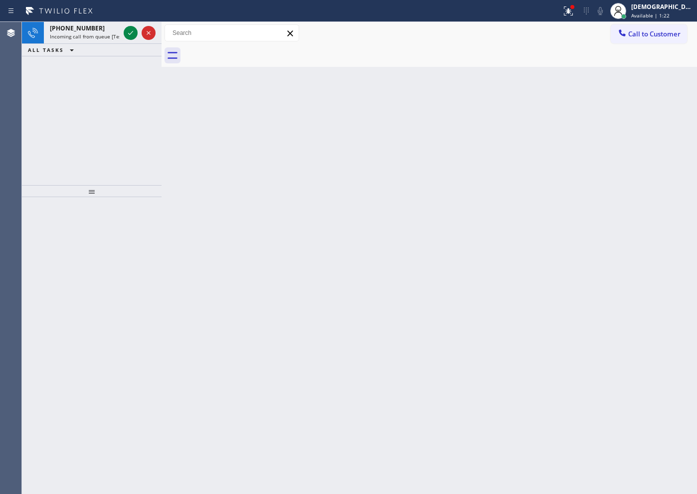
drag, startPoint x: 88, startPoint y: 93, endPoint x: 117, endPoint y: 60, distance: 43.8
click at [89, 93] on div "[PHONE_NUMBER] Incoming call from queue [Test] All ALL TASKS ALL TASKS ACTIVE T…" at bounding box center [92, 103] width 140 height 163
click at [130, 36] on icon at bounding box center [131, 33] width 12 height 12
click at [127, 36] on icon at bounding box center [131, 33] width 12 height 12
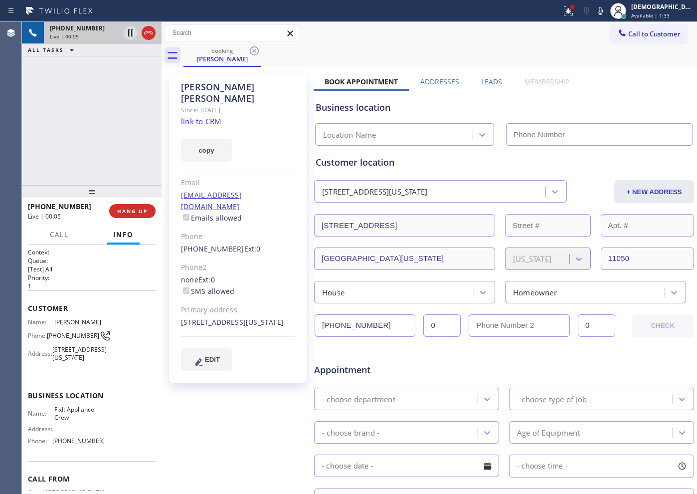
click at [204, 116] on link "link to CRM" at bounding box center [201, 121] width 40 height 10
type input "[PHONE_NUMBER]"
click at [131, 32] on icon at bounding box center [130, 32] width 5 height 7
click at [127, 33] on icon at bounding box center [131, 33] width 12 height 12
click at [144, 32] on icon at bounding box center [149, 33] width 12 height 12
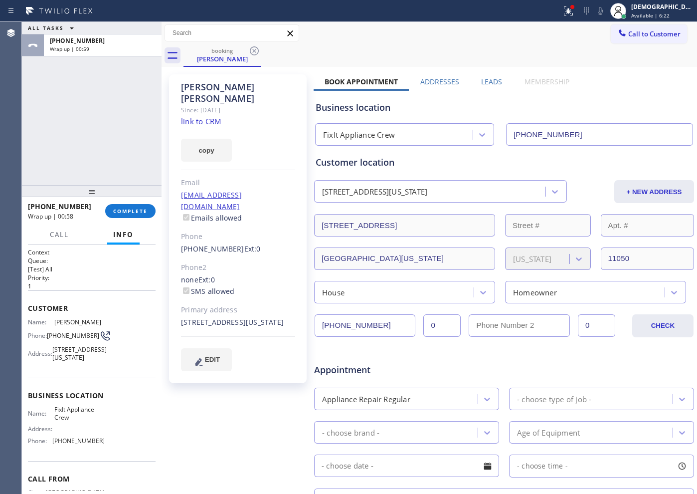
click at [79, 145] on div "ALL TASKS ALL TASKS ACTIVE TASKS TASKS IN WRAP UP [PHONE_NUMBER] Wrap up | 00:59" at bounding box center [92, 103] width 140 height 163
click at [143, 209] on span "COMPLETE" at bounding box center [130, 210] width 34 height 7
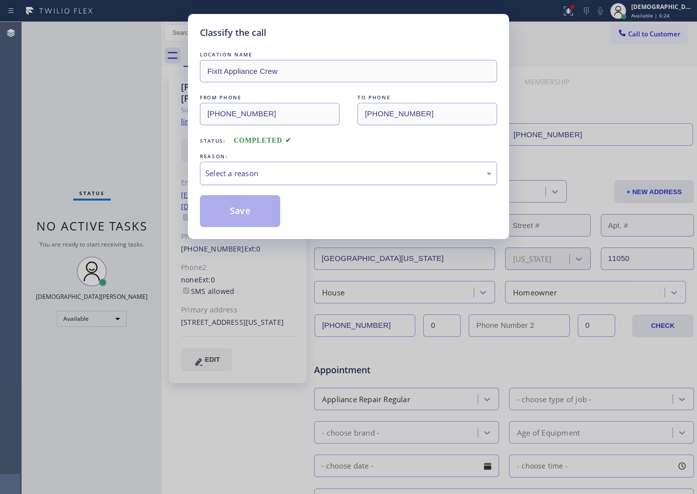
click at [251, 164] on div "Select a reason" at bounding box center [348, 173] width 297 height 23
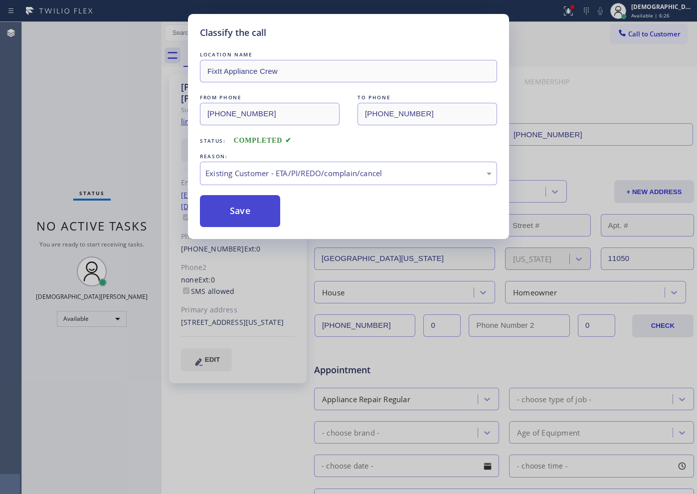
click at [266, 215] on button "Save" at bounding box center [240, 211] width 80 height 32
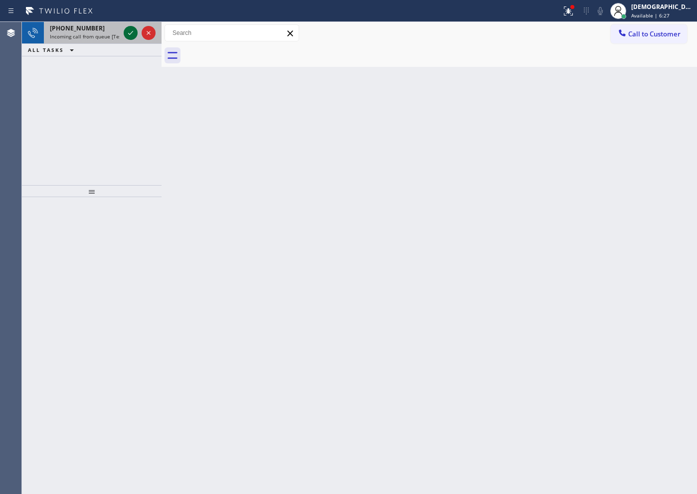
click at [132, 35] on icon at bounding box center [131, 33] width 12 height 12
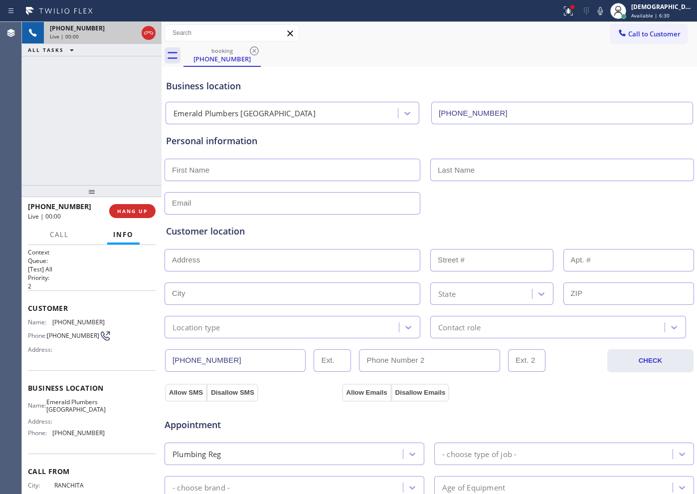
type input "[PHONE_NUMBER]"
click at [150, 41] on div at bounding box center [140, 33] width 36 height 22
click at [149, 35] on icon at bounding box center [149, 33] width 12 height 12
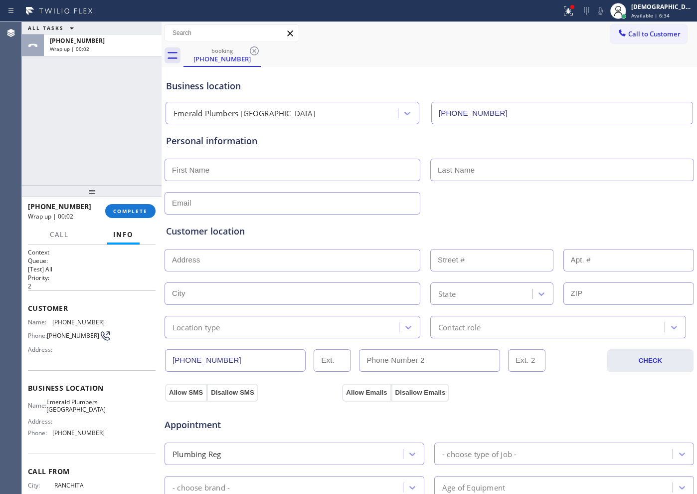
click at [149, 208] on button "COMPLETE" at bounding box center [130, 211] width 50 height 14
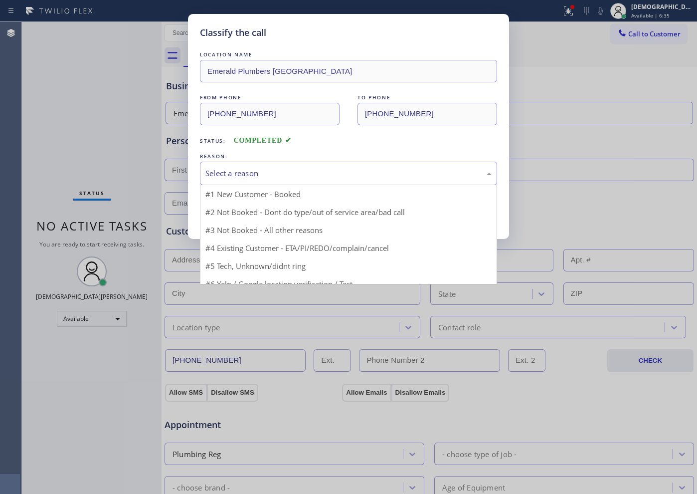
click at [295, 168] on div "Select a reason" at bounding box center [348, 173] width 286 height 11
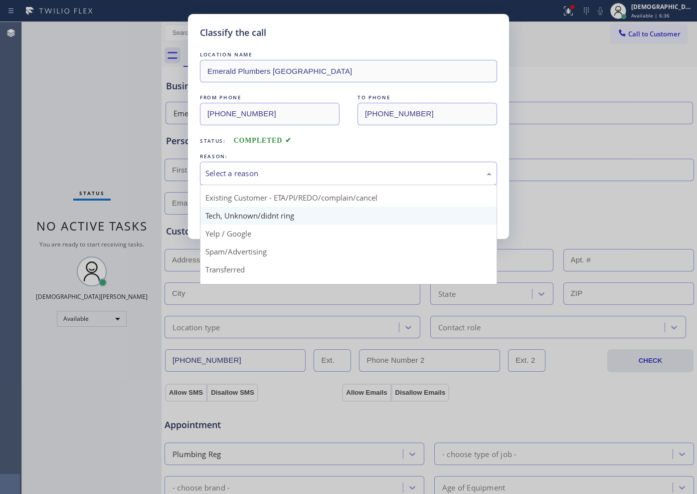
scroll to position [62, 0]
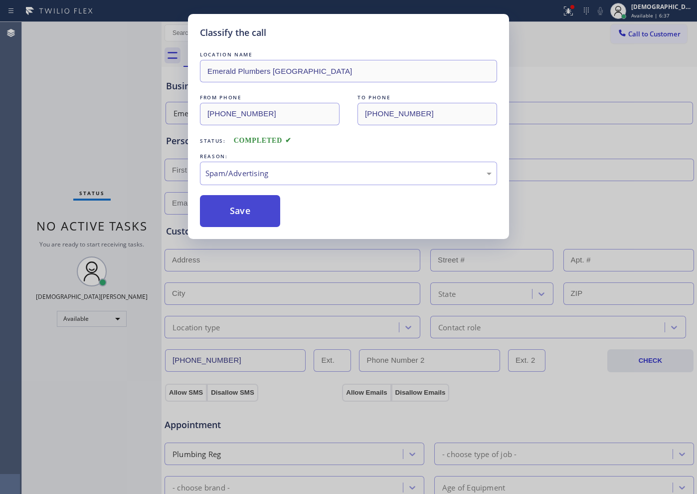
click at [245, 218] on button "Save" at bounding box center [240, 211] width 80 height 32
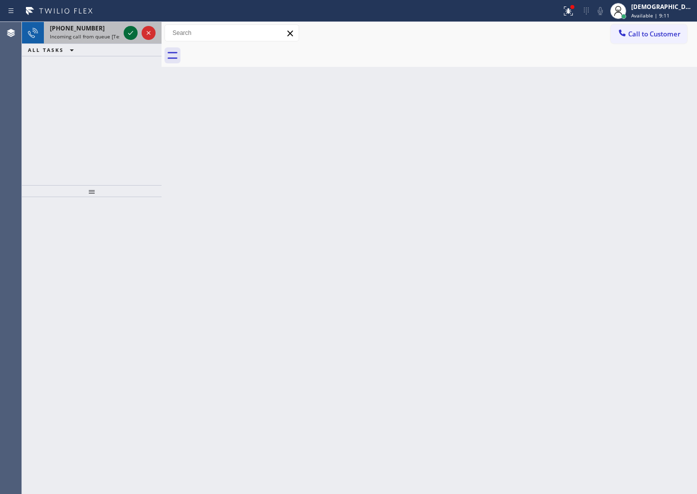
click at [129, 34] on icon at bounding box center [131, 33] width 12 height 12
click at [127, 35] on icon at bounding box center [131, 33] width 12 height 12
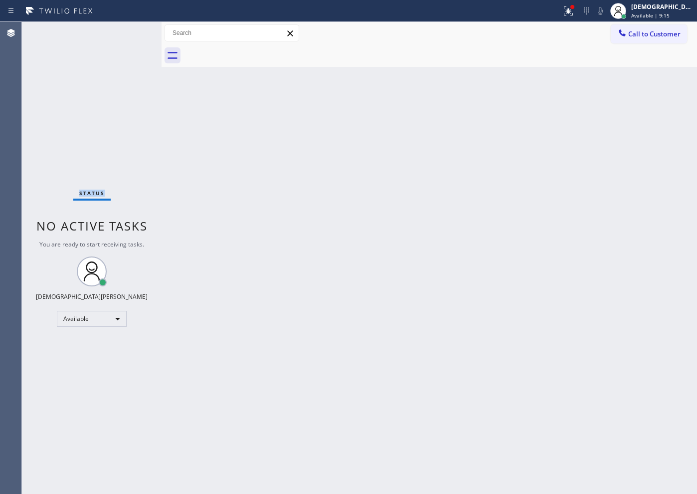
click at [127, 34] on div "Status No active tasks You are ready to start receiving tasks. Christian Cinco …" at bounding box center [92, 258] width 140 height 472
click at [248, 182] on div "Back to Dashboard Change Sender ID Customers Technicians Select a contact Outbo…" at bounding box center [430, 258] width 536 height 472
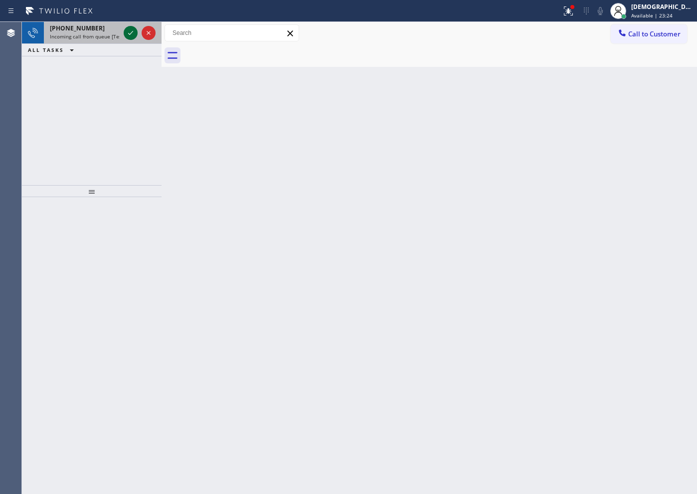
click at [133, 35] on icon at bounding box center [131, 33] width 12 height 12
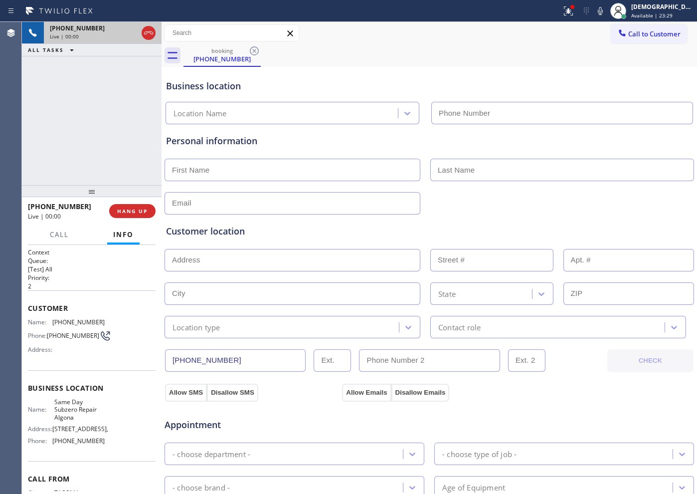
type input "[PHONE_NUMBER]"
click at [149, 34] on icon at bounding box center [149, 33] width 12 height 12
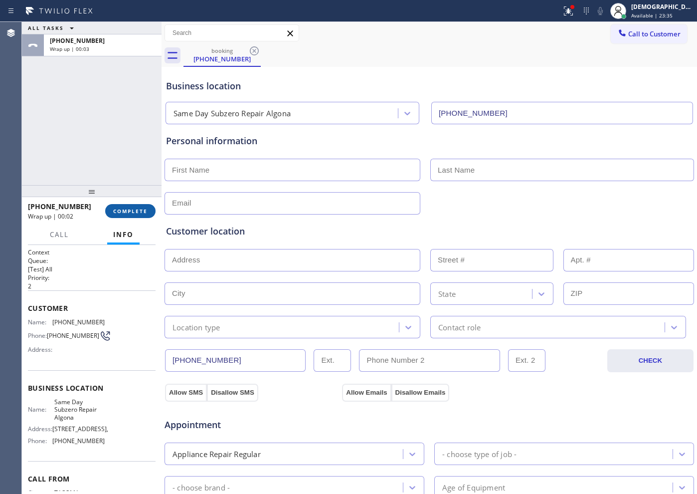
click at [135, 208] on span "COMPLETE" at bounding box center [130, 210] width 34 height 7
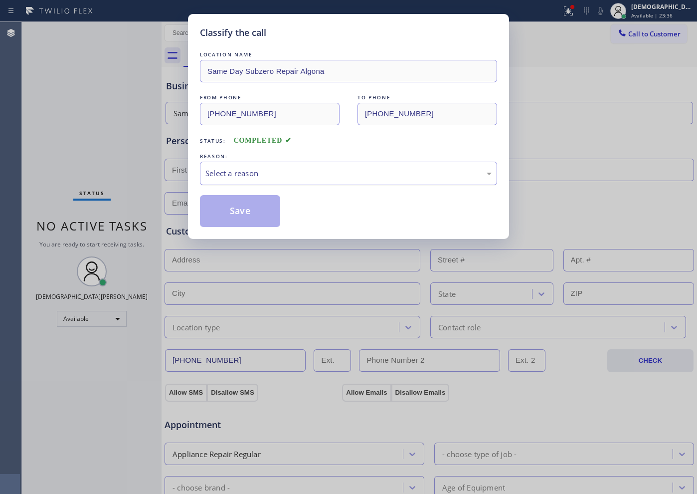
click at [228, 168] on div "Select a reason" at bounding box center [348, 173] width 286 height 11
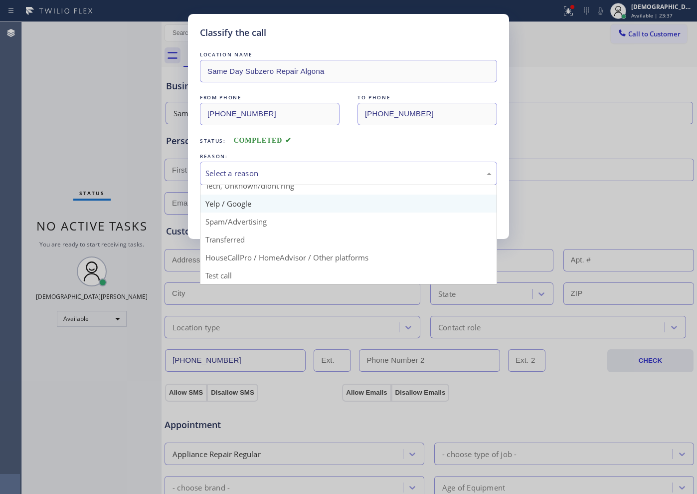
scroll to position [63, 0]
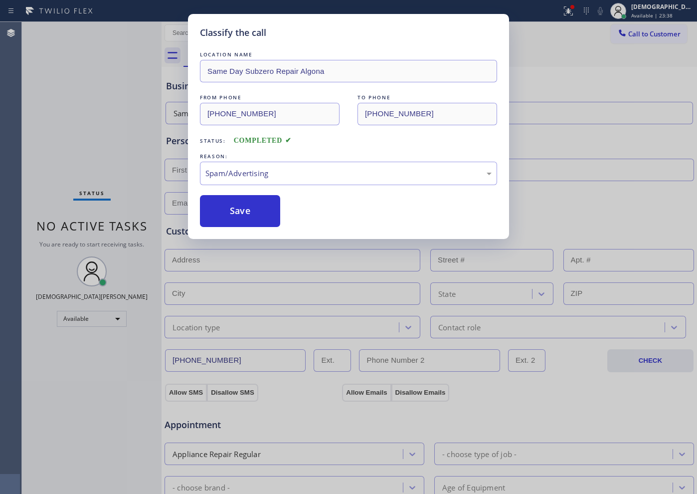
click at [228, 215] on button "Save" at bounding box center [240, 211] width 80 height 32
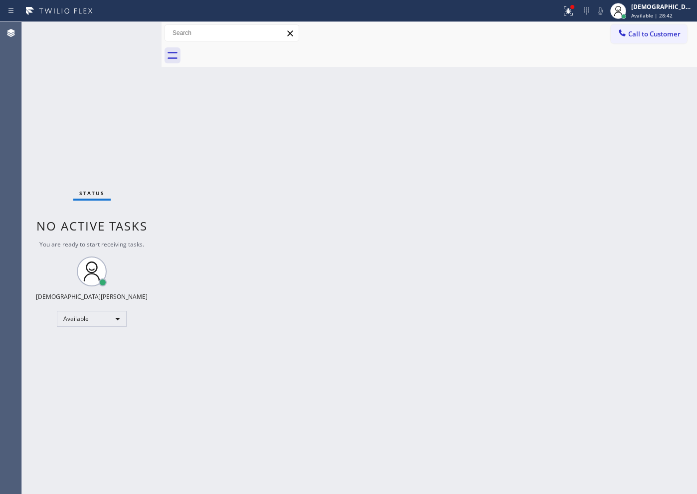
click at [128, 171] on div "Status No active tasks You are ready to start receiving tasks. Christian Cinco …" at bounding box center [92, 258] width 140 height 472
click at [127, 150] on div "Status No active tasks You are ready to start receiving tasks. Christian Cinco …" at bounding box center [92, 258] width 140 height 472
click at [129, 82] on div "Status No active tasks You are ready to start receiving tasks. Christian Cinco …" at bounding box center [92, 258] width 140 height 472
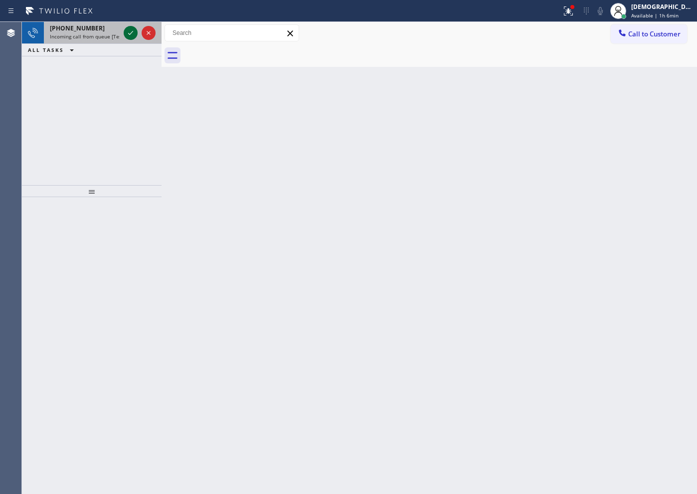
click at [128, 27] on icon at bounding box center [131, 33] width 12 height 12
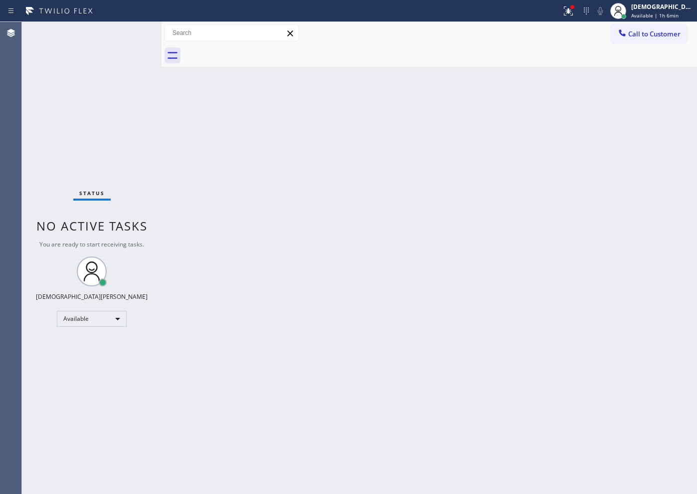
click at [126, 31] on div "Status No active tasks You are ready to start receiving tasks. Christian Cinco …" at bounding box center [92, 258] width 140 height 472
click at [557, 13] on icon at bounding box center [568, 11] width 12 height 12
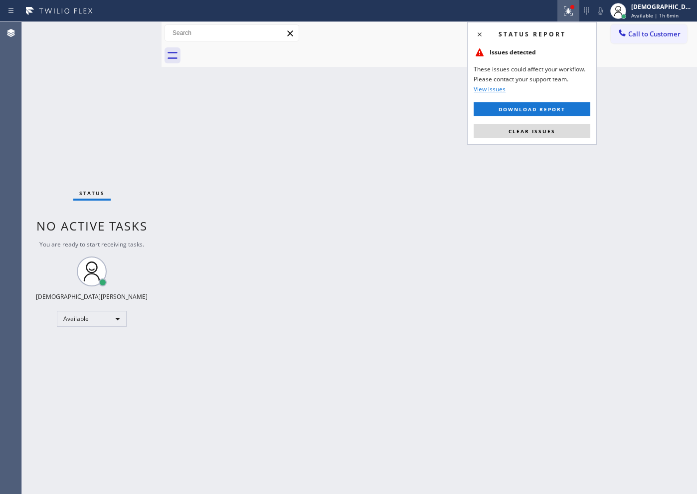
click at [553, 139] on div "Status report Issues detected These issues could affect your workflow. Please c…" at bounding box center [532, 83] width 130 height 123
click at [550, 126] on button "Clear issues" at bounding box center [532, 131] width 117 height 14
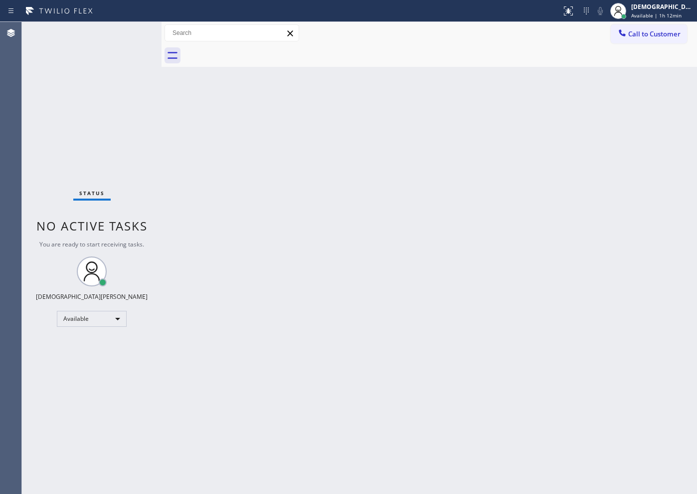
drag, startPoint x: 123, startPoint y: 27, endPoint x: 355, endPoint y: 123, distance: 250.7
click at [355, 123] on div "Back to Dashboard Change Sender ID Customers Technicians Select a contact Outbo…" at bounding box center [430, 258] width 536 height 472
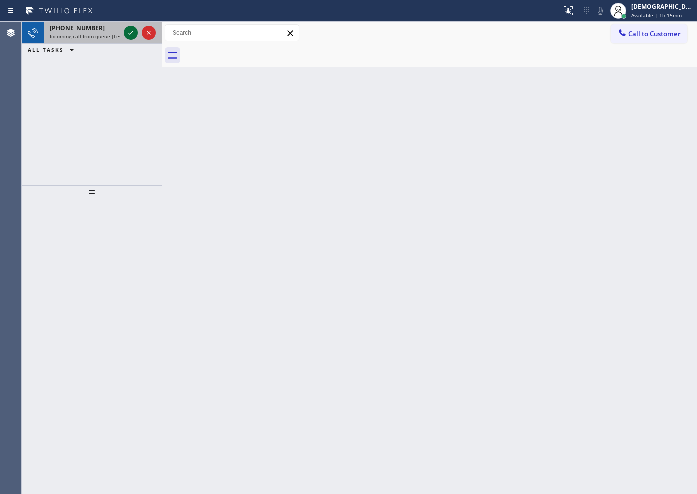
click at [132, 33] on icon at bounding box center [131, 33] width 12 height 12
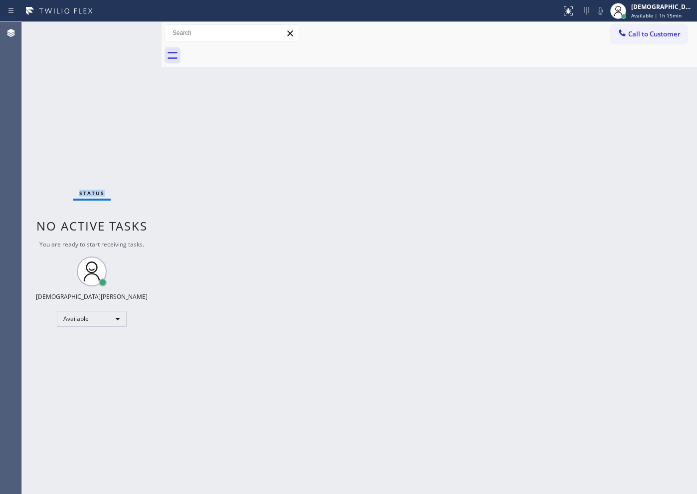
click at [132, 33] on div "Status No active tasks You are ready to start receiving tasks. Christian Cinco …" at bounding box center [92, 258] width 140 height 472
click at [423, 216] on div "Back to Dashboard Change Sender ID Customers Technicians Select a contact Outbo…" at bounding box center [430, 258] width 536 height 472
click at [139, 129] on div "Status No active tasks You are ready to start receiving tasks. Christian Cinco …" at bounding box center [92, 258] width 140 height 472
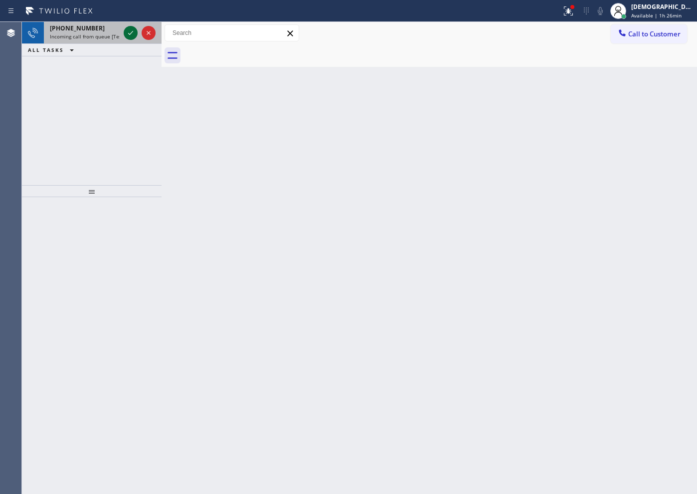
click at [132, 29] on icon at bounding box center [131, 33] width 12 height 12
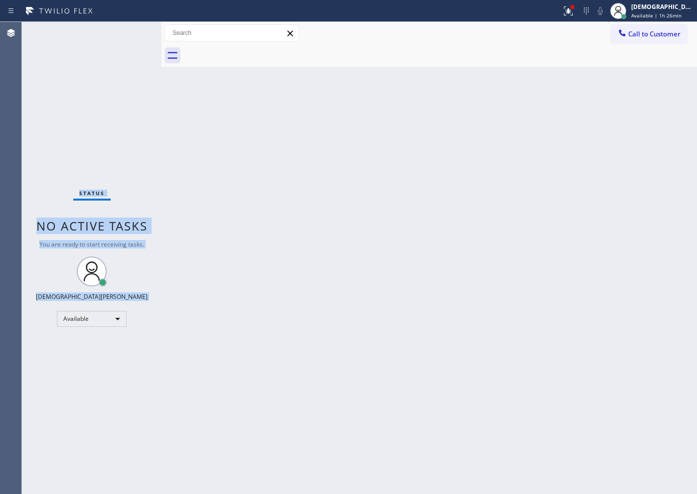
click at [132, 29] on div "Status No active tasks You are ready to start receiving tasks. Christian Cinco …" at bounding box center [92, 258] width 140 height 472
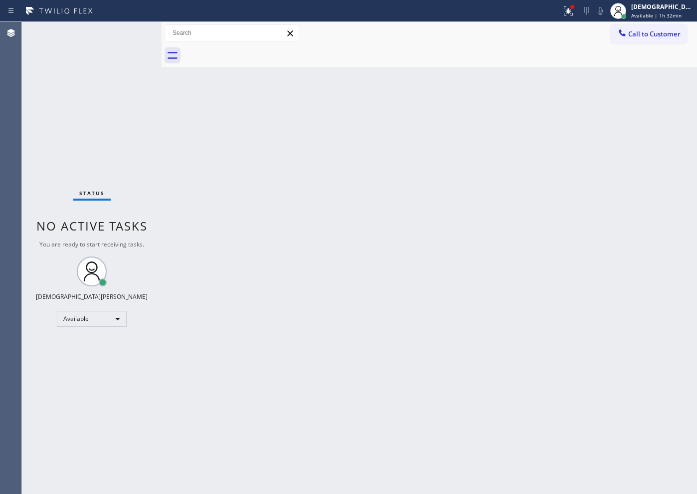
click at [90, 153] on div "Status No active tasks You are ready to start receiving tasks. Christian Cinco …" at bounding box center [92, 258] width 140 height 472
click at [135, 28] on div "Status No active tasks You are ready to start receiving tasks. Christian Cinco …" at bounding box center [92, 258] width 140 height 472
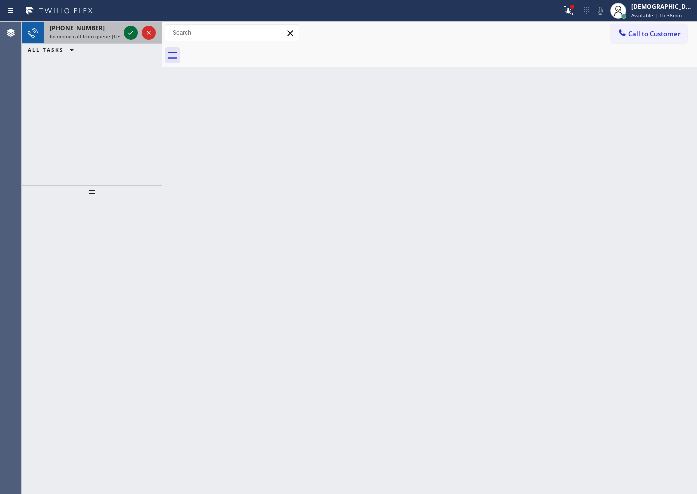
click at [126, 33] on icon at bounding box center [131, 33] width 12 height 12
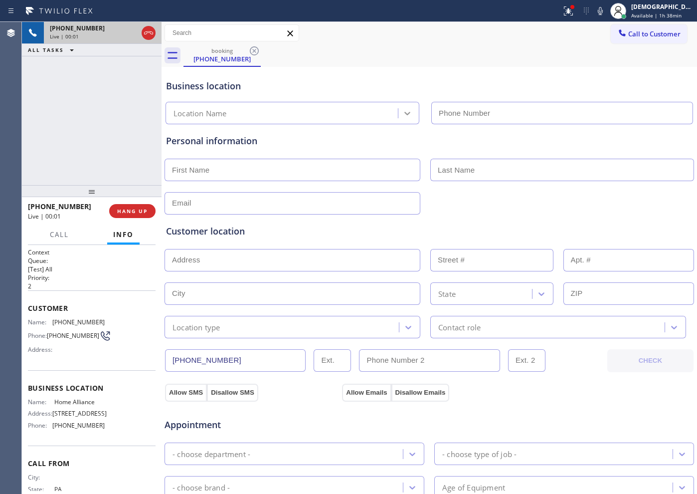
type input "[PHONE_NUMBER]"
click at [150, 38] on icon at bounding box center [149, 33] width 12 height 12
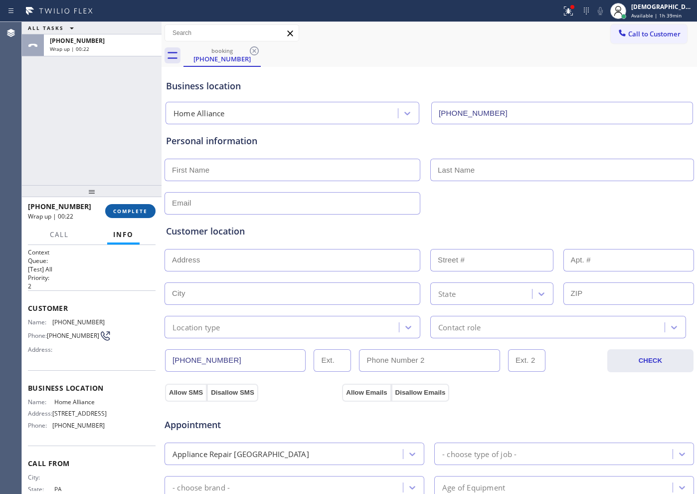
click at [117, 209] on span "COMPLETE" at bounding box center [130, 210] width 34 height 7
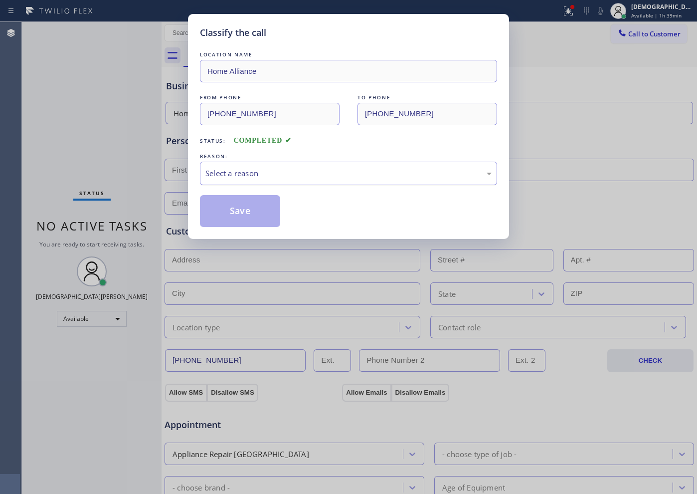
click at [352, 171] on div "Select a reason" at bounding box center [348, 173] width 286 height 11
click at [258, 220] on button "Save" at bounding box center [240, 211] width 80 height 32
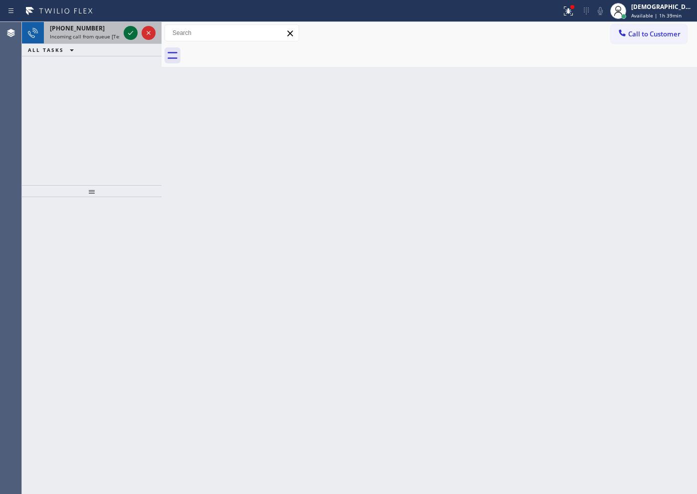
click at [128, 33] on icon at bounding box center [131, 33] width 12 height 12
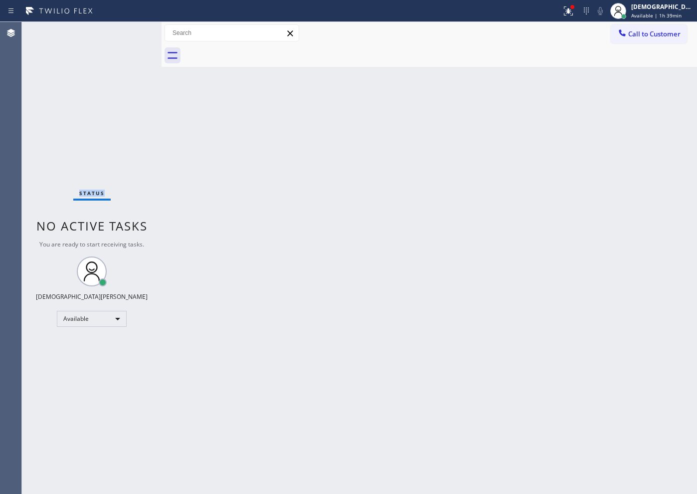
click at [128, 33] on div "Status No active tasks You are ready to start receiving tasks. Christian Cinco …" at bounding box center [92, 258] width 140 height 472
click at [126, 32] on div "Status No active tasks You are ready to start receiving tasks. Christian Cinco …" at bounding box center [92, 258] width 140 height 472
click at [75, 320] on div "Available" at bounding box center [92, 319] width 70 height 16
click at [106, 369] on li "Break" at bounding box center [91, 370] width 68 height 12
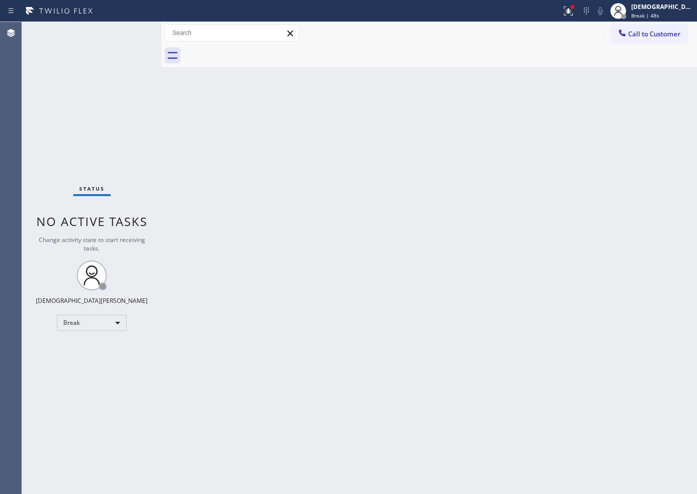
drag, startPoint x: 69, startPoint y: 102, endPoint x: 373, endPoint y: 299, distance: 362.6
click at [69, 101] on div "Status No active tasks Change activity state to start receiving tasks. Christia…" at bounding box center [92, 258] width 140 height 472
